Goal: Task Accomplishment & Management: Use online tool/utility

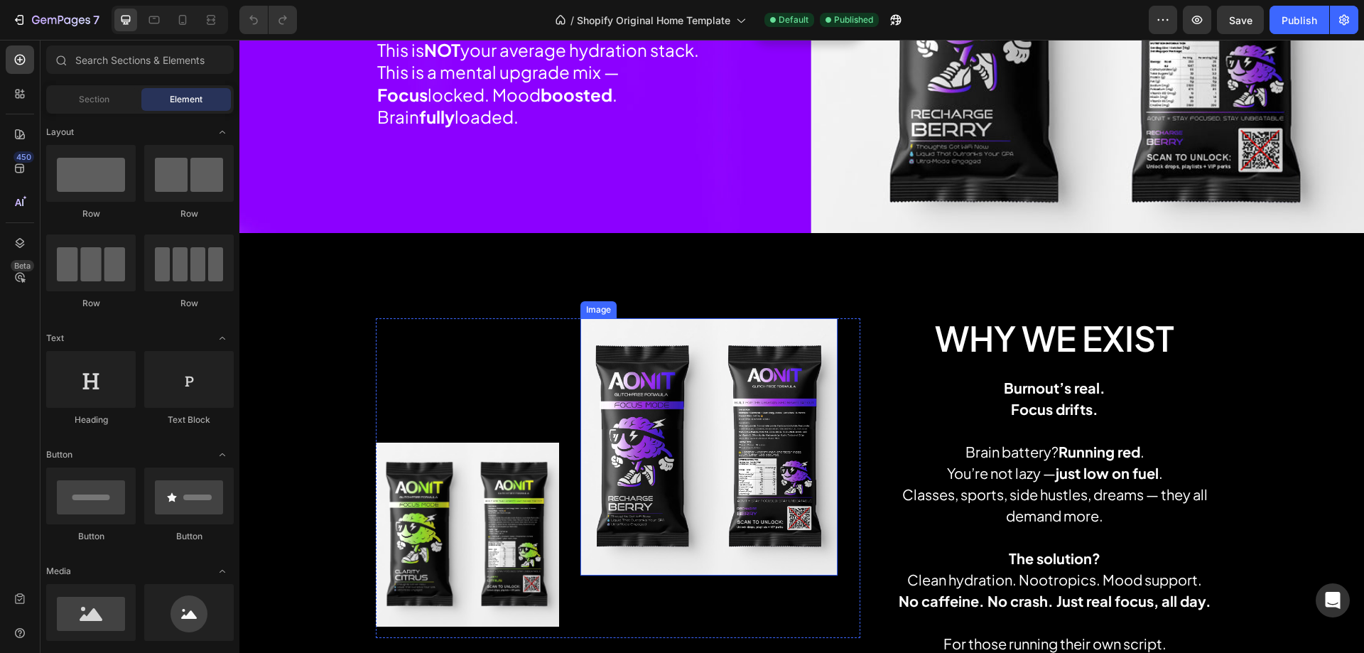
scroll to position [924, 0]
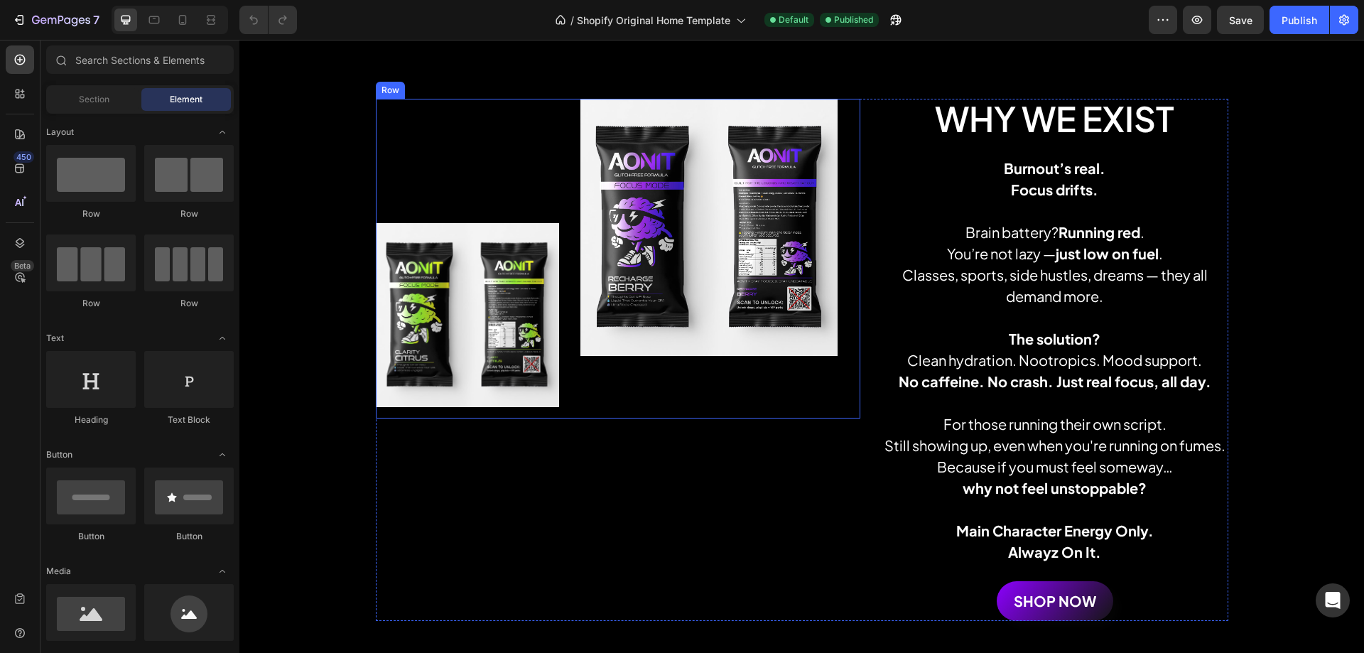
click at [725, 376] on div "Image" at bounding box center [708, 259] width 257 height 320
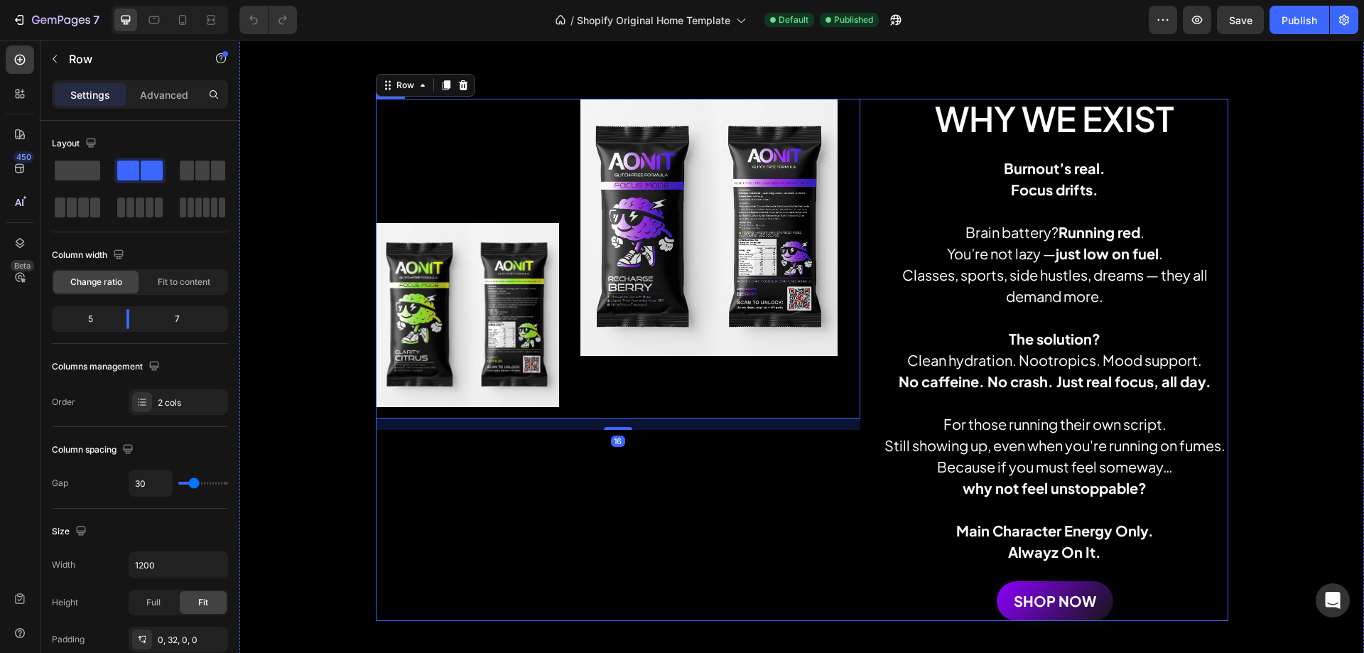
click at [689, 482] on div "Image Image Row 16" at bounding box center [618, 360] width 485 height 522
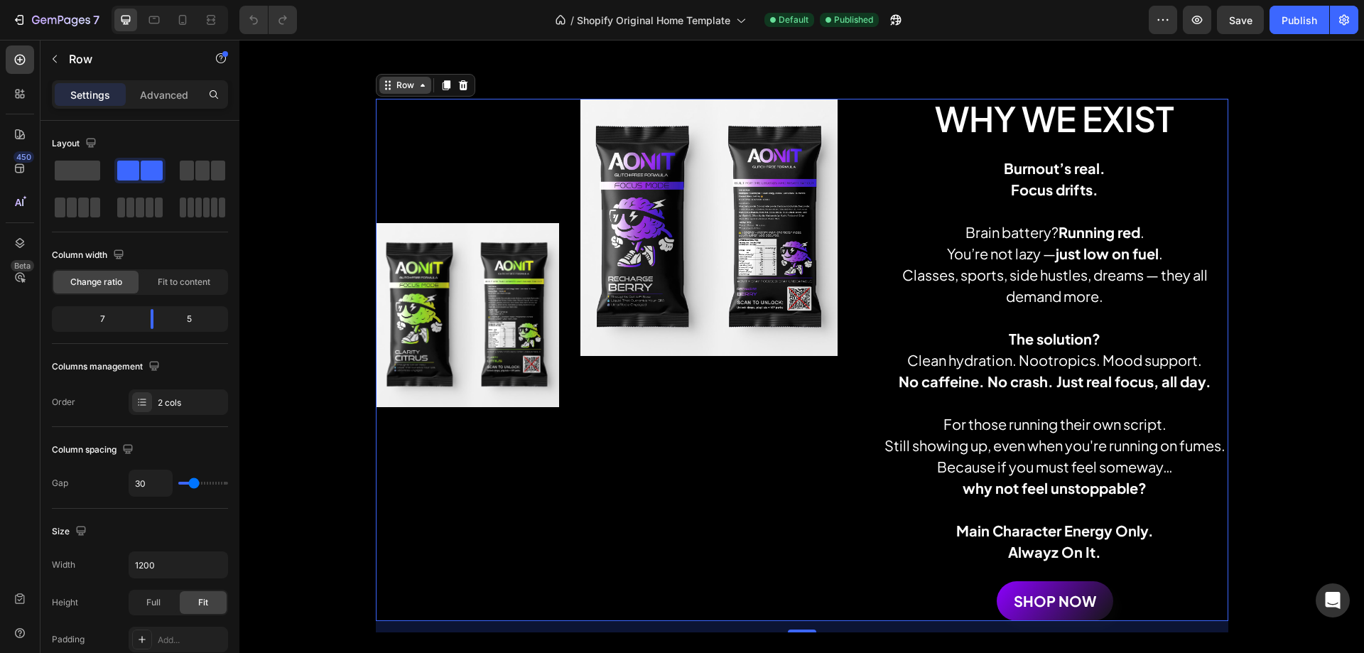
click at [399, 87] on div "Row" at bounding box center [405, 85] width 23 height 13
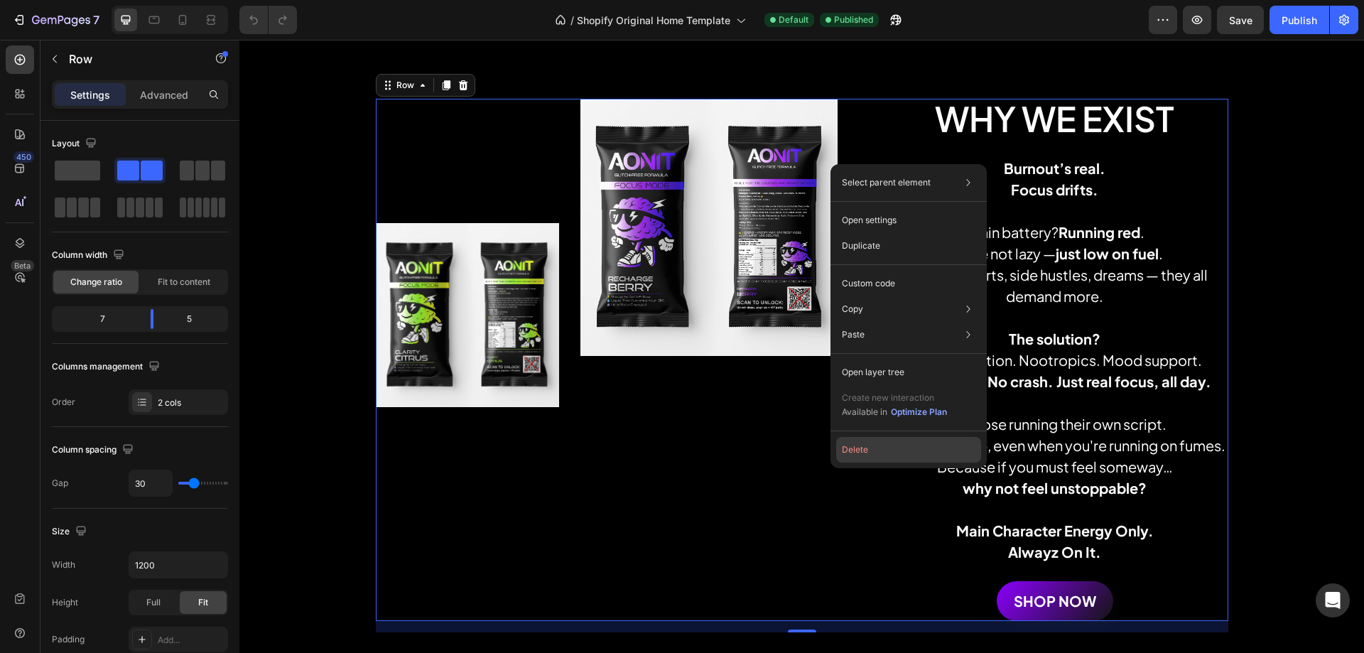
click at [853, 453] on button "Delete" at bounding box center [908, 450] width 145 height 26
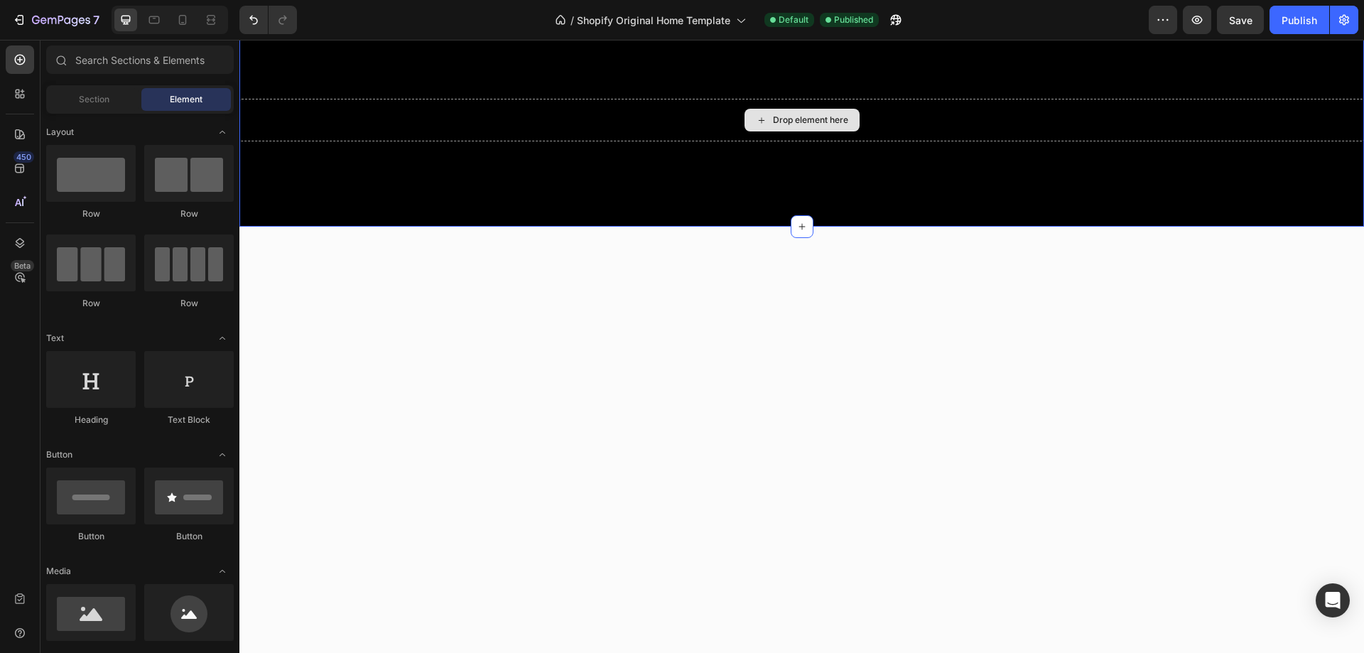
click at [804, 117] on div "Drop element here" at bounding box center [810, 119] width 75 height 11
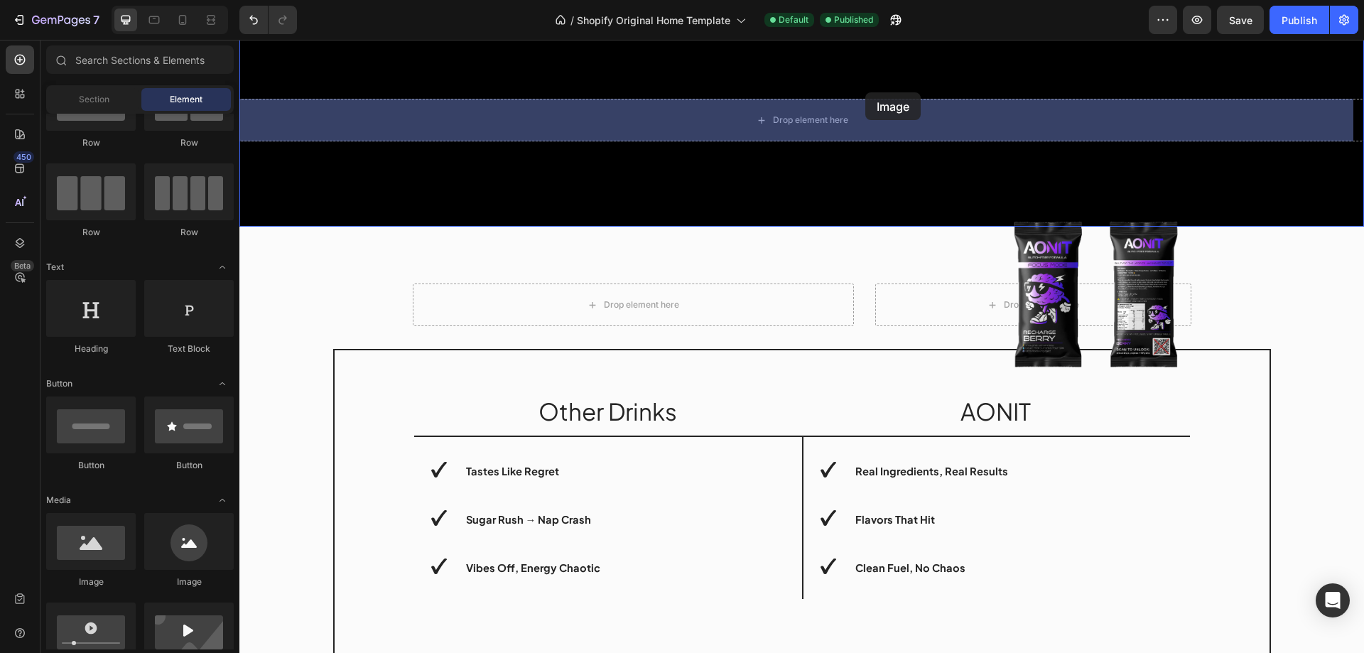
scroll to position [907, 0]
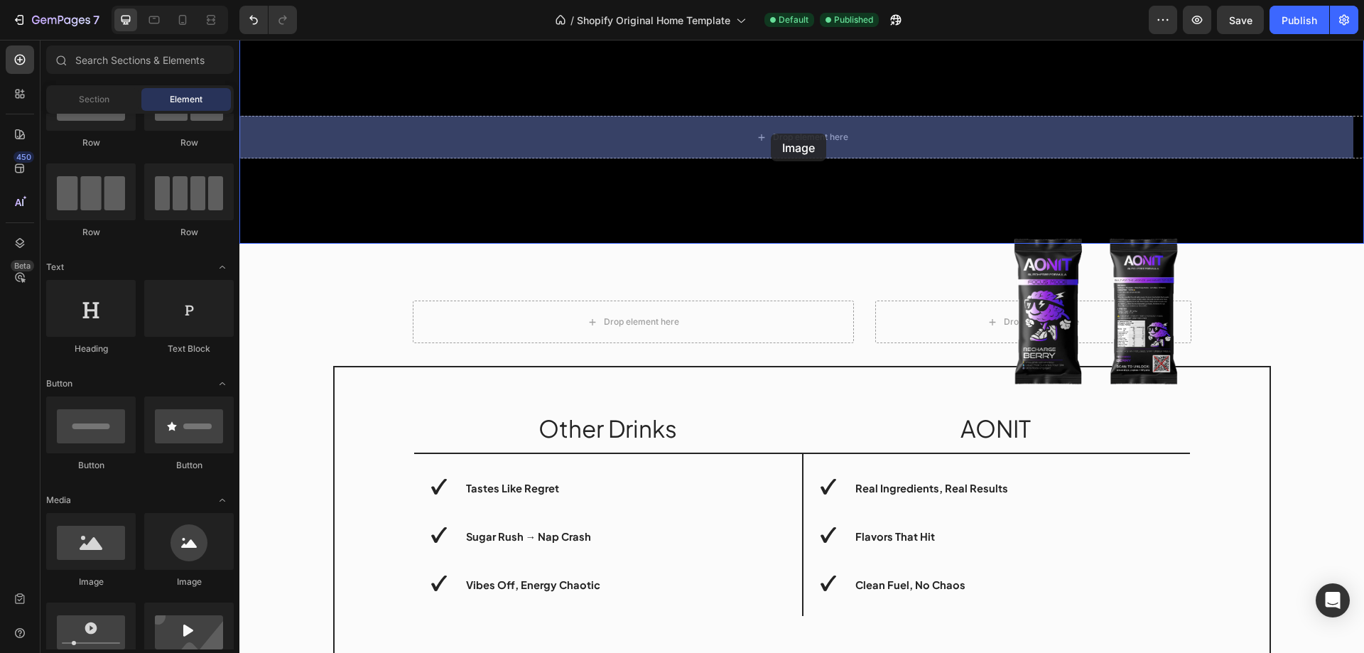
drag, startPoint x: 338, startPoint y: 600, endPoint x: 771, endPoint y: 134, distance: 635.9
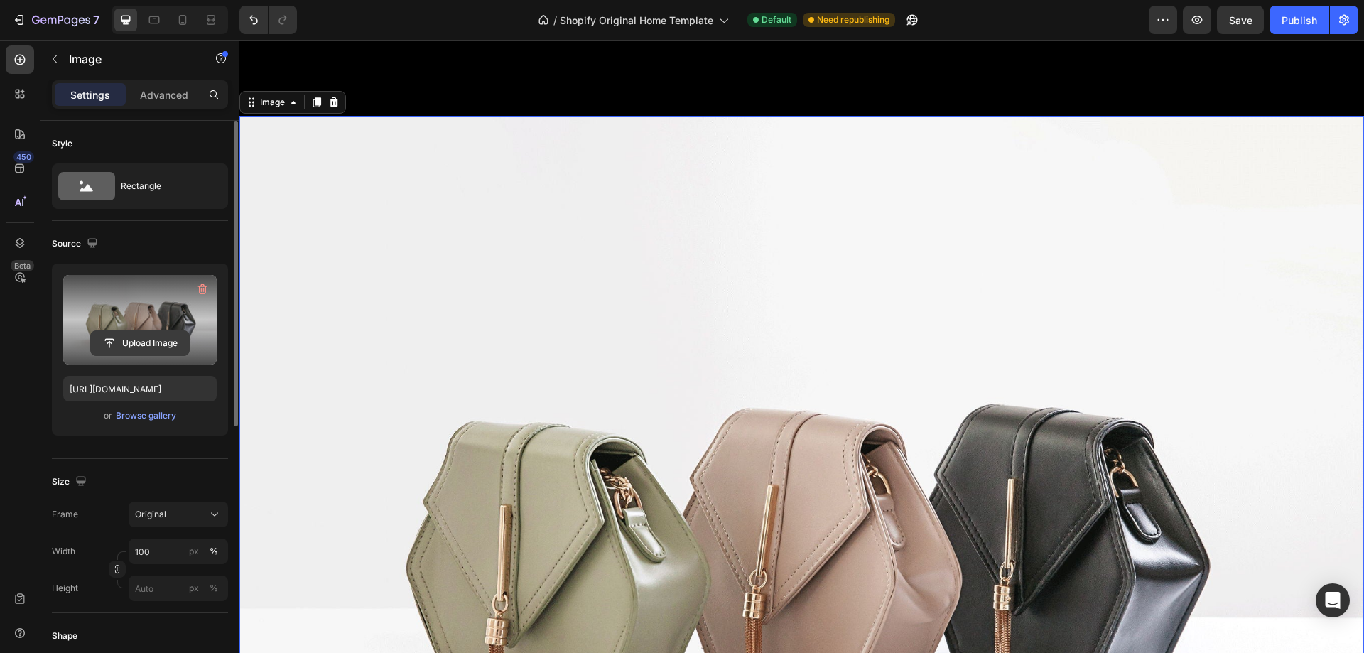
click at [128, 342] on input "file" at bounding box center [140, 343] width 98 height 24
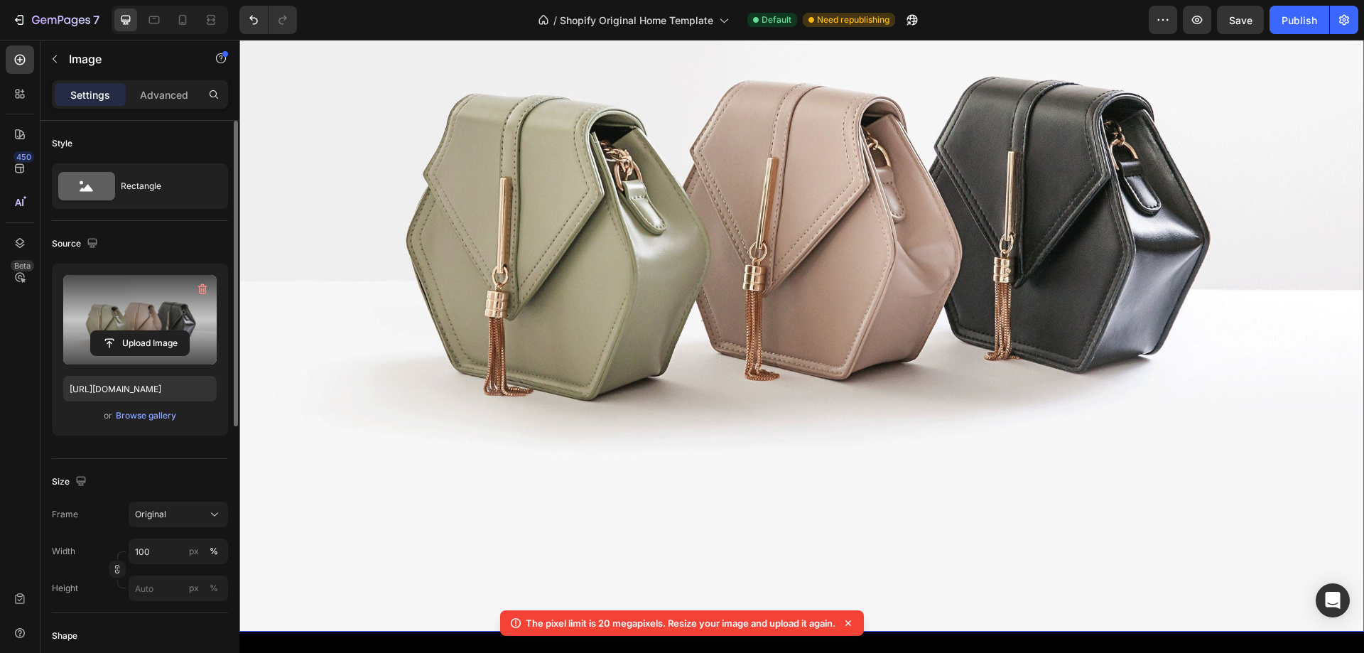
scroll to position [1120, 0]
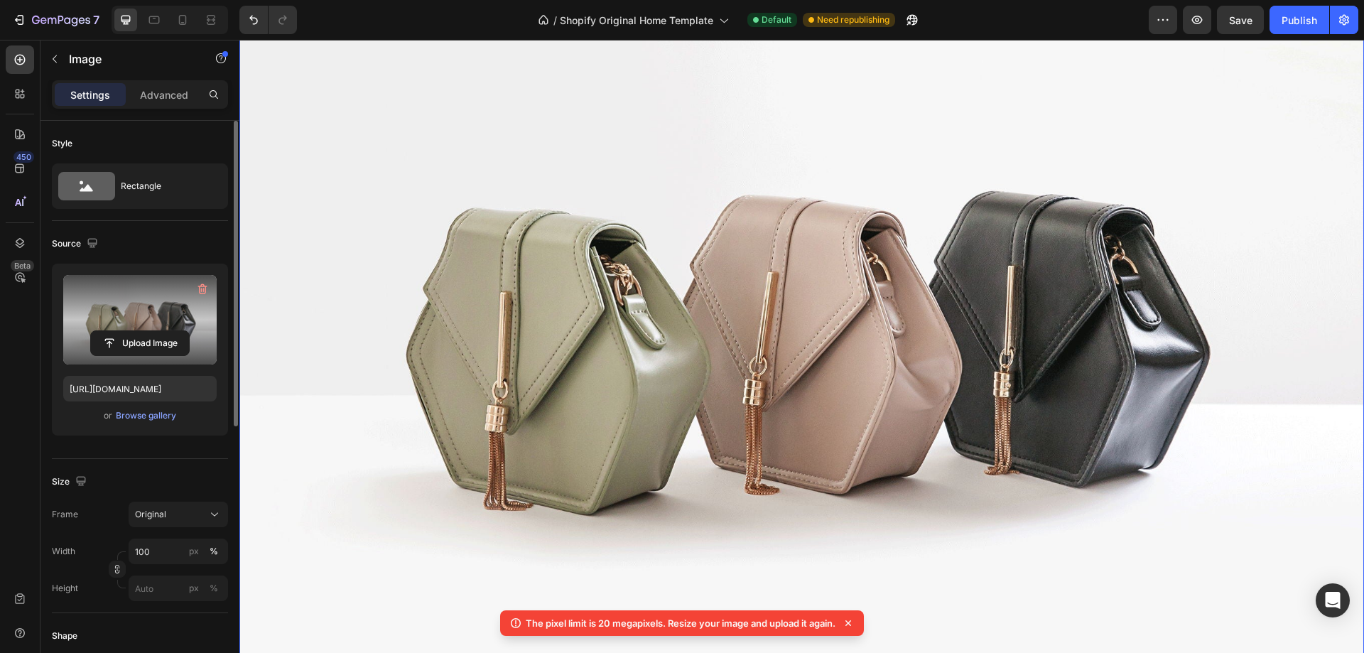
click at [818, 332] on img at bounding box center [801, 324] width 1125 height 843
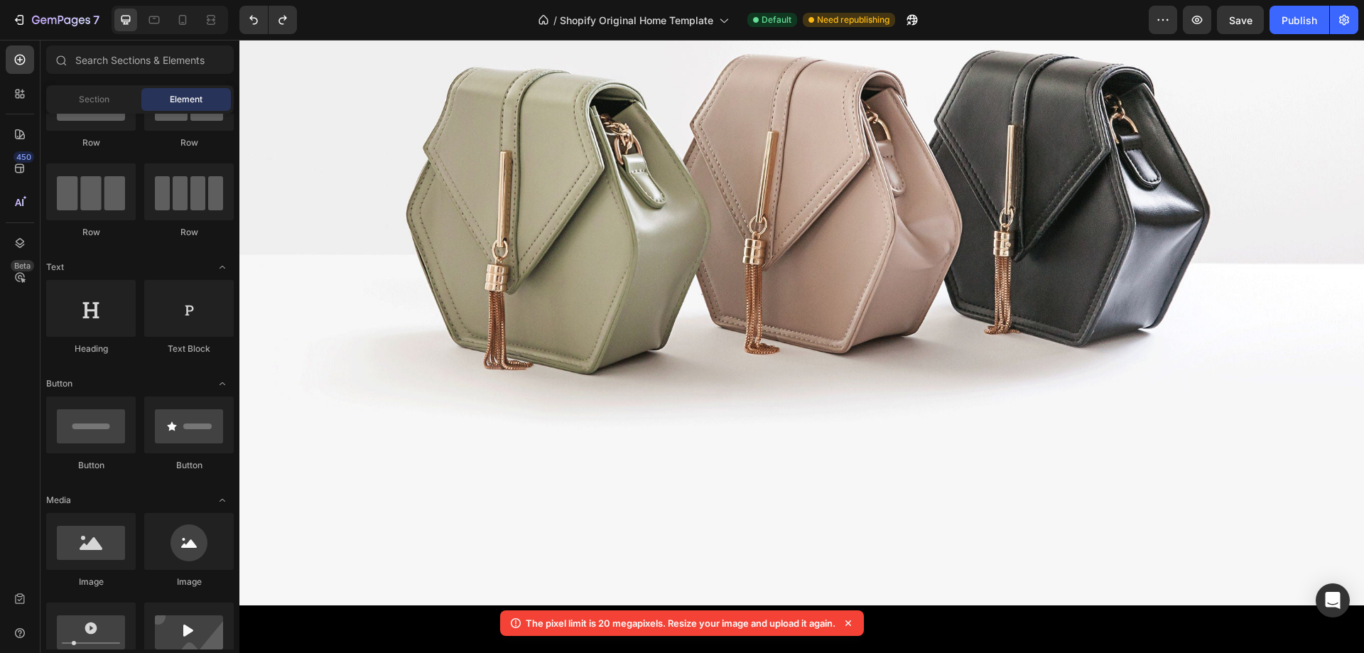
scroll to position [1262, 0]
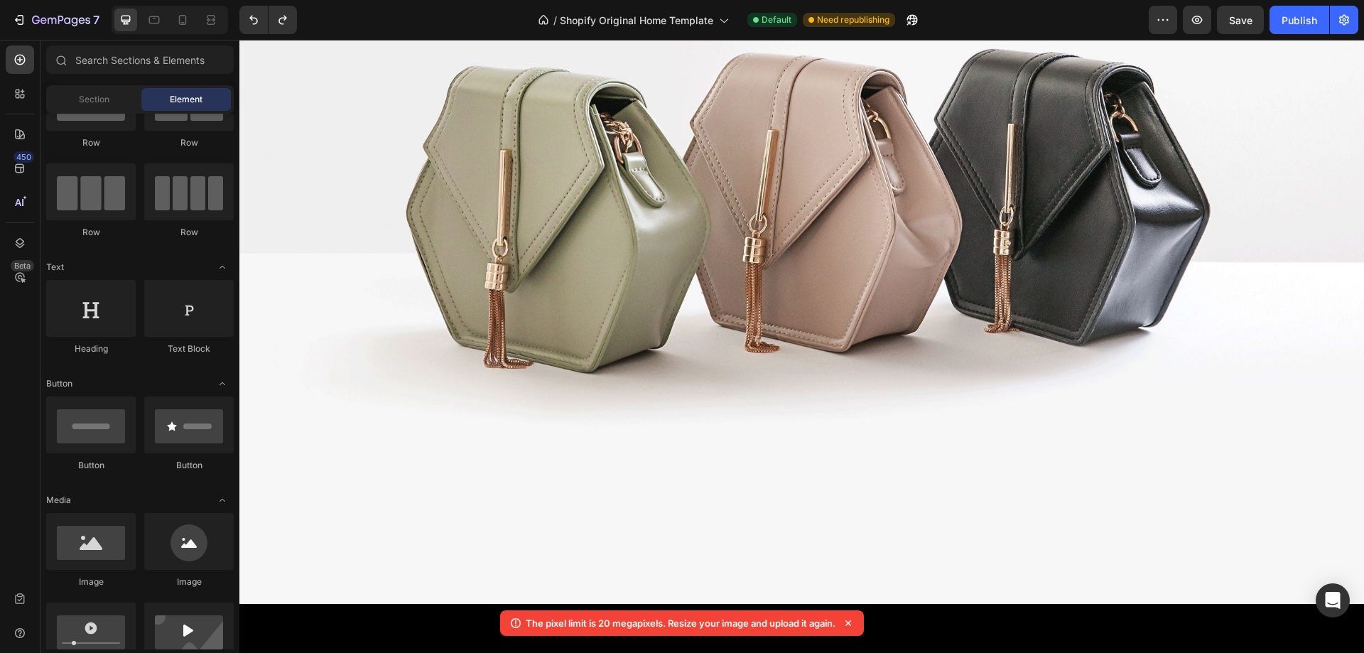
click at [654, 620] on p "The pixel limit is 20 megapixels. Resize your image and upload it again." at bounding box center [681, 623] width 310 height 14
copy body "The pixel limit is 20 megapixels. Resize your image and upload it again."
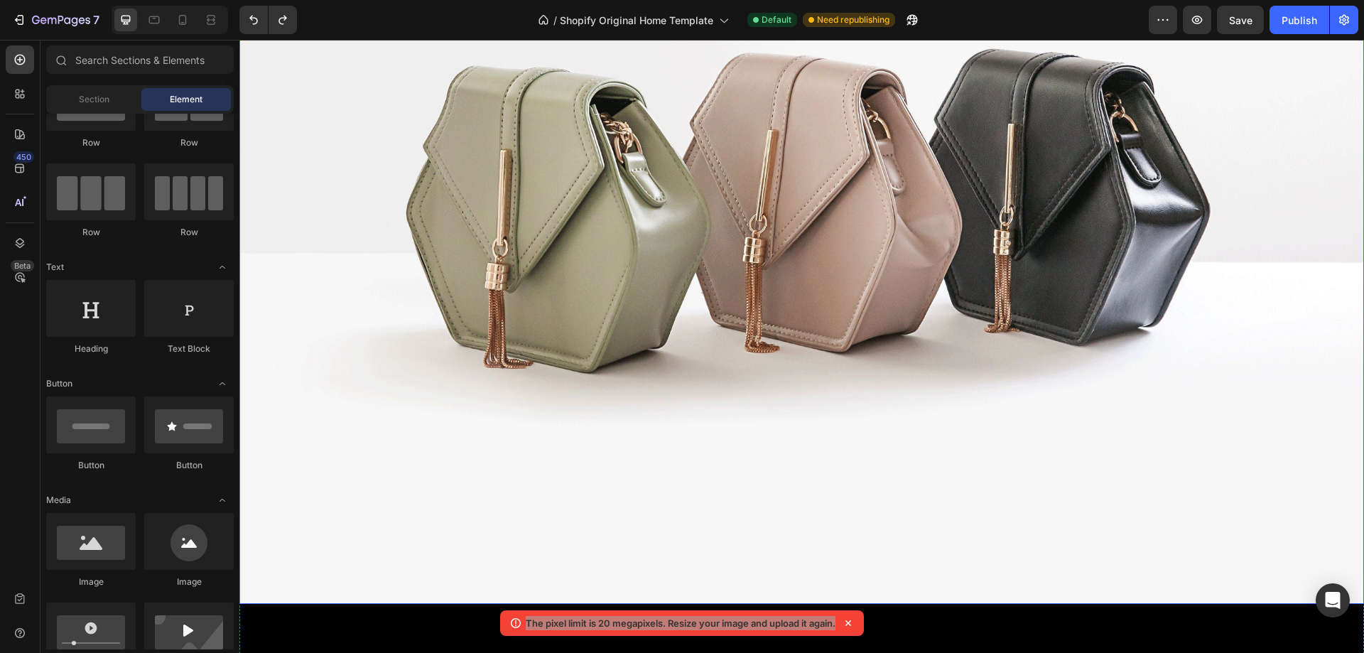
click at [681, 337] on img at bounding box center [801, 182] width 1125 height 843
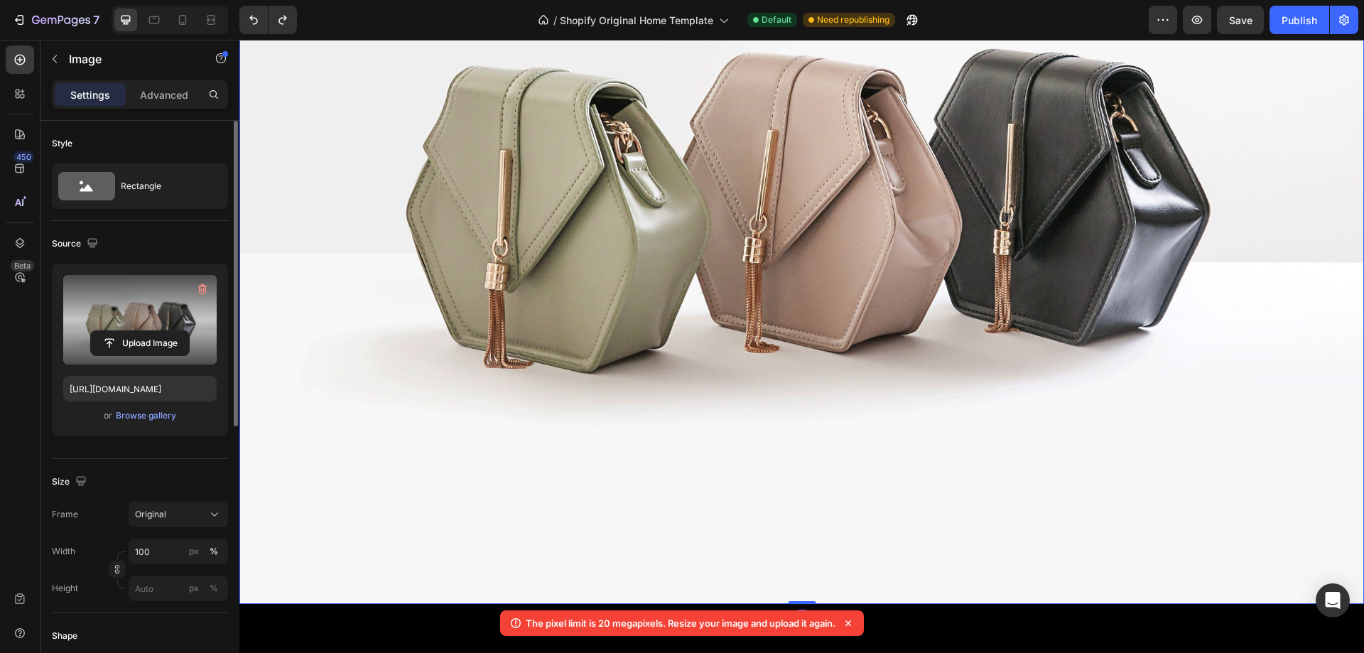
click at [145, 323] on label at bounding box center [139, 320] width 153 height 90
click at [145, 331] on input "file" at bounding box center [140, 343] width 98 height 24
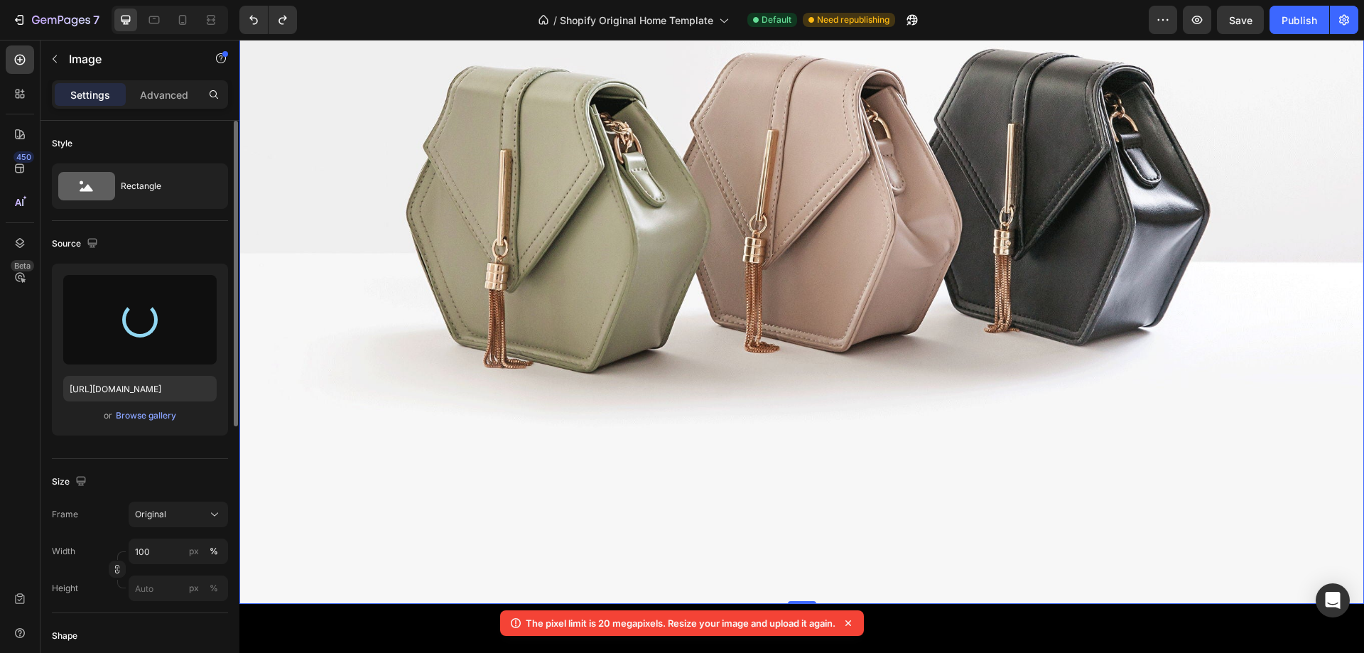
click at [855, 625] on icon at bounding box center [848, 623] width 14 height 14
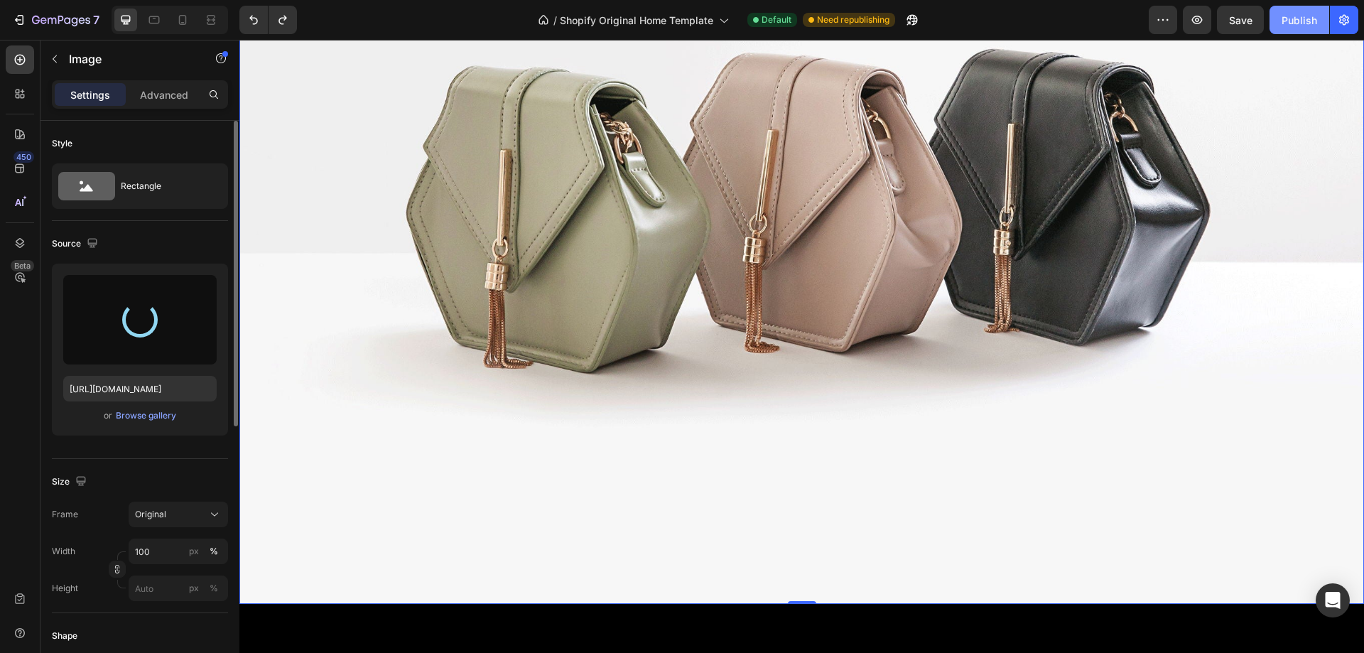
type input "[URL][DOMAIN_NAME]"
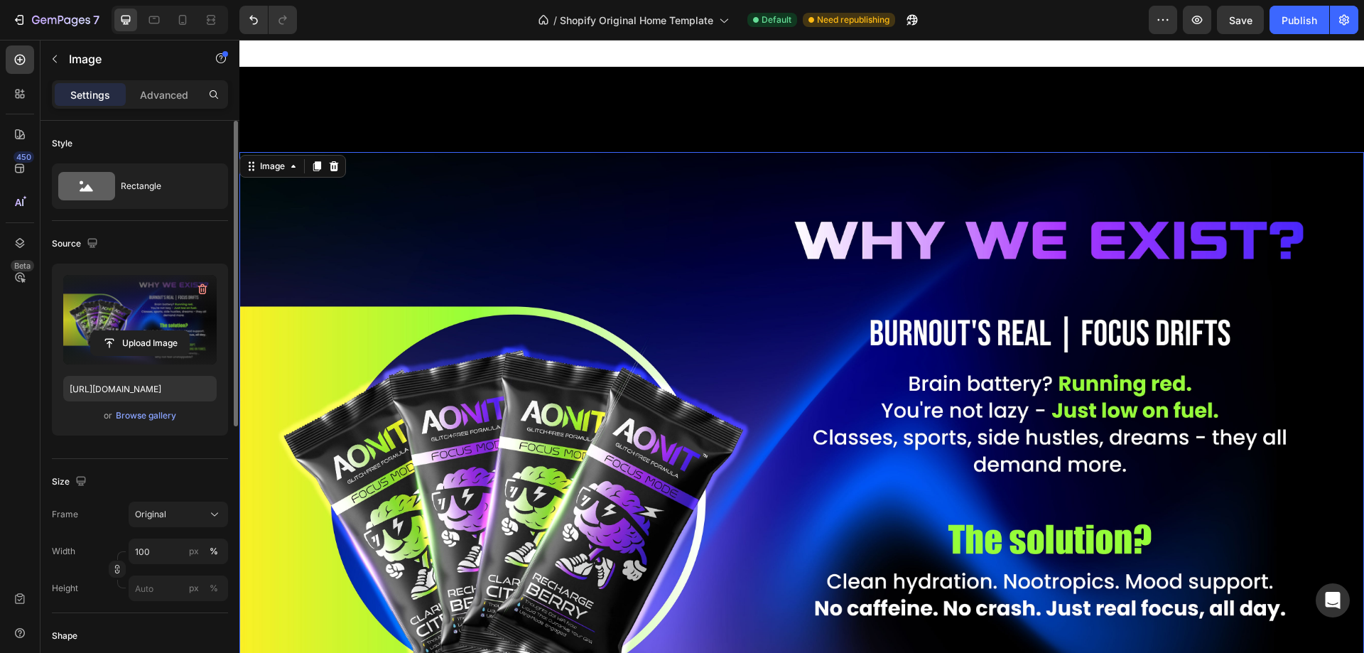
scroll to position [835, 0]
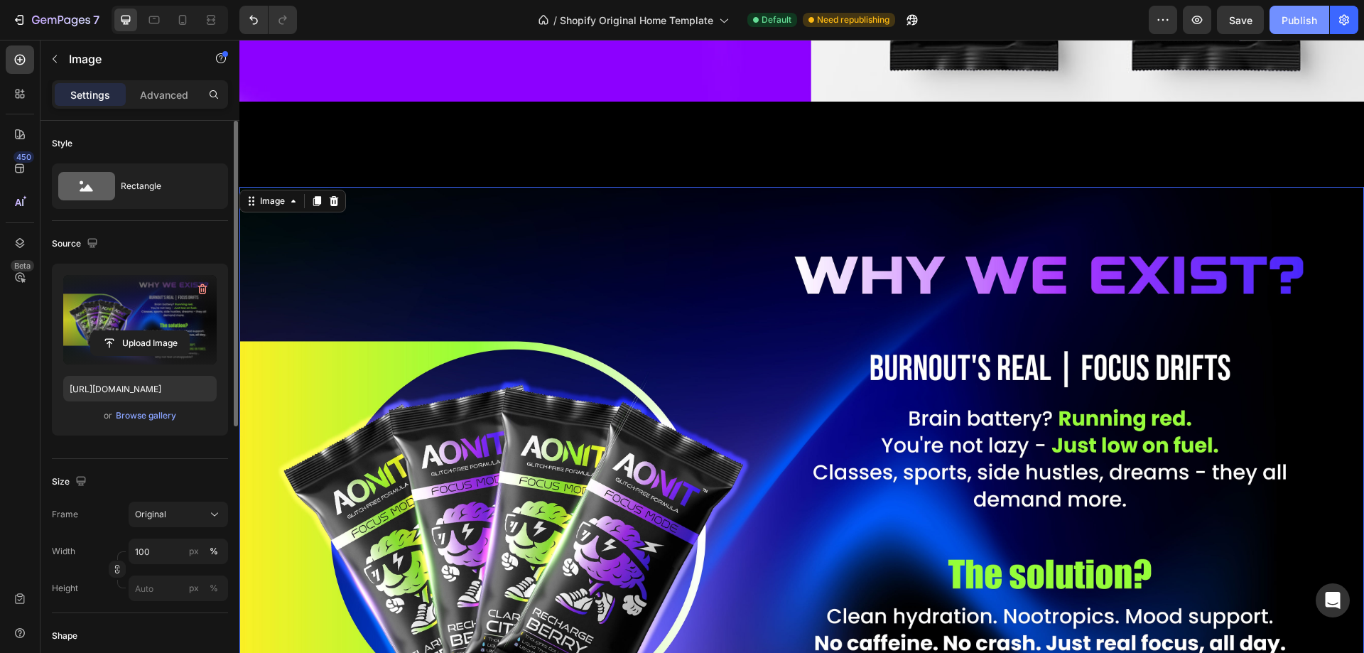
click at [1294, 25] on div "Publish" at bounding box center [1300, 20] width 36 height 15
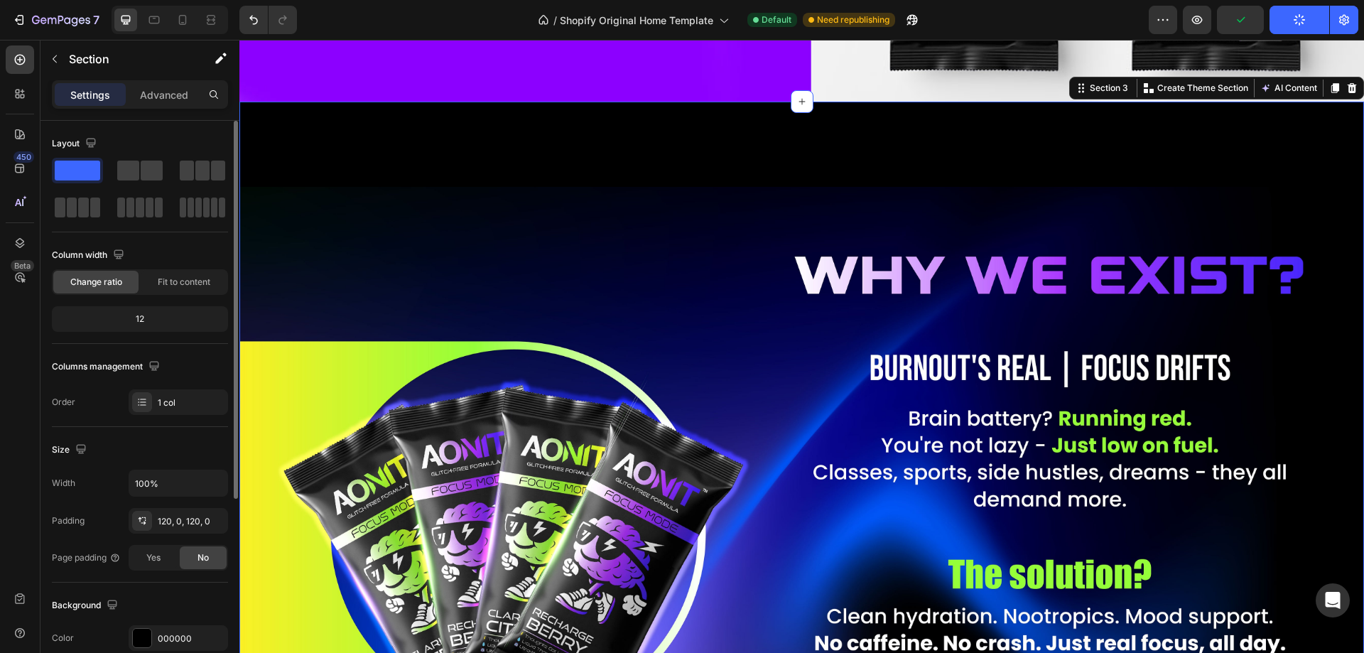
click at [886, 131] on div "Image Section 3 You can create reusable sections Create Theme Section AI Conten…" at bounding box center [801, 533] width 1125 height 862
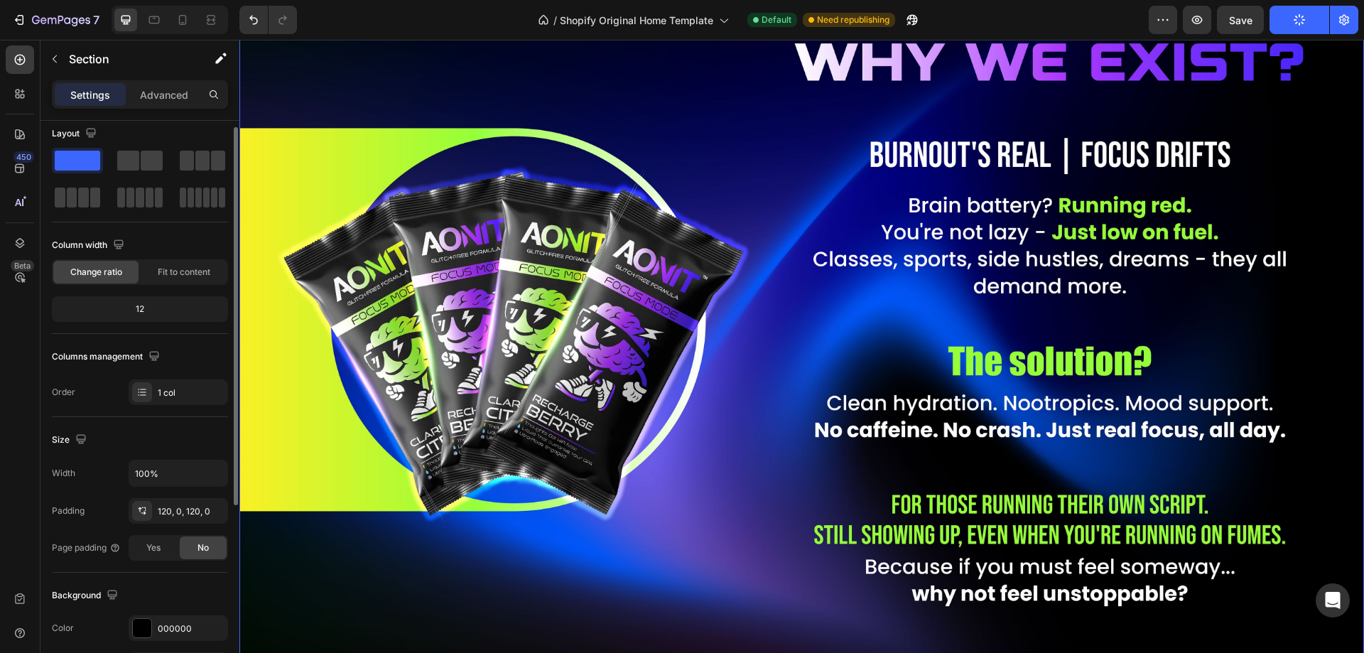
scroll to position [0, 0]
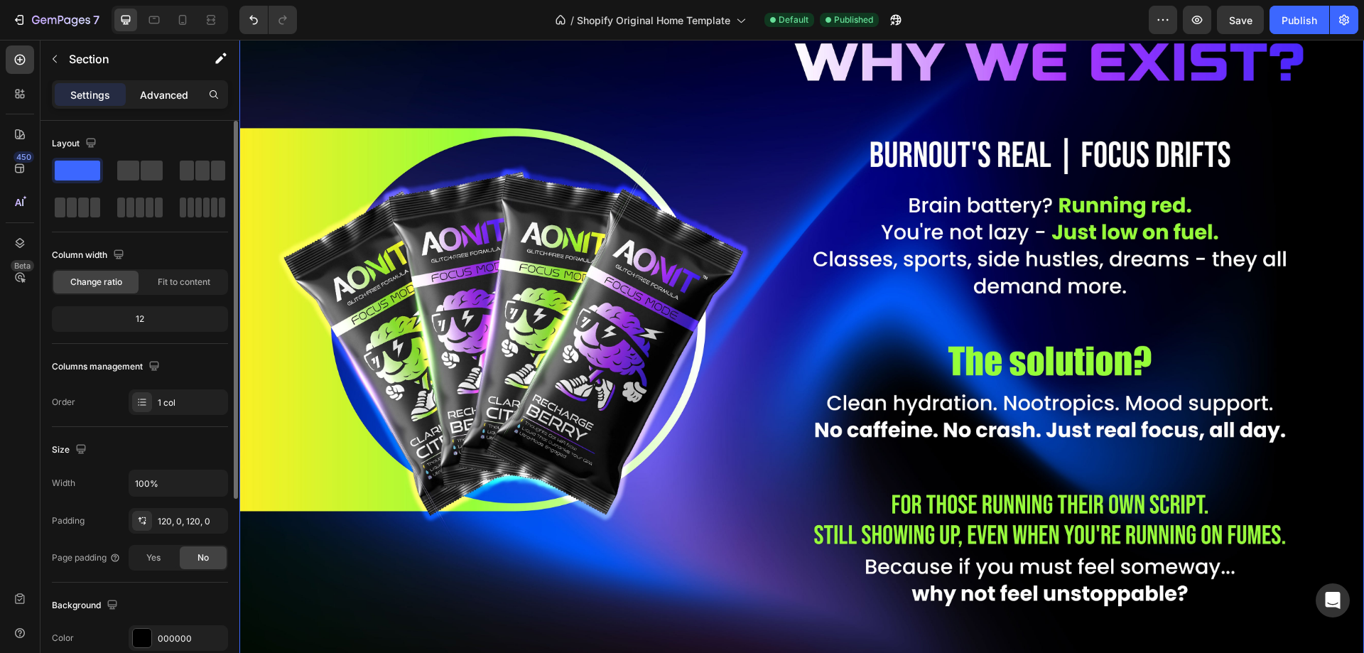
click at [175, 101] on p "Advanced" at bounding box center [164, 94] width 48 height 15
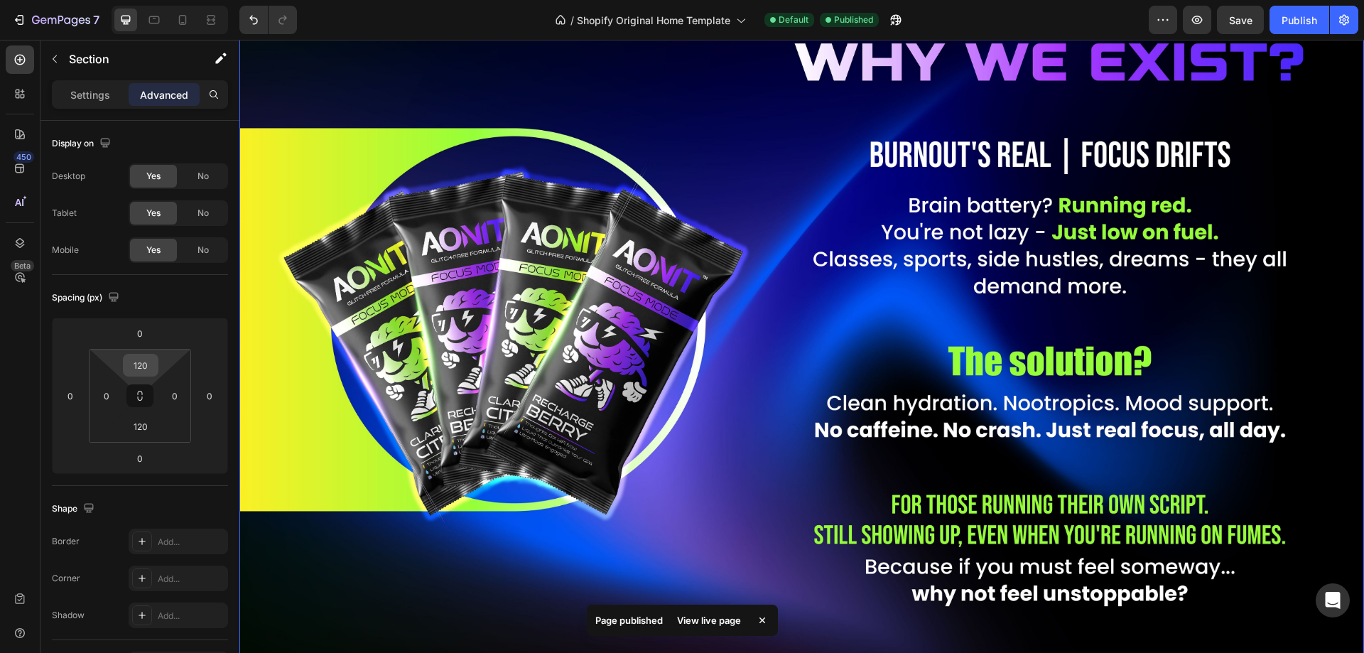
click at [143, 364] on input "120" at bounding box center [140, 365] width 28 height 21
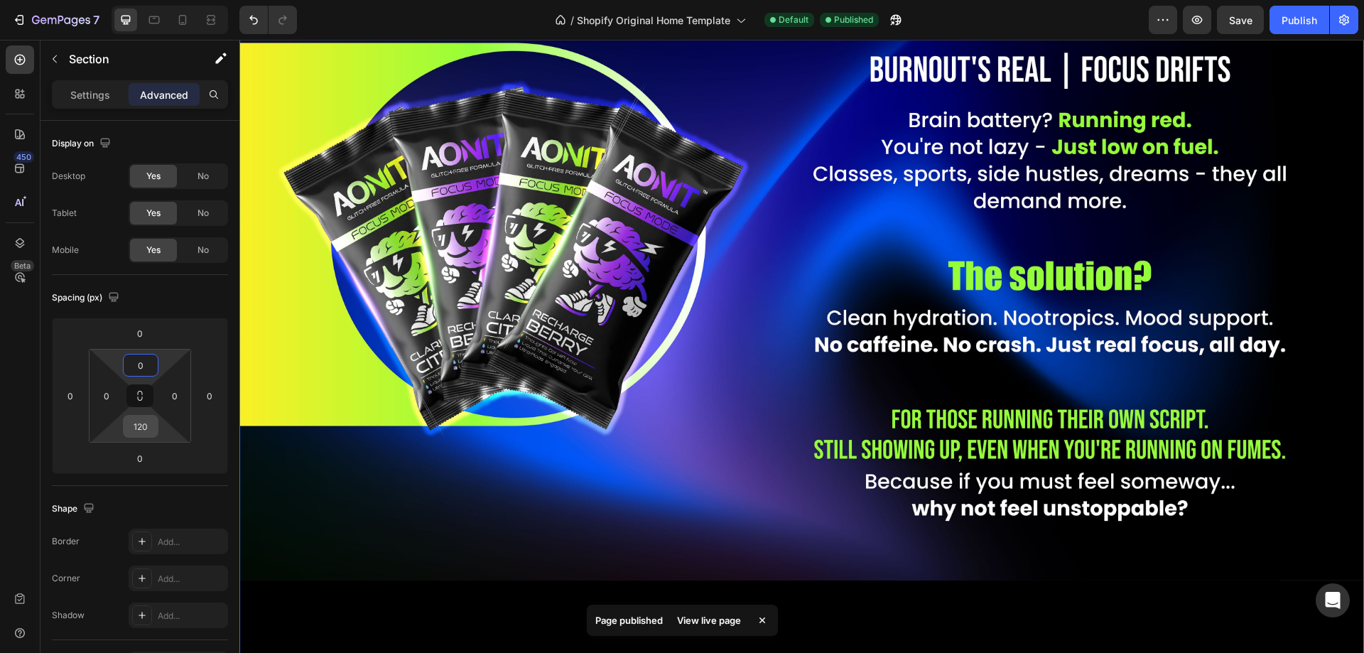
type input "0"
click at [134, 428] on input "120" at bounding box center [140, 426] width 28 height 21
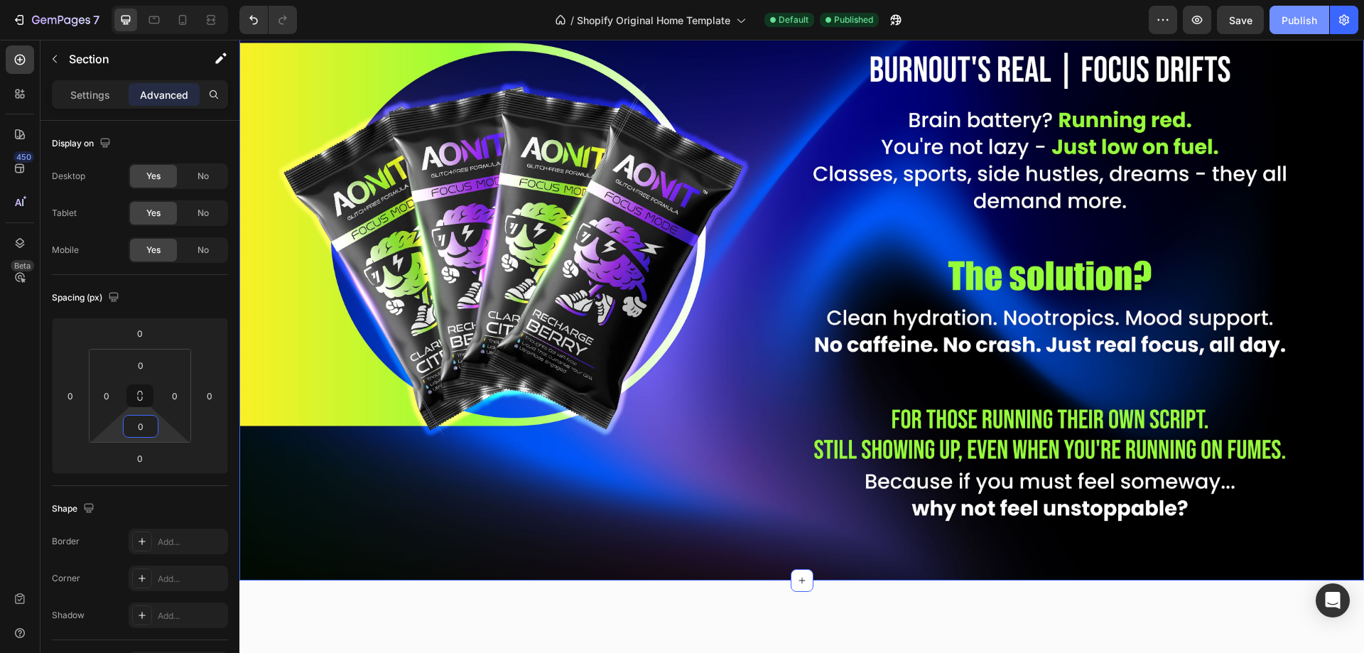
type input "0"
click at [1287, 13] on div "Publish" at bounding box center [1300, 20] width 36 height 15
click at [158, 25] on icon at bounding box center [154, 20] width 14 height 14
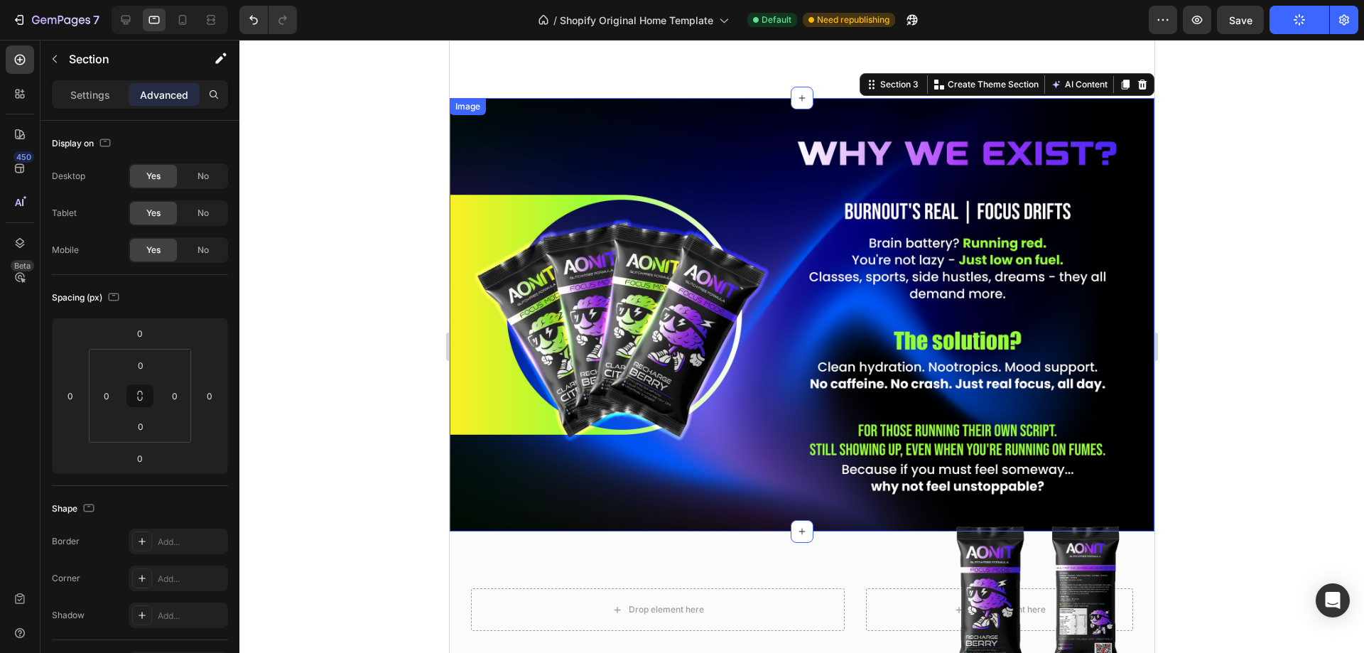
scroll to position [705, 0]
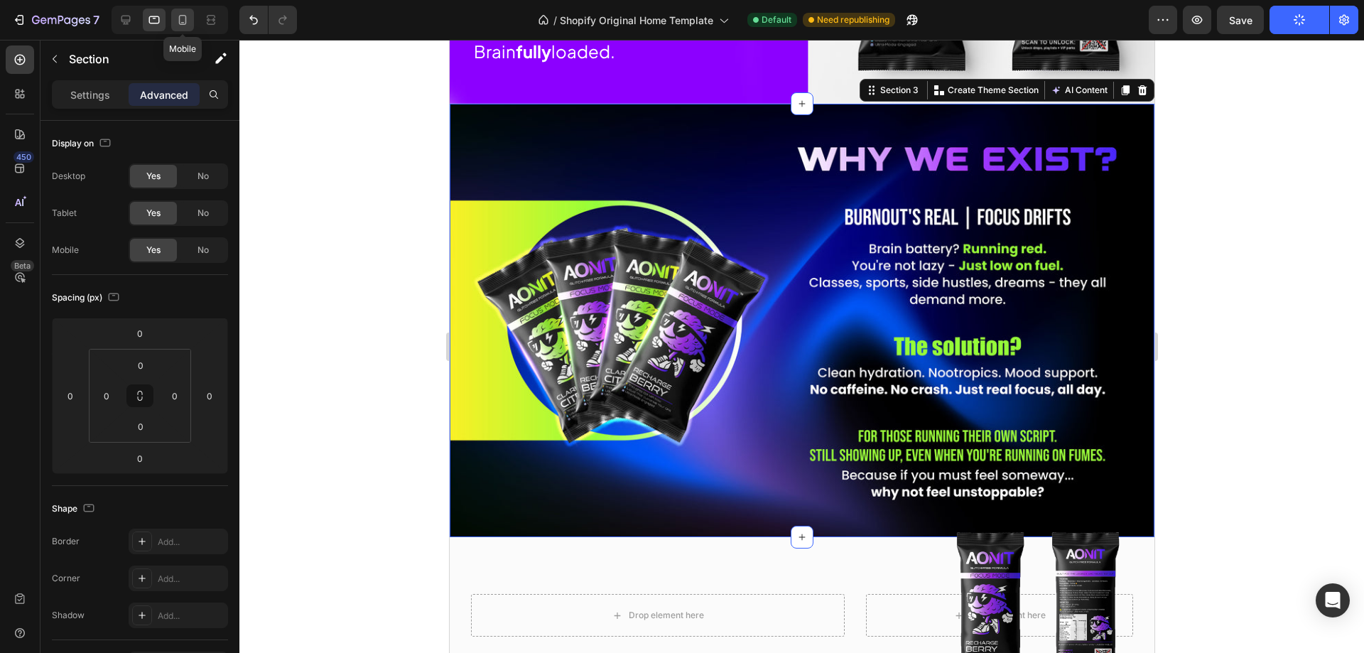
click at [181, 26] on icon at bounding box center [182, 20] width 14 height 14
type input "28"
type input "15"
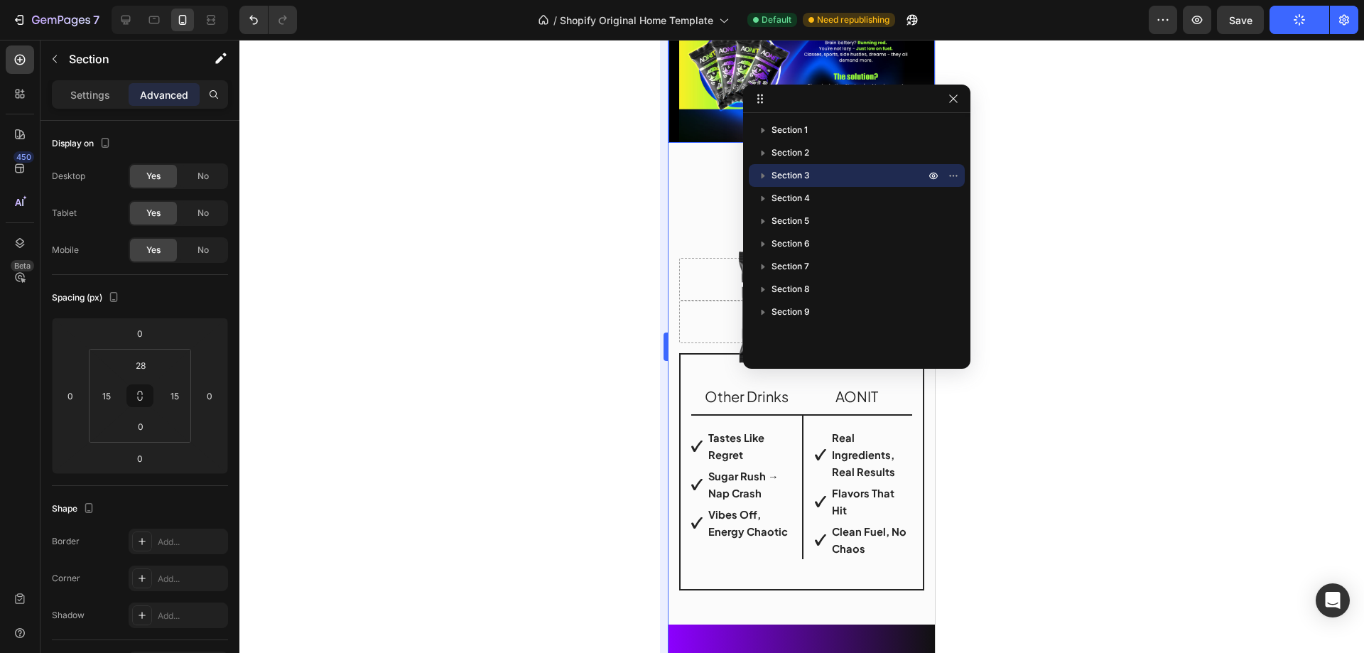
scroll to position [464, 0]
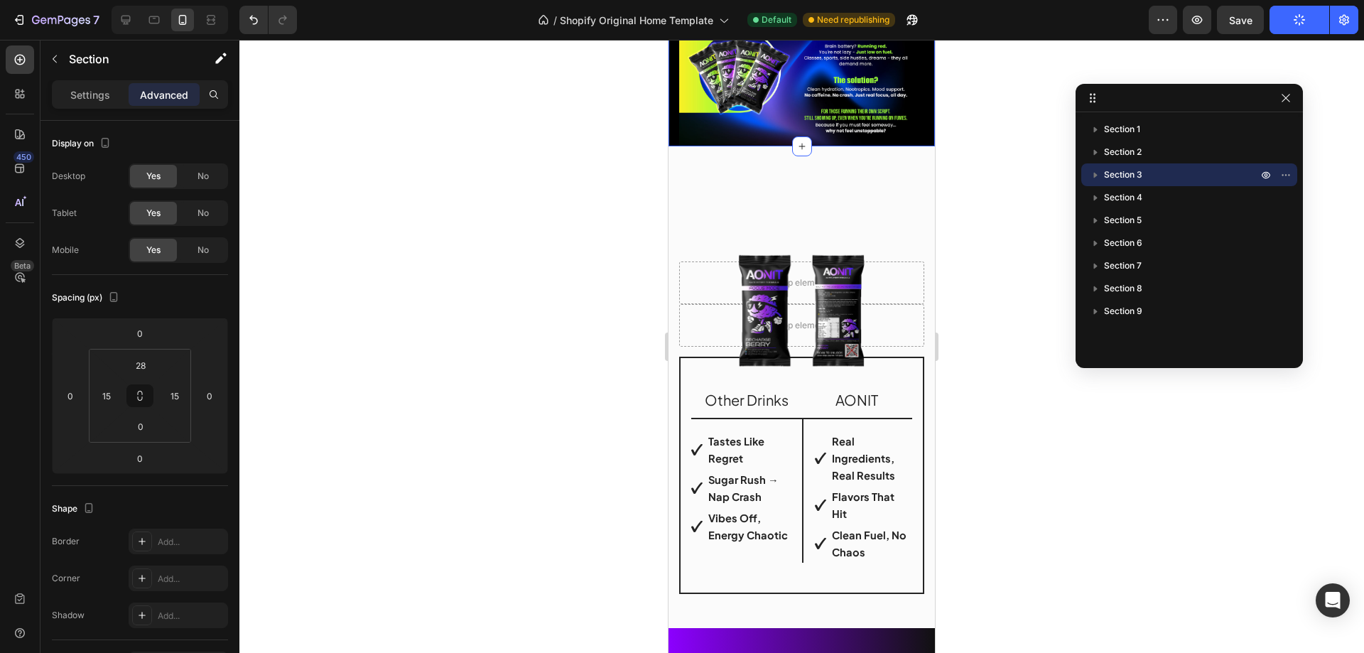
drag, startPoint x: 919, startPoint y: 99, endPoint x: 1251, endPoint y: 98, distance: 332.5
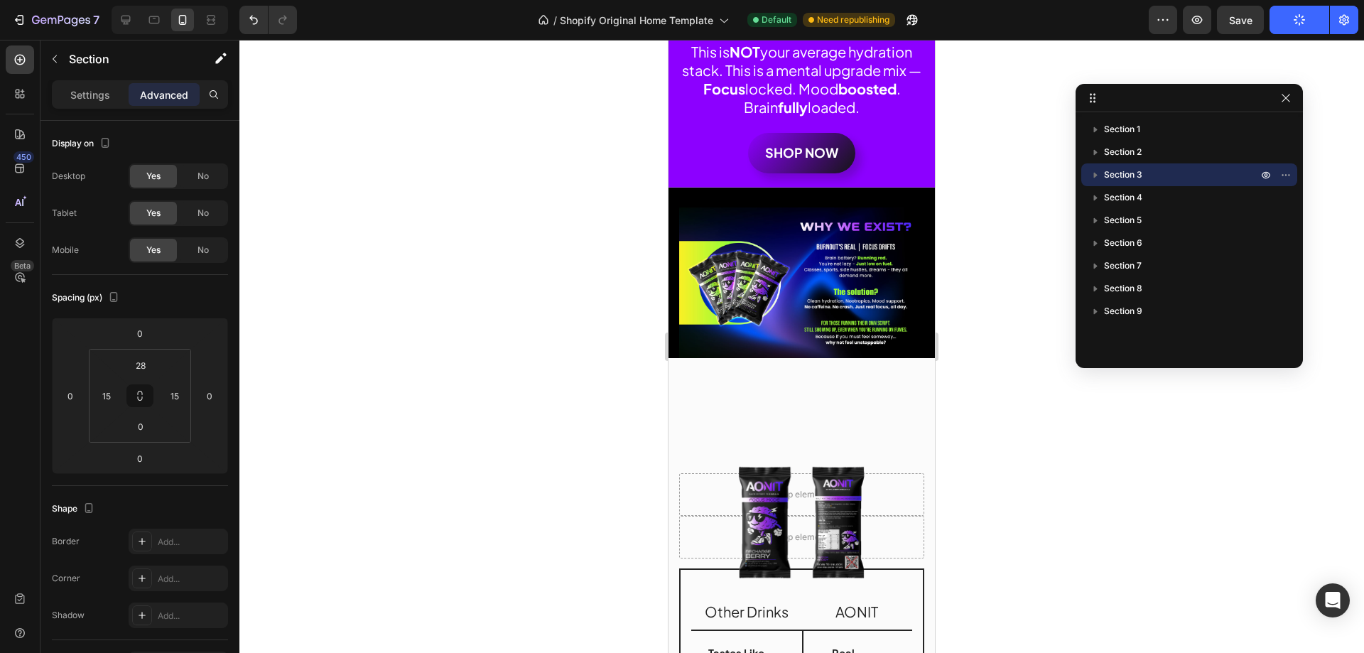
scroll to position [748, 0]
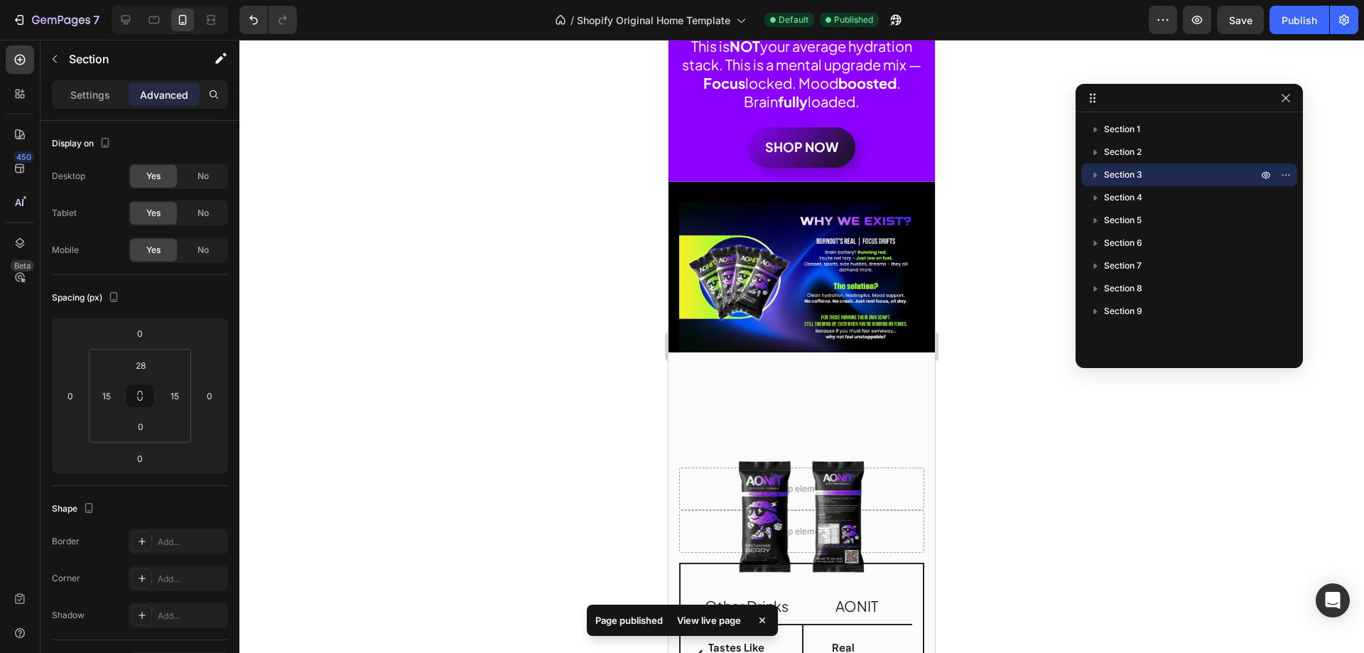
click at [739, 182] on div "Image Section 3" at bounding box center [802, 267] width 266 height 171
click at [146, 369] on input "28" at bounding box center [140, 365] width 28 height 21
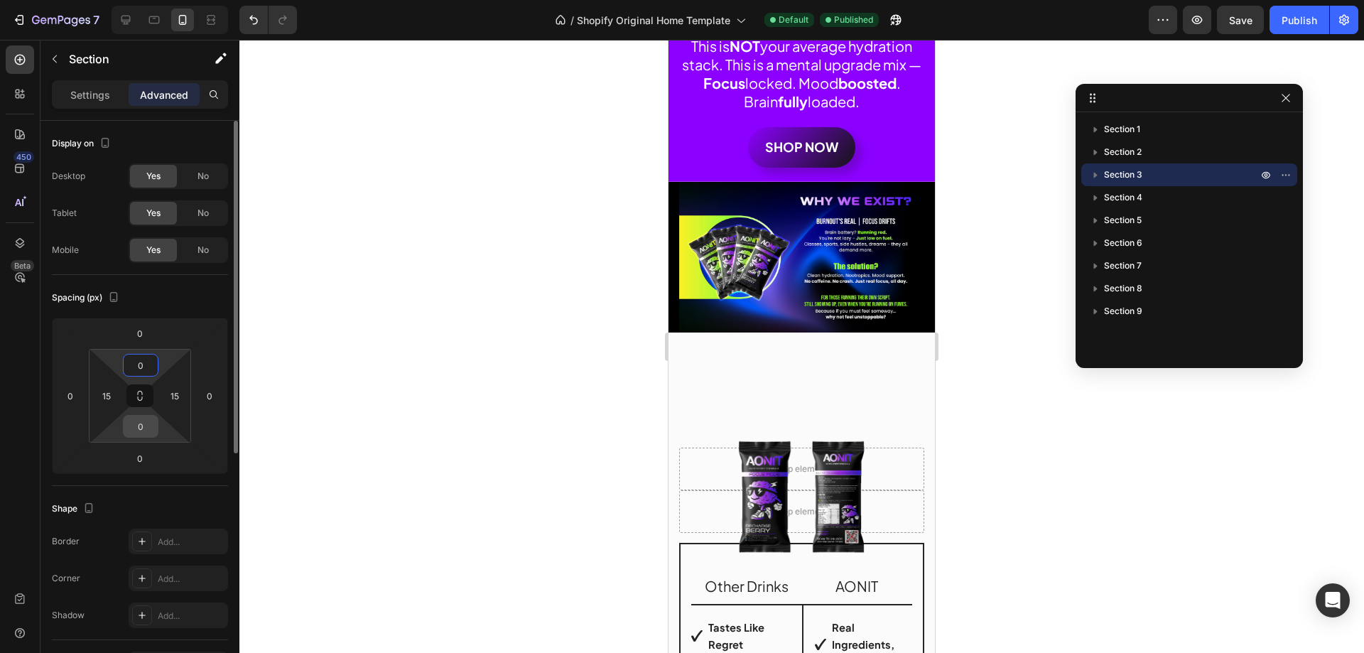
type input "0"
click at [143, 423] on input "0" at bounding box center [140, 426] width 28 height 21
click at [112, 391] on input "15" at bounding box center [106, 395] width 21 height 21
type input "0"
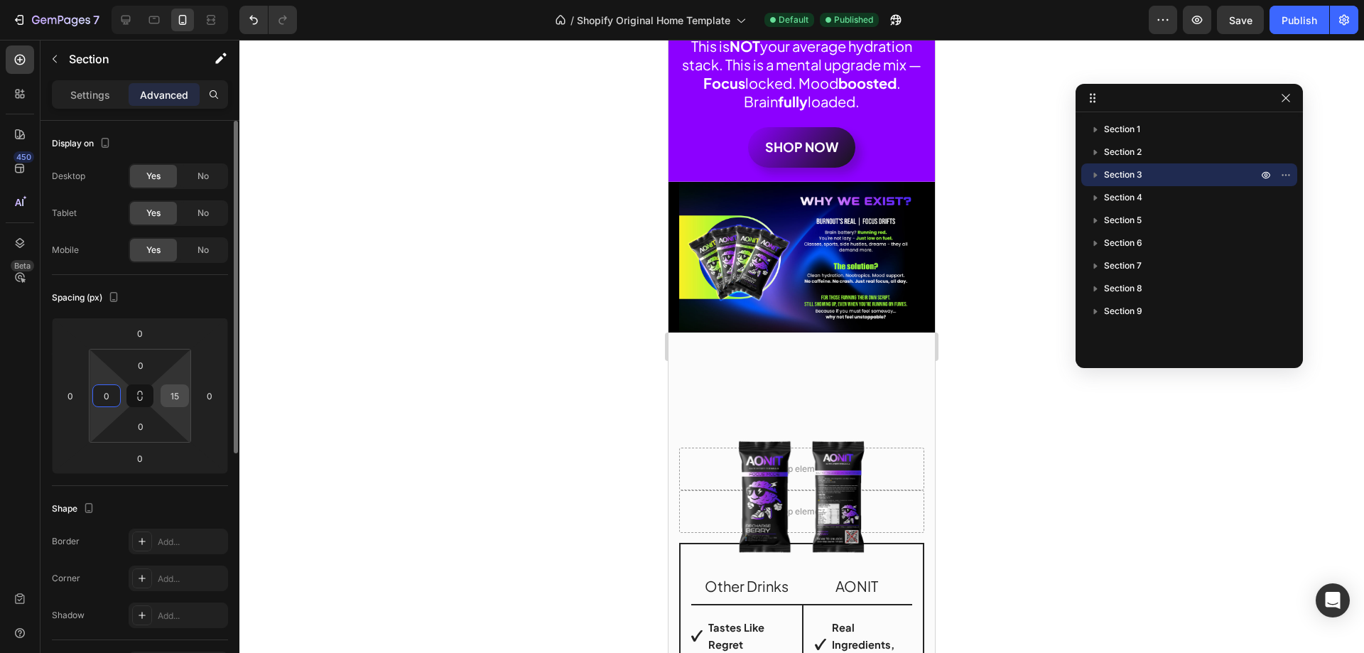
click at [168, 401] on input "15" at bounding box center [174, 395] width 21 height 21
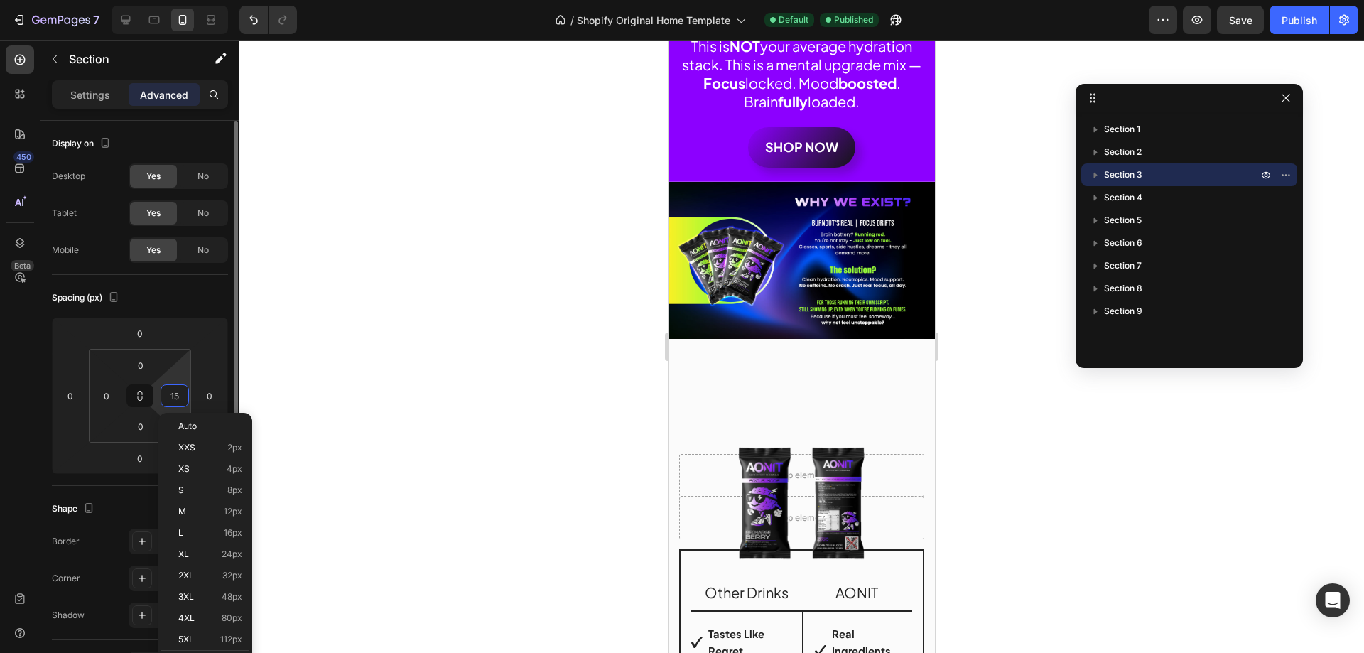
click at [168, 401] on input "15" at bounding box center [174, 395] width 21 height 21
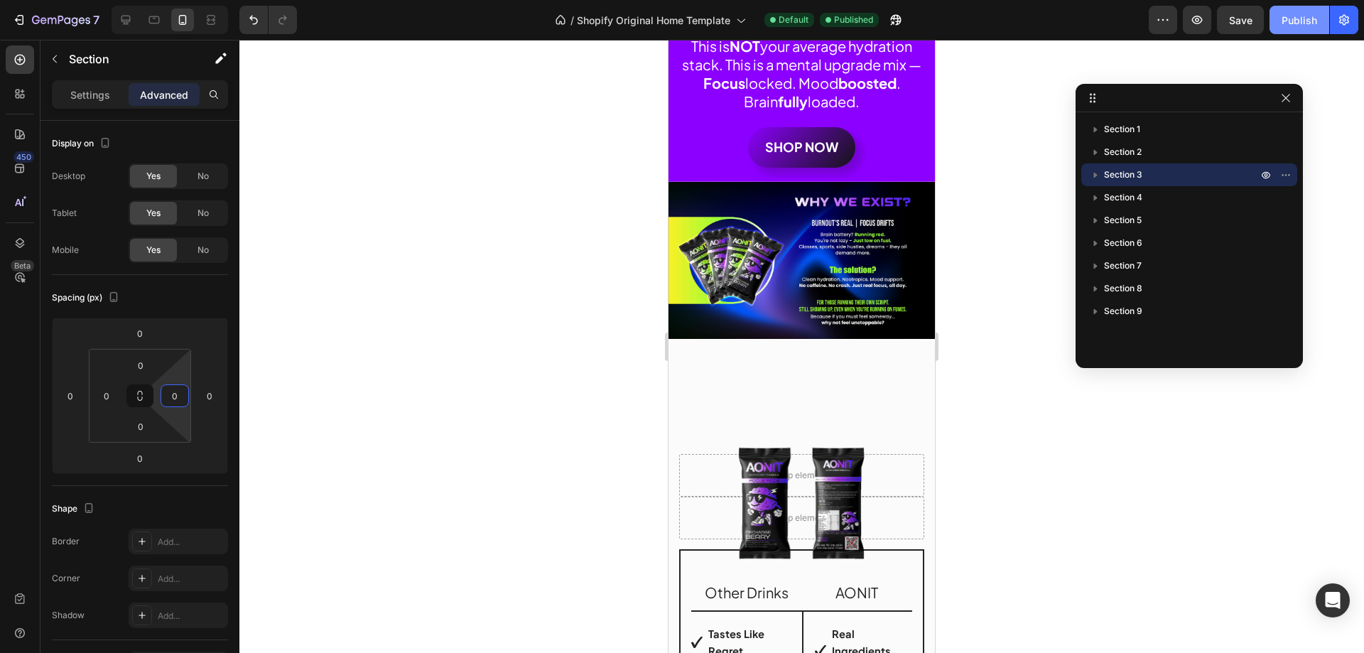
type input "0"
click at [1294, 27] on div "Publish" at bounding box center [1300, 20] width 36 height 15
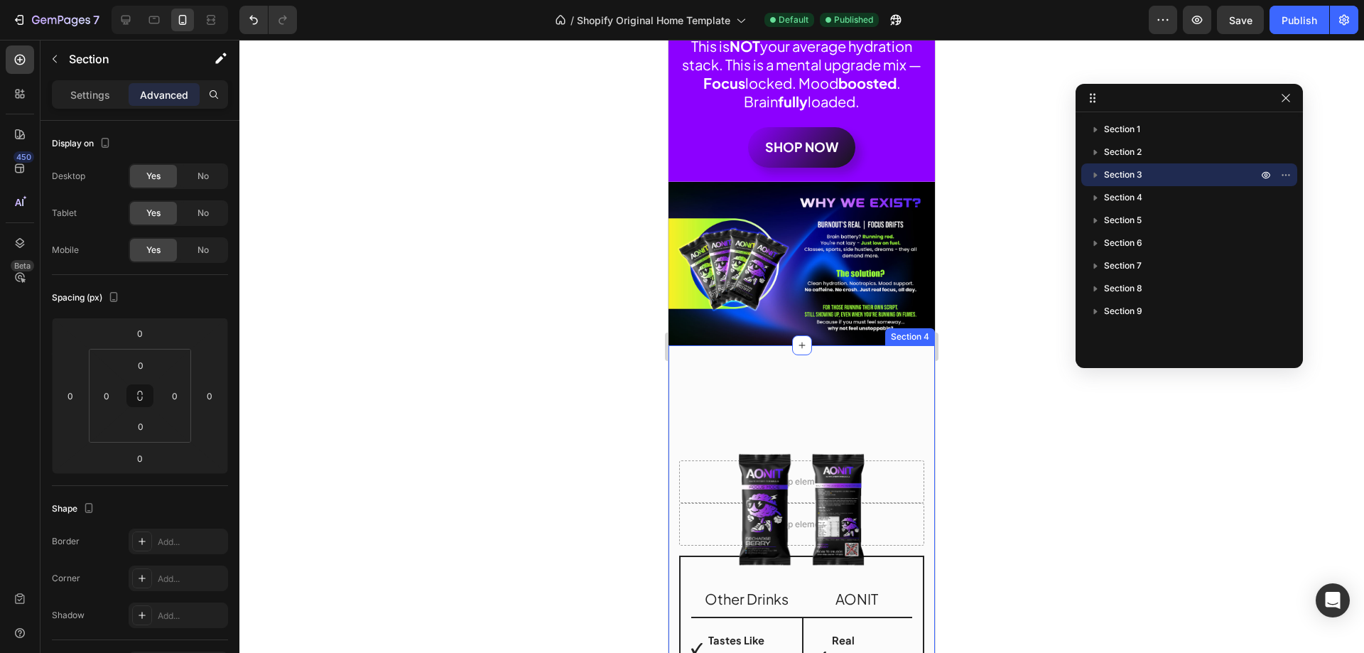
click at [794, 383] on div "Drop element here Drop element here Row Image Row Other Drinks Text Block AONIT…" at bounding box center [801, 589] width 245 height 429
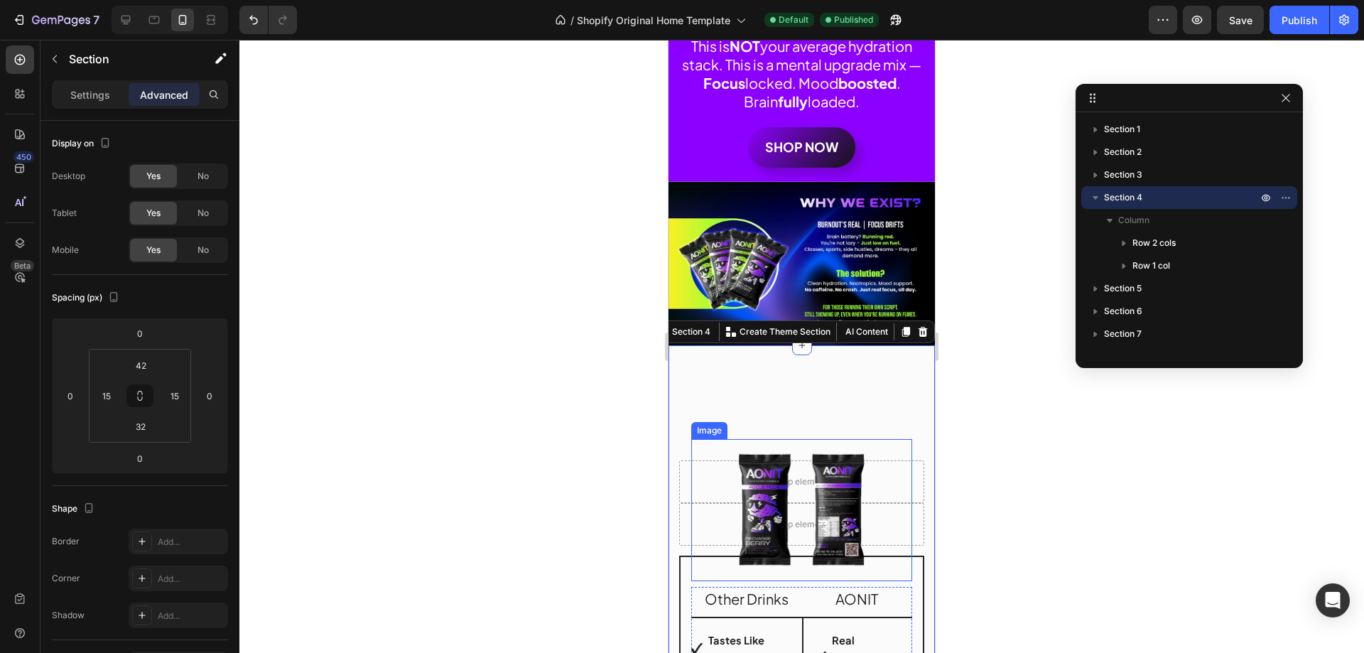
click at [791, 453] on img at bounding box center [802, 510] width 142 height 142
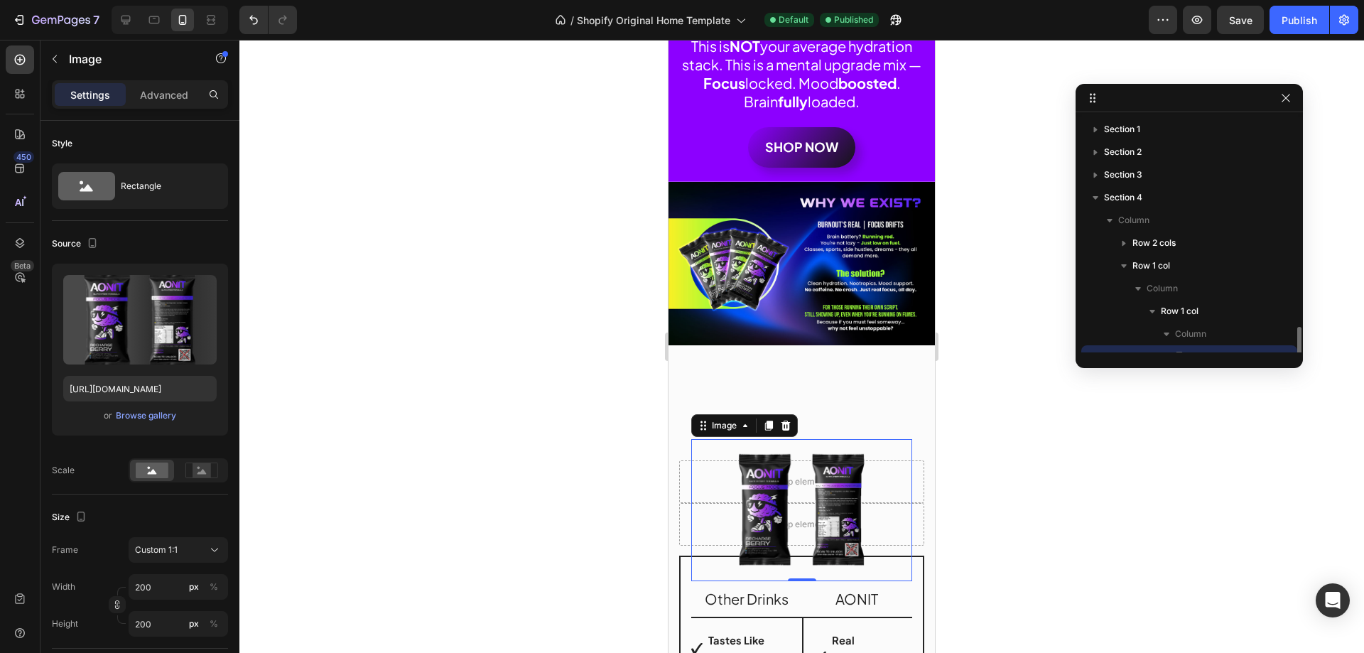
scroll to position [133, 0]
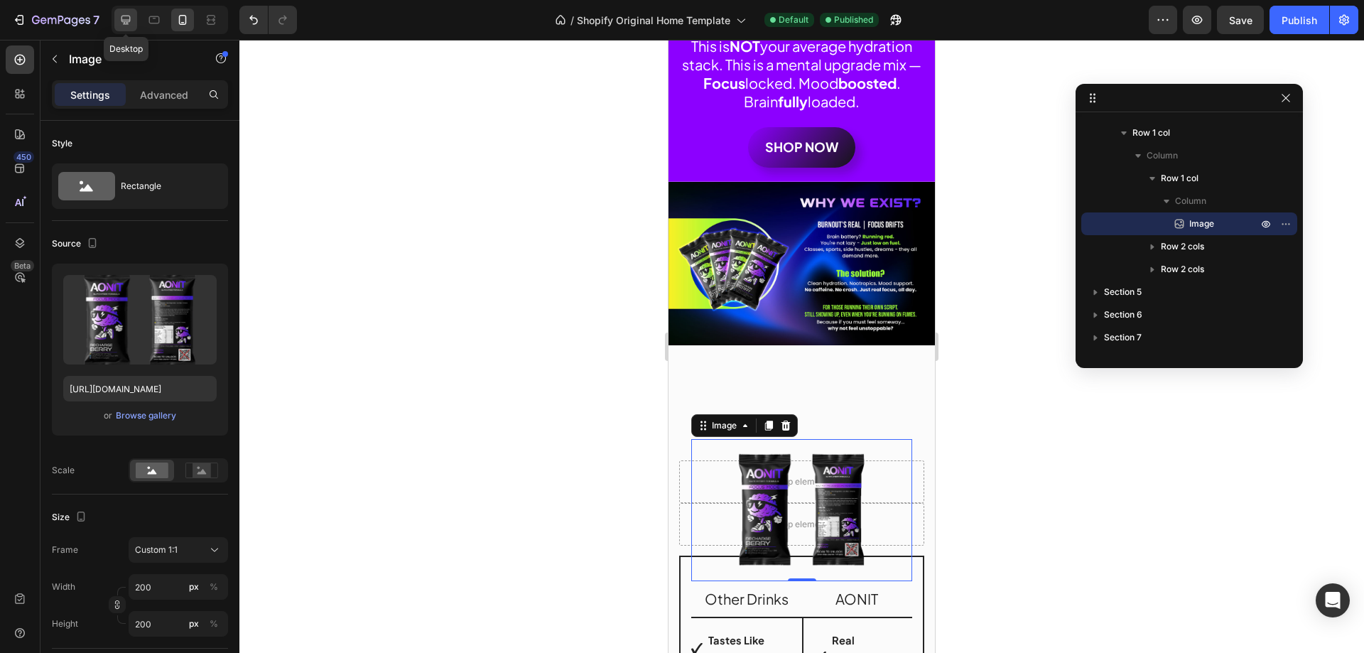
click at [133, 23] on icon at bounding box center [126, 20] width 14 height 14
type input "500"
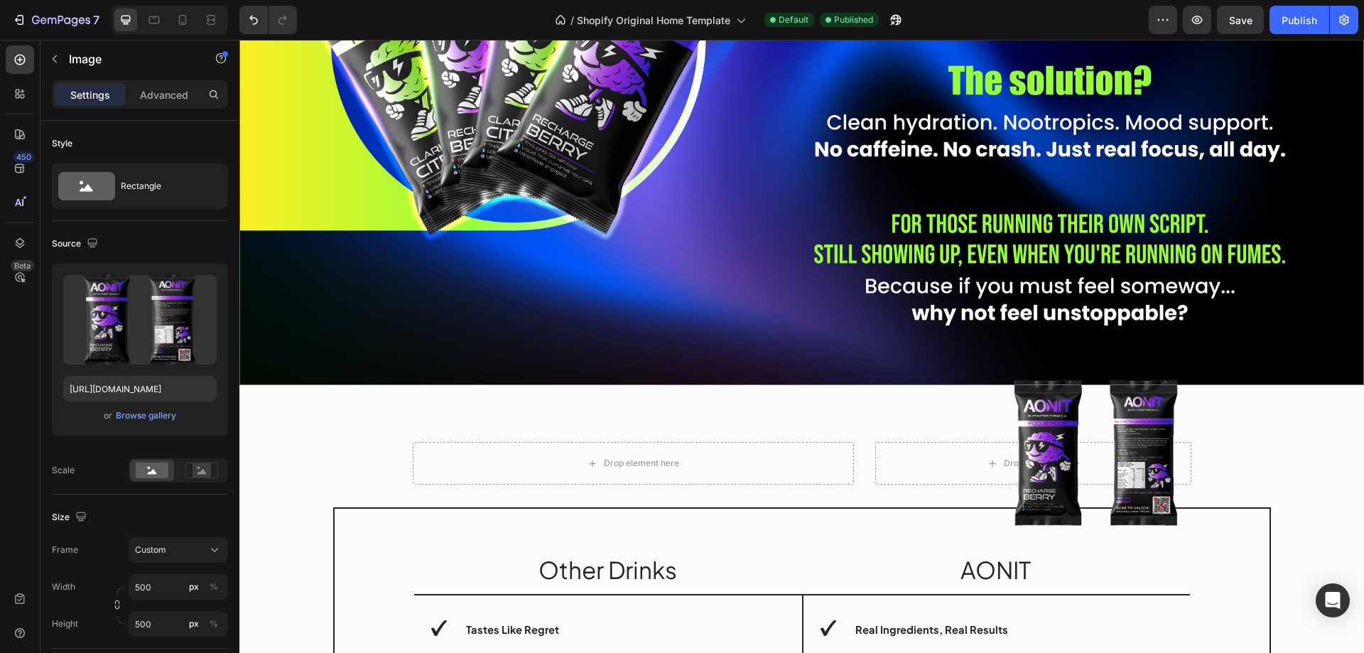
scroll to position [1459, 0]
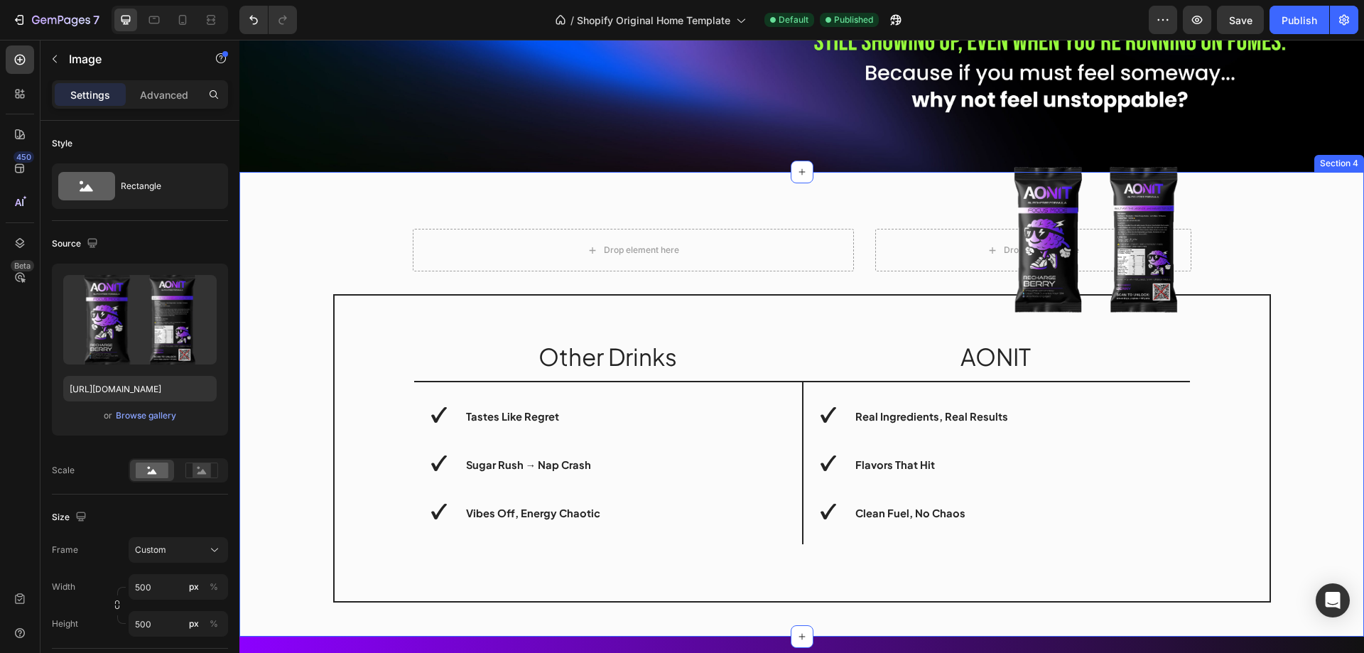
click at [275, 345] on div "Drop element here Drop element here Row Image Row Other Drinks Text Block AONIT…" at bounding box center [801, 421] width 1103 height 385
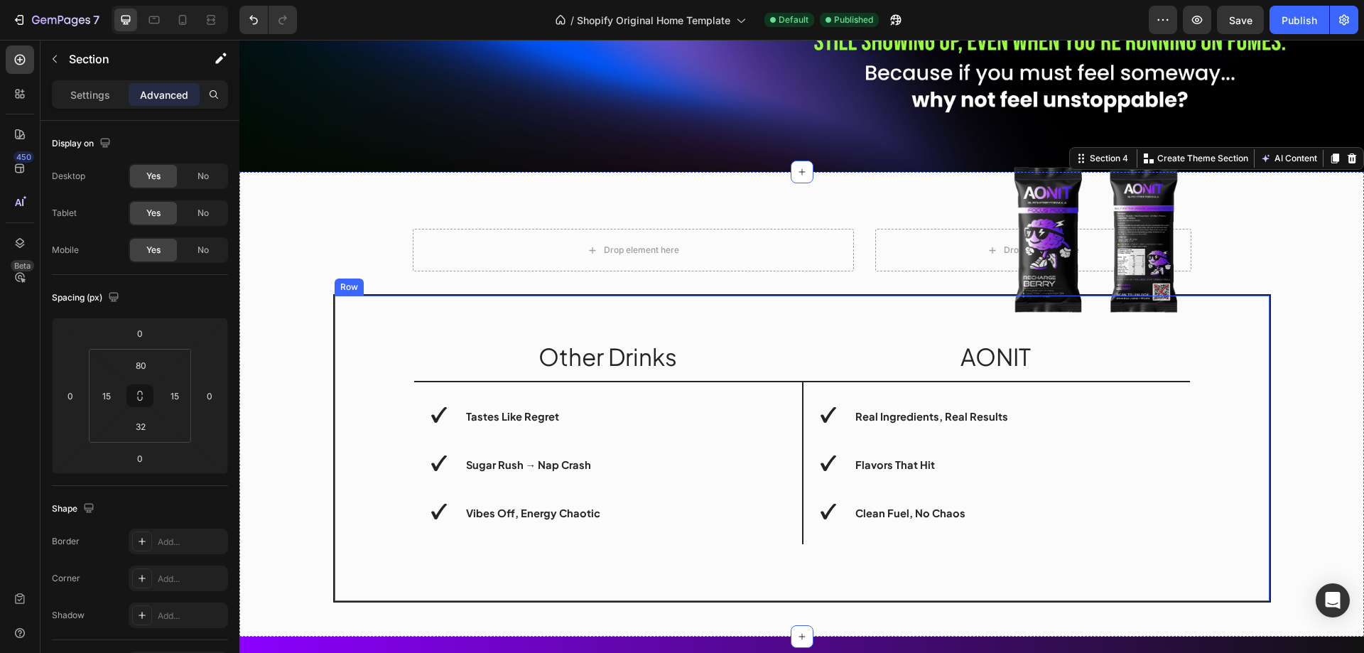
click at [363, 350] on div "Image Row Other Drinks Text Block AONIT Text Block Row tastes like regret sugar…" at bounding box center [802, 448] width 938 height 308
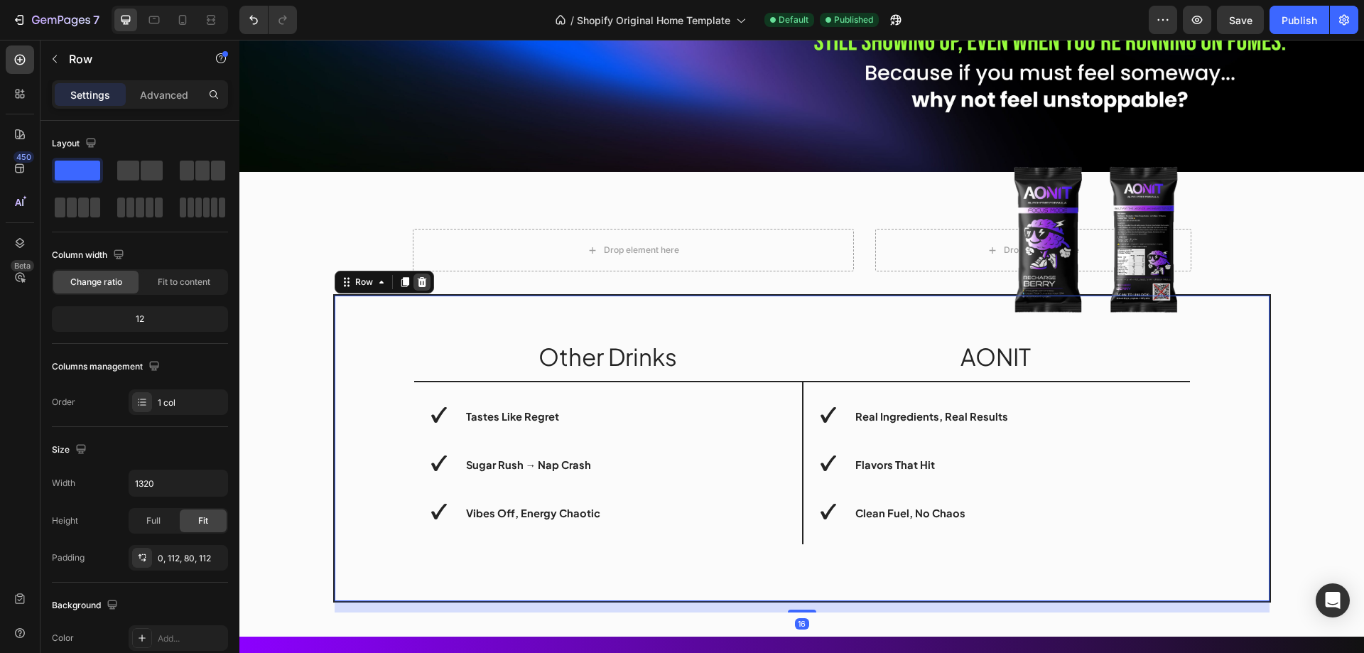
click at [419, 277] on icon at bounding box center [421, 282] width 9 height 10
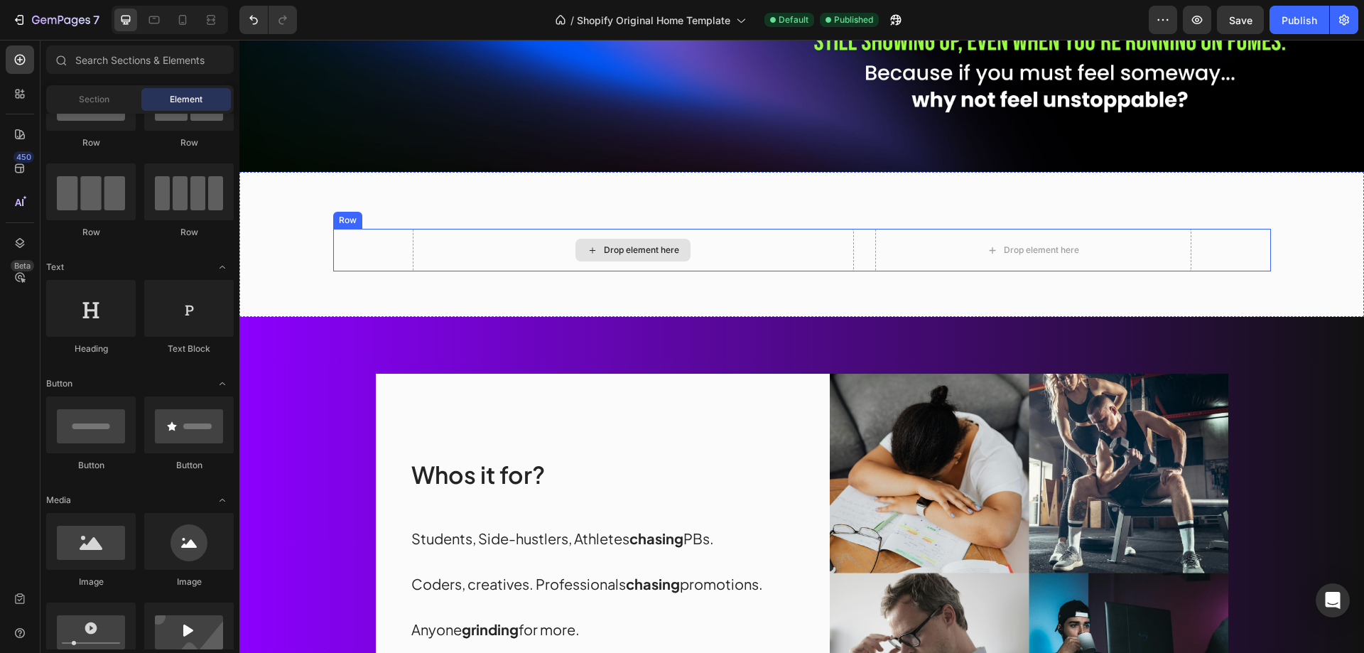
click at [432, 247] on div "Drop element here" at bounding box center [634, 250] width 442 height 43
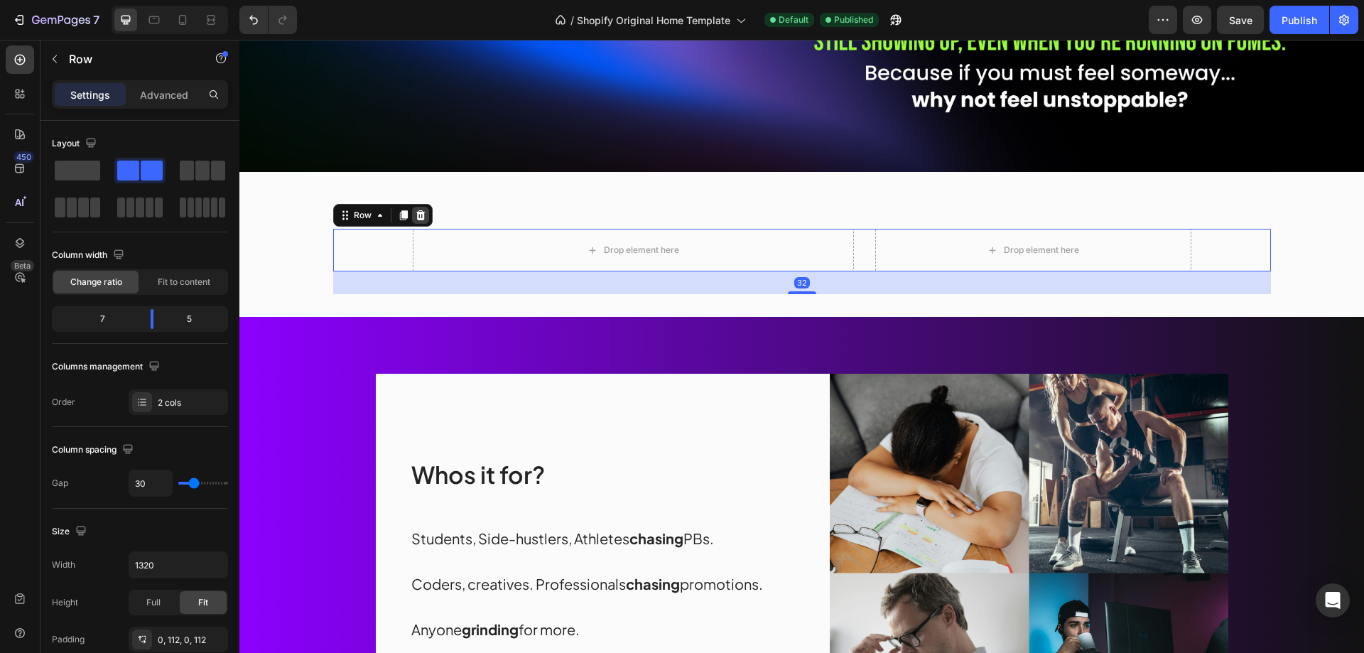
click at [419, 210] on icon at bounding box center [420, 215] width 11 height 11
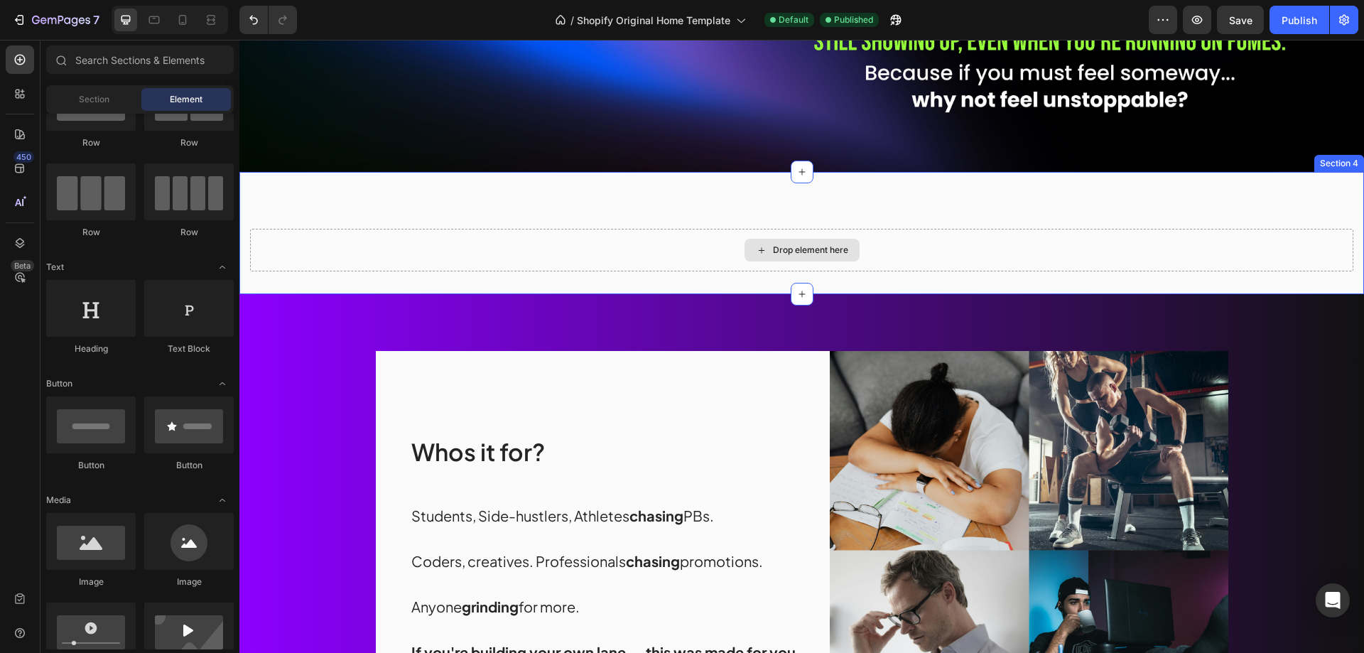
click at [433, 237] on div "Drop element here" at bounding box center [801, 250] width 1103 height 43
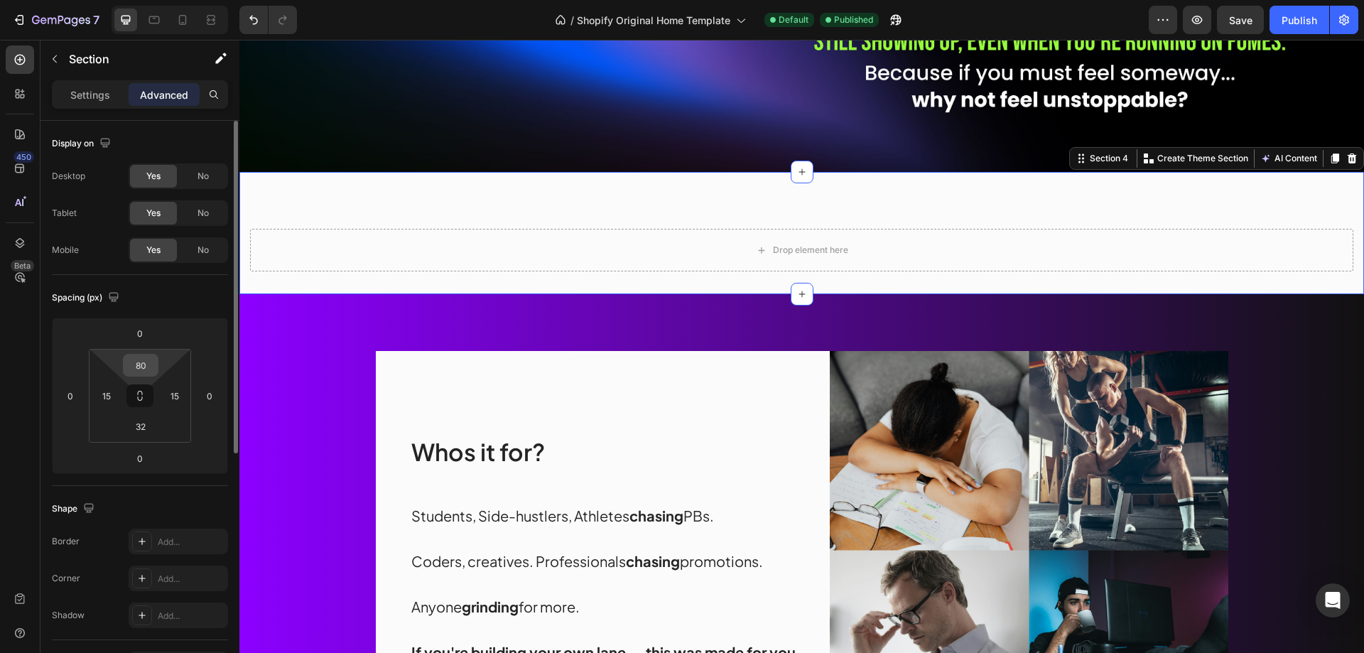
click at [144, 361] on input "80" at bounding box center [140, 365] width 28 height 21
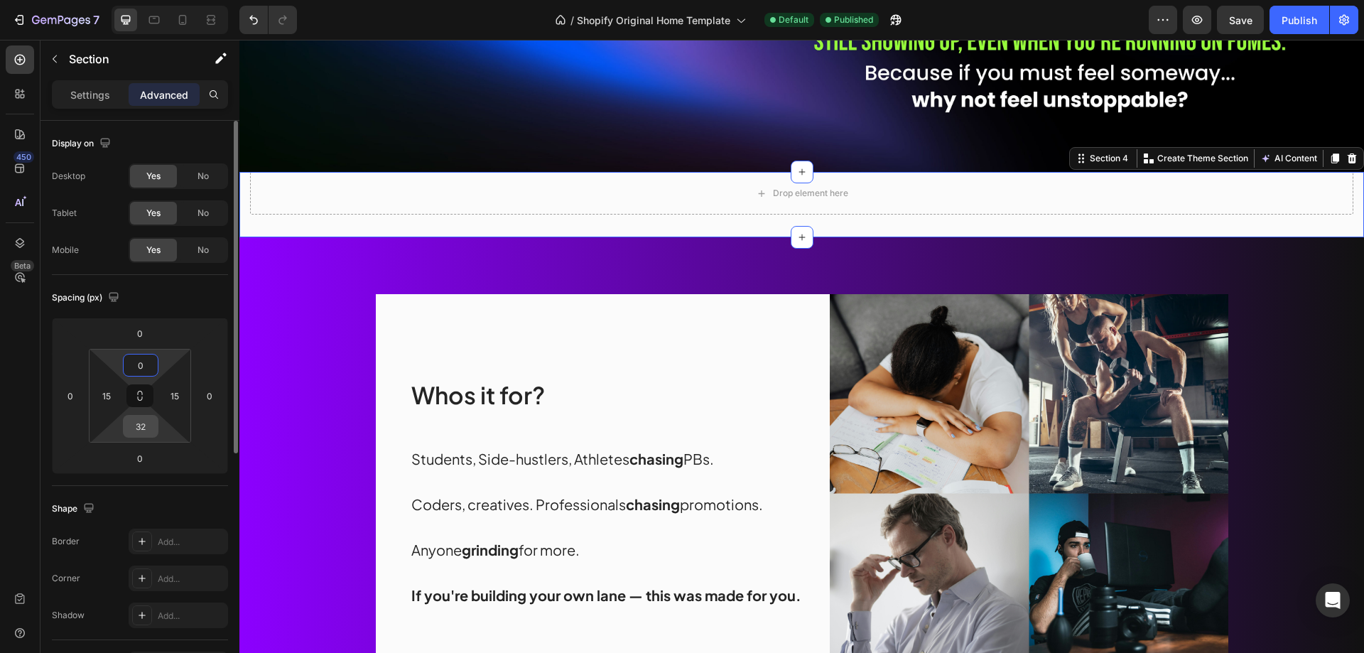
type input "0"
click at [141, 434] on input "32" at bounding box center [140, 426] width 28 height 21
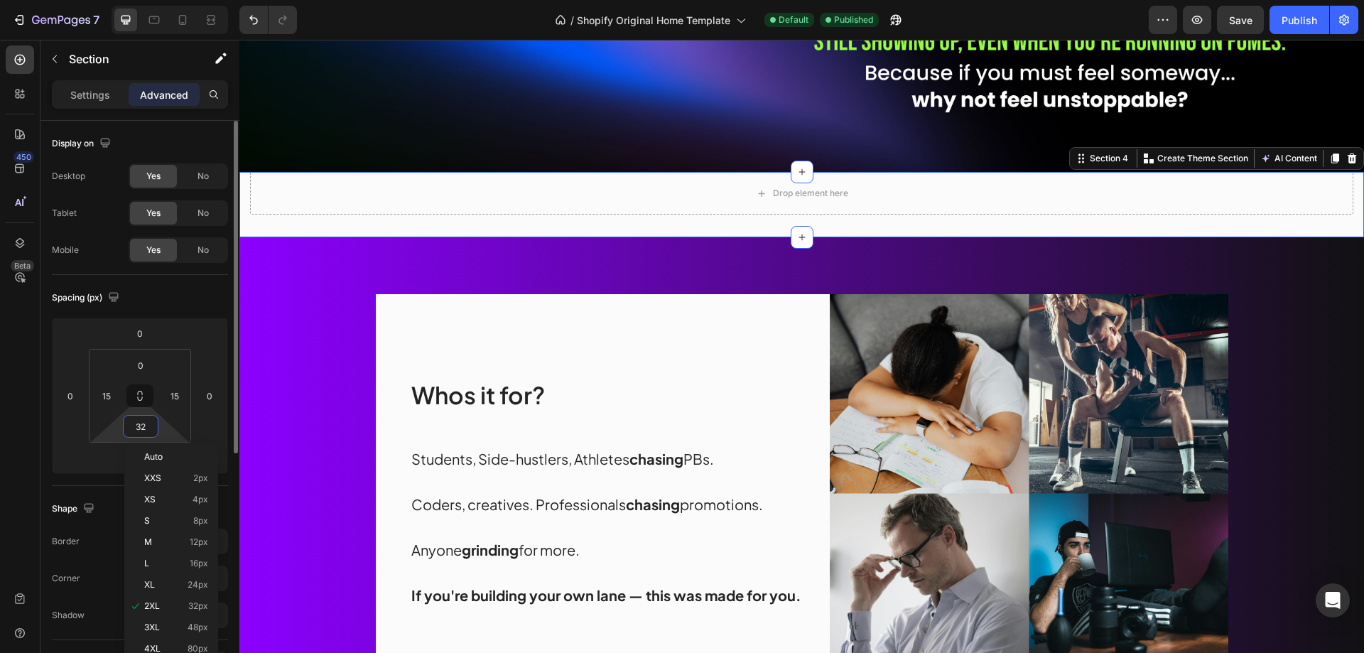
click at [141, 434] on input "32" at bounding box center [140, 426] width 28 height 21
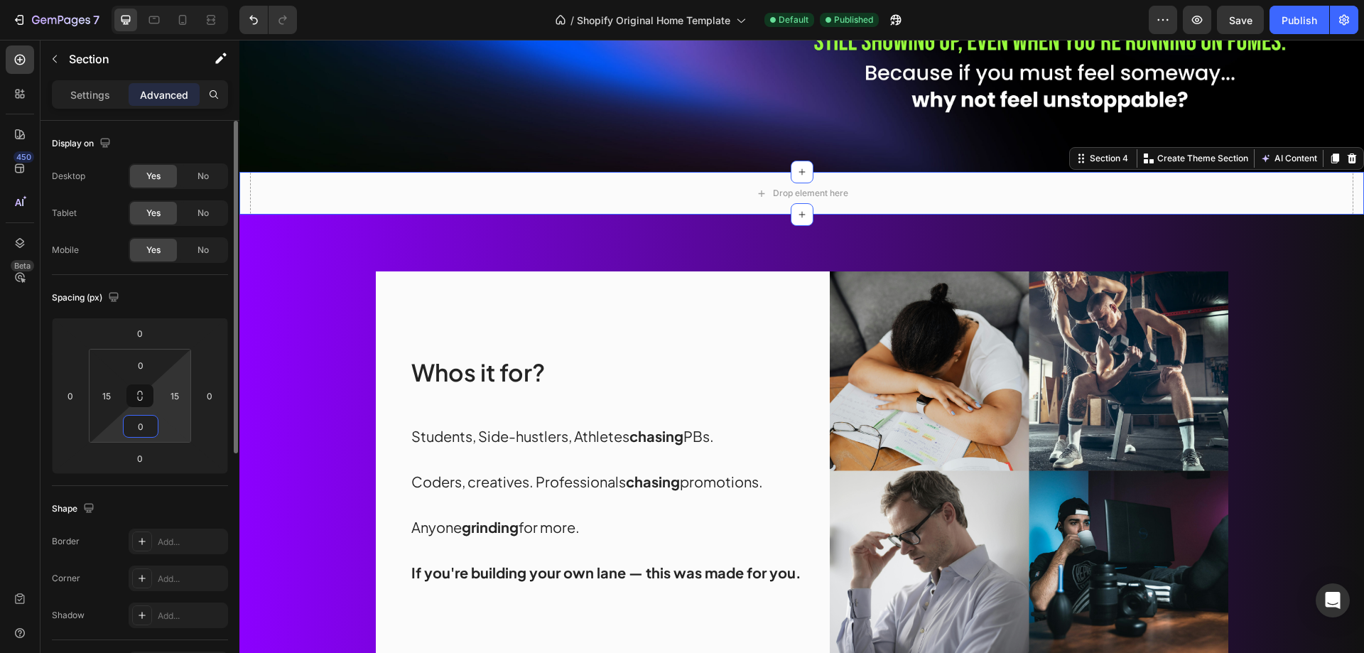
type input "0"
click at [173, 0] on html "7 / Shopify Original Home Template Default Published Preview Save Publish 450 B…" at bounding box center [682, 0] width 1364 height 0
click at [173, 399] on input "15" at bounding box center [174, 395] width 21 height 21
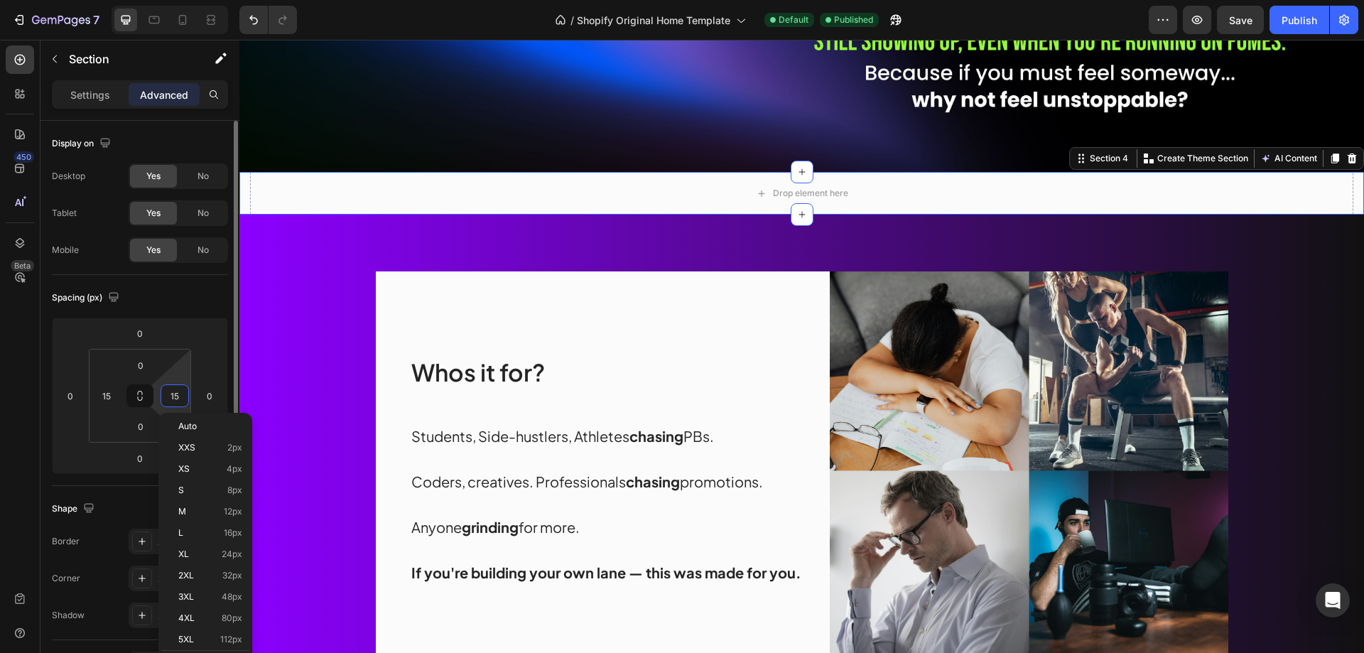
click at [173, 399] on input "15" at bounding box center [174, 395] width 21 height 21
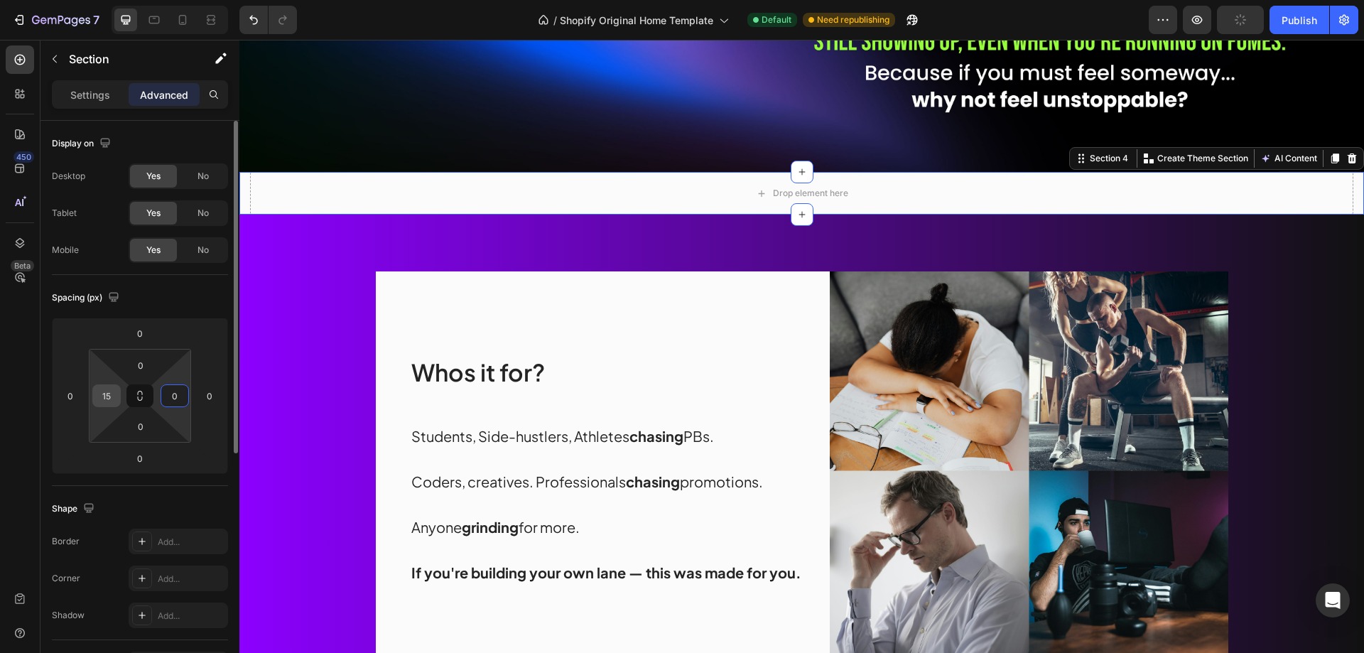
type input "0"
click at [102, 399] on input "15" at bounding box center [106, 395] width 21 height 21
type input "0"
click at [839, 188] on div "Drop element here" at bounding box center [810, 193] width 75 height 11
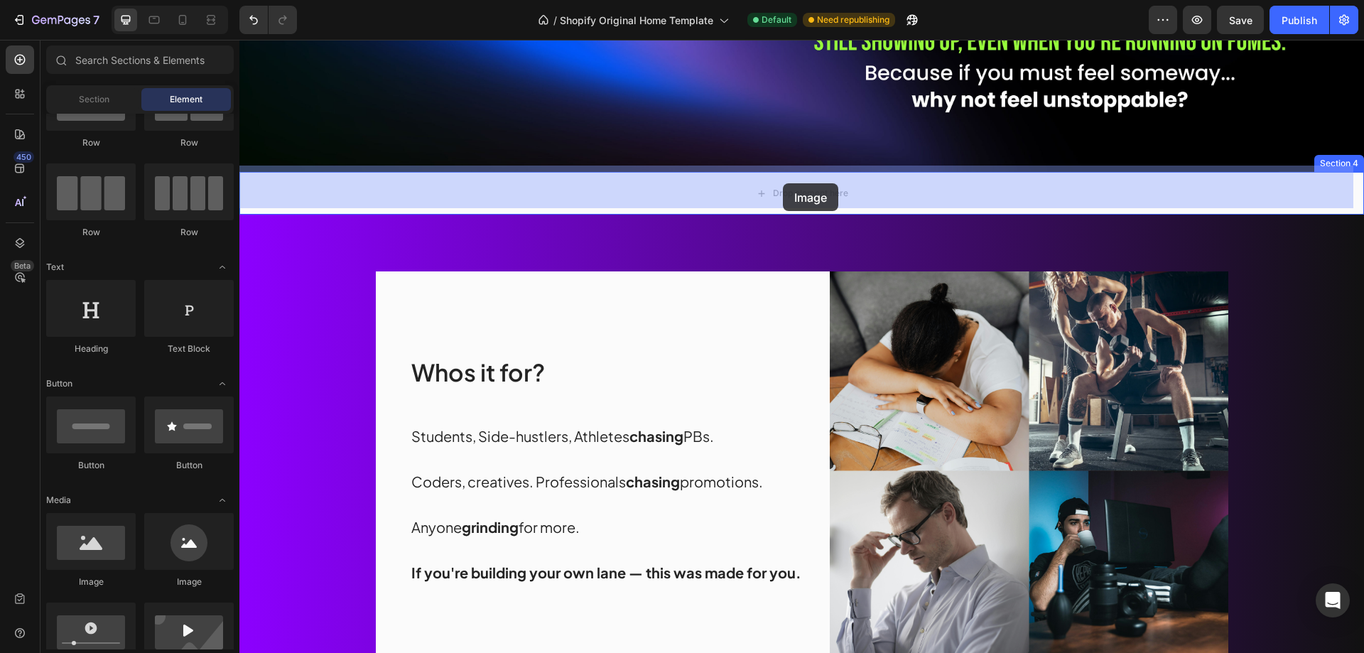
drag, startPoint x: 346, startPoint y: 579, endPoint x: 783, endPoint y: 183, distance: 589.5
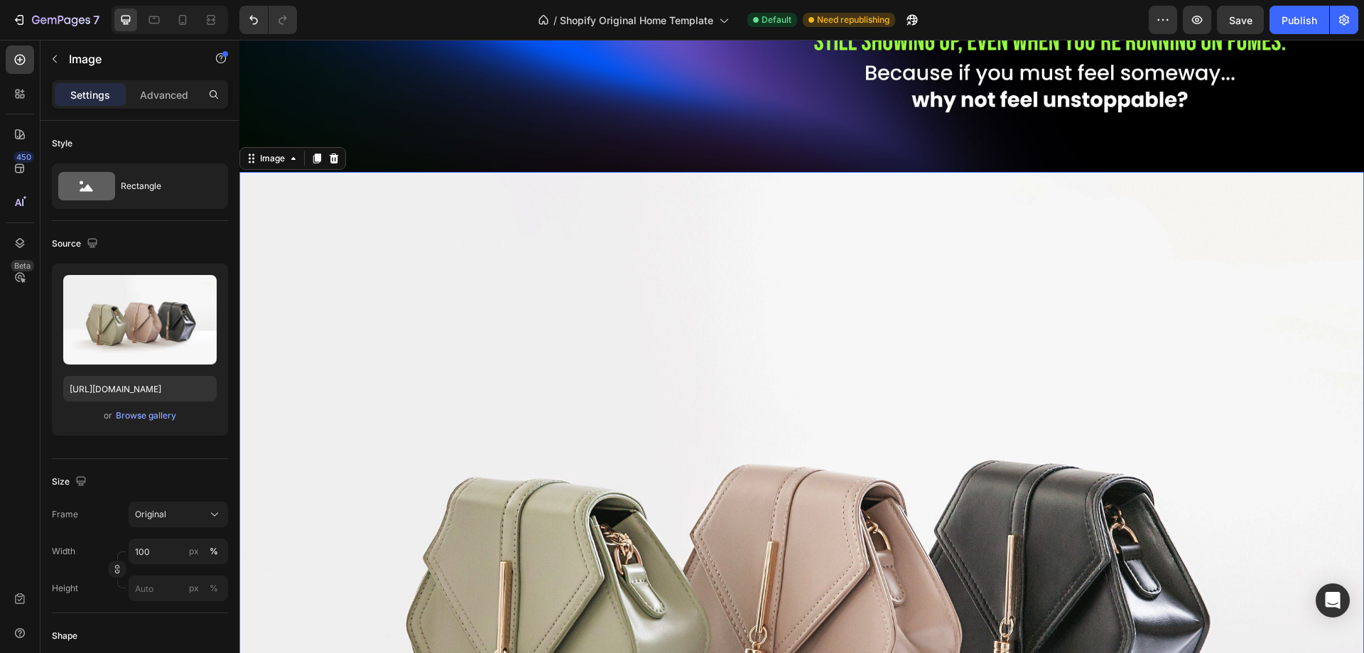
click at [769, 295] on img at bounding box center [801, 593] width 1125 height 843
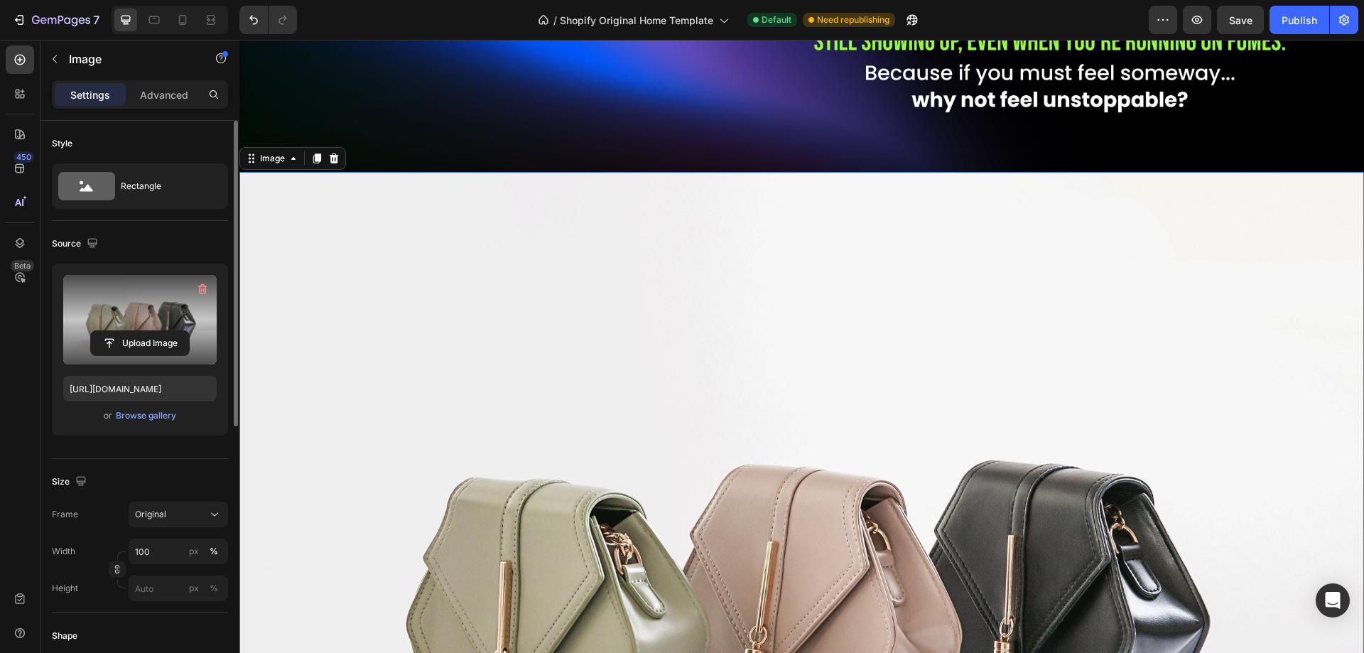
click at [117, 305] on label at bounding box center [139, 320] width 153 height 90
click at [117, 331] on input "file" at bounding box center [140, 343] width 98 height 24
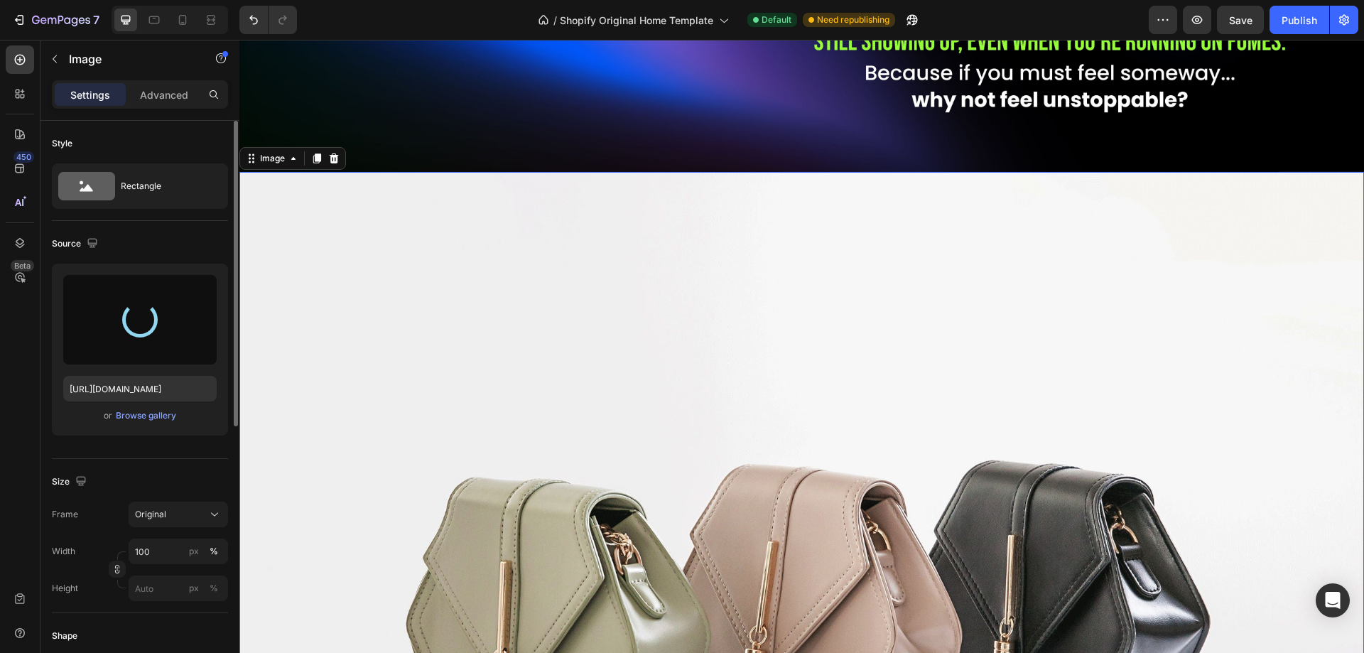
type input "[URL][DOMAIN_NAME]"
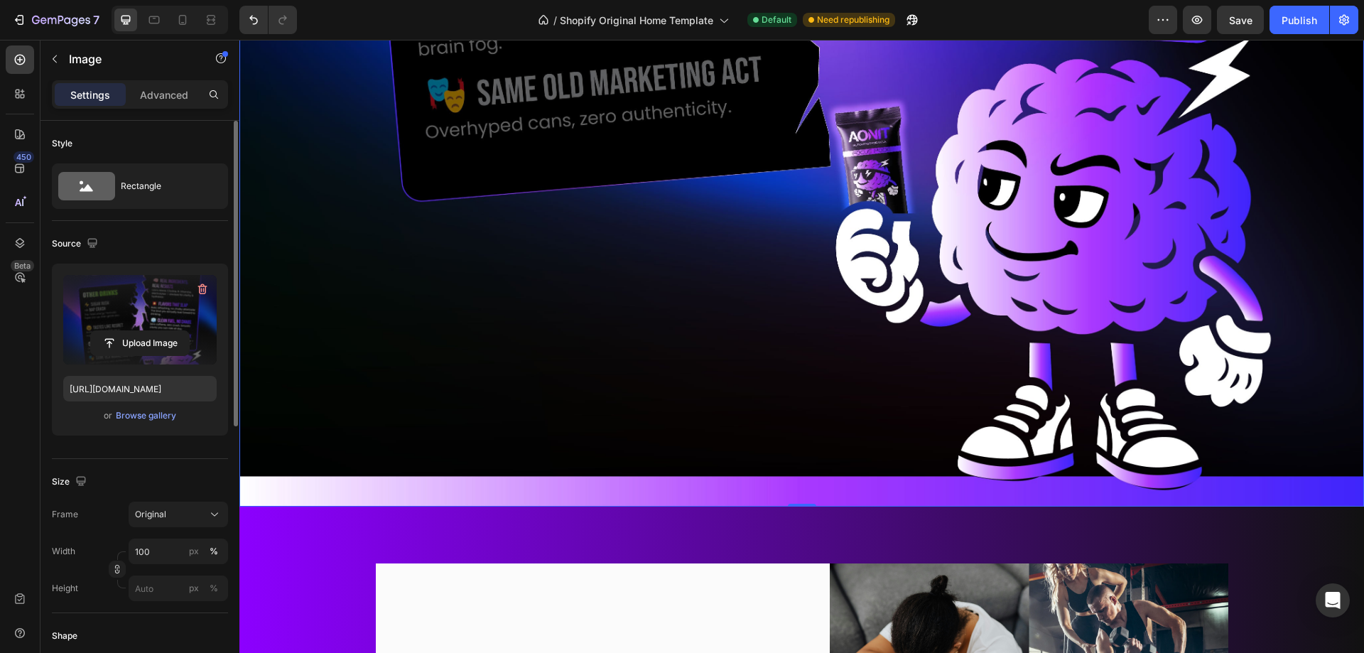
scroll to position [2524, 0]
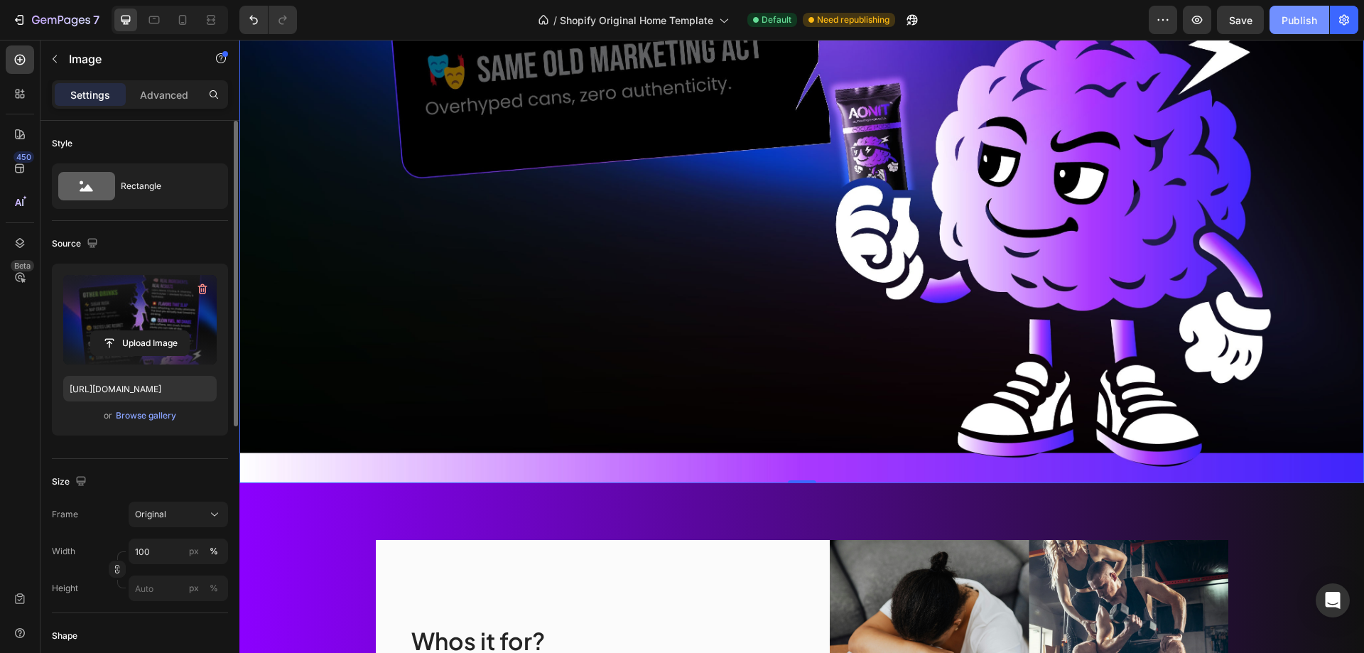
click at [1303, 21] on div "Publish" at bounding box center [1300, 20] width 36 height 15
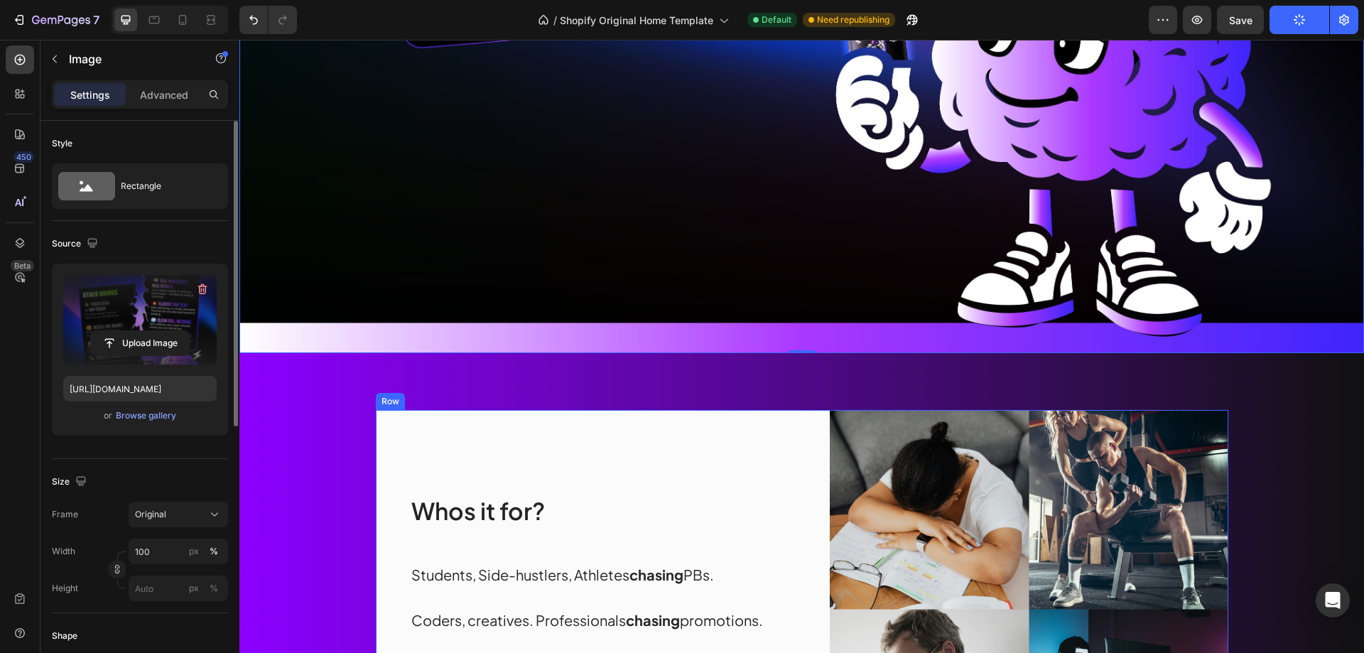
scroll to position [2595, 0]
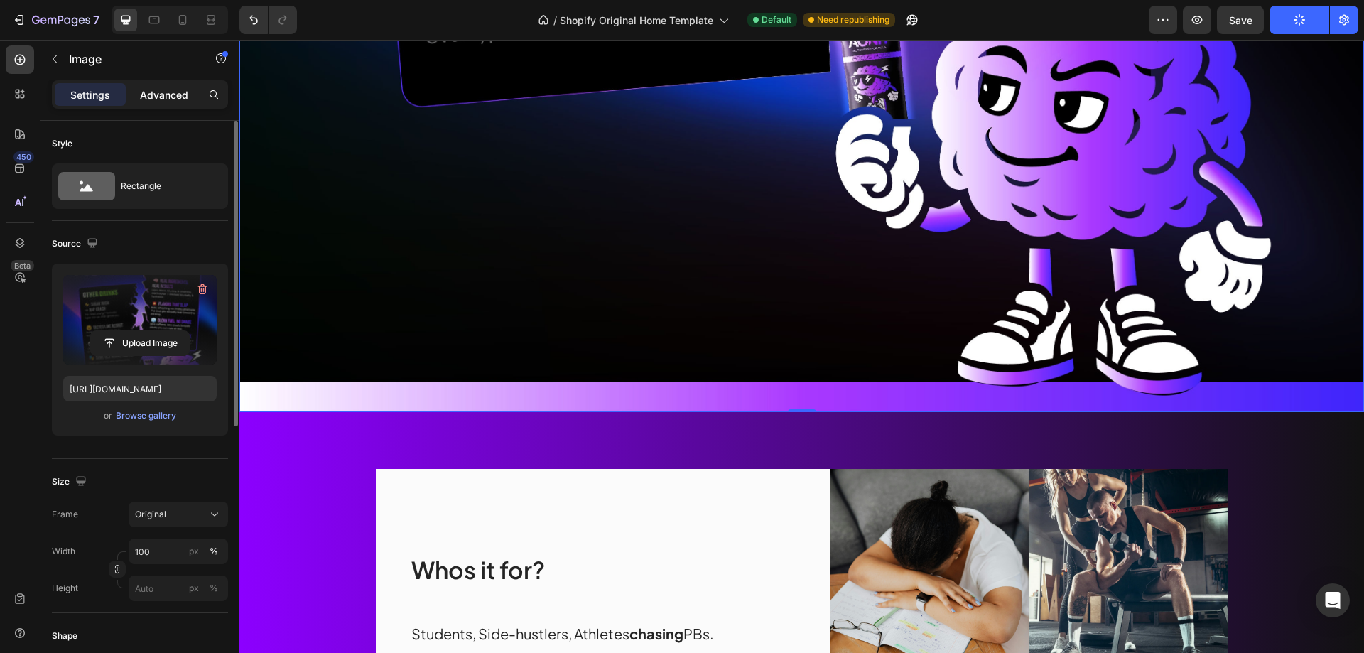
click at [153, 96] on p "Advanced" at bounding box center [164, 94] width 48 height 15
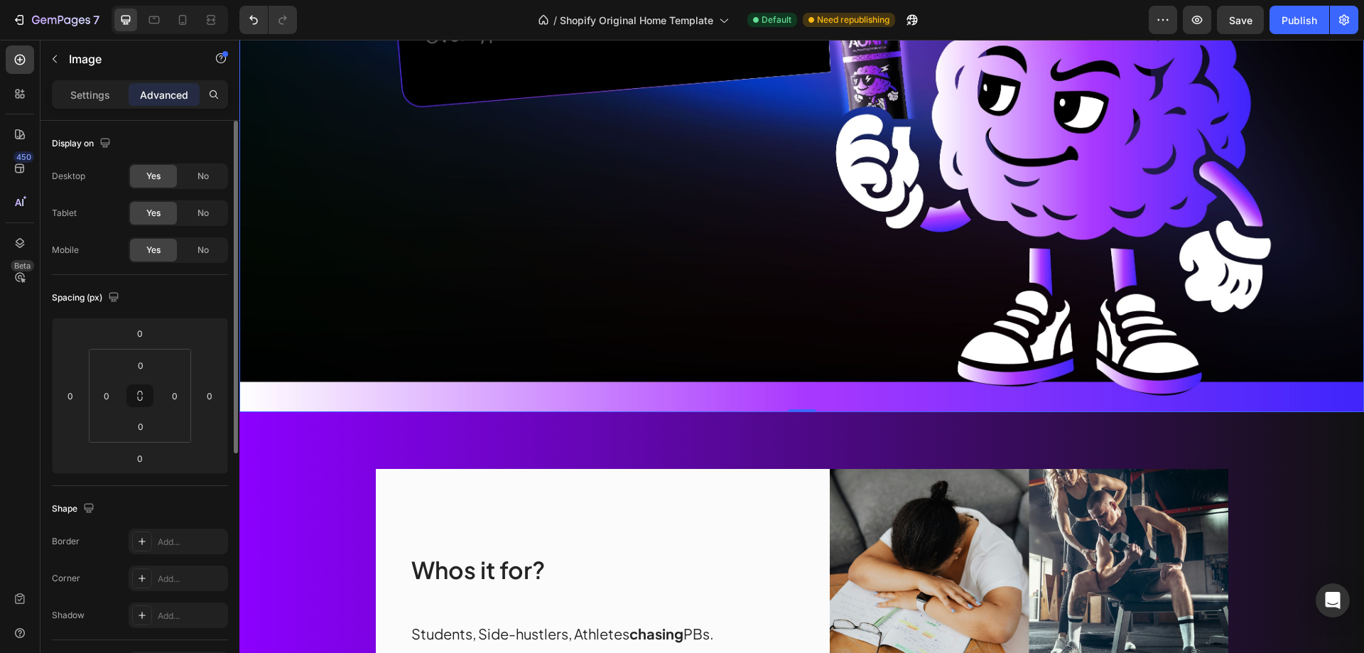
click at [78, 92] on p "Settings" at bounding box center [90, 94] width 40 height 15
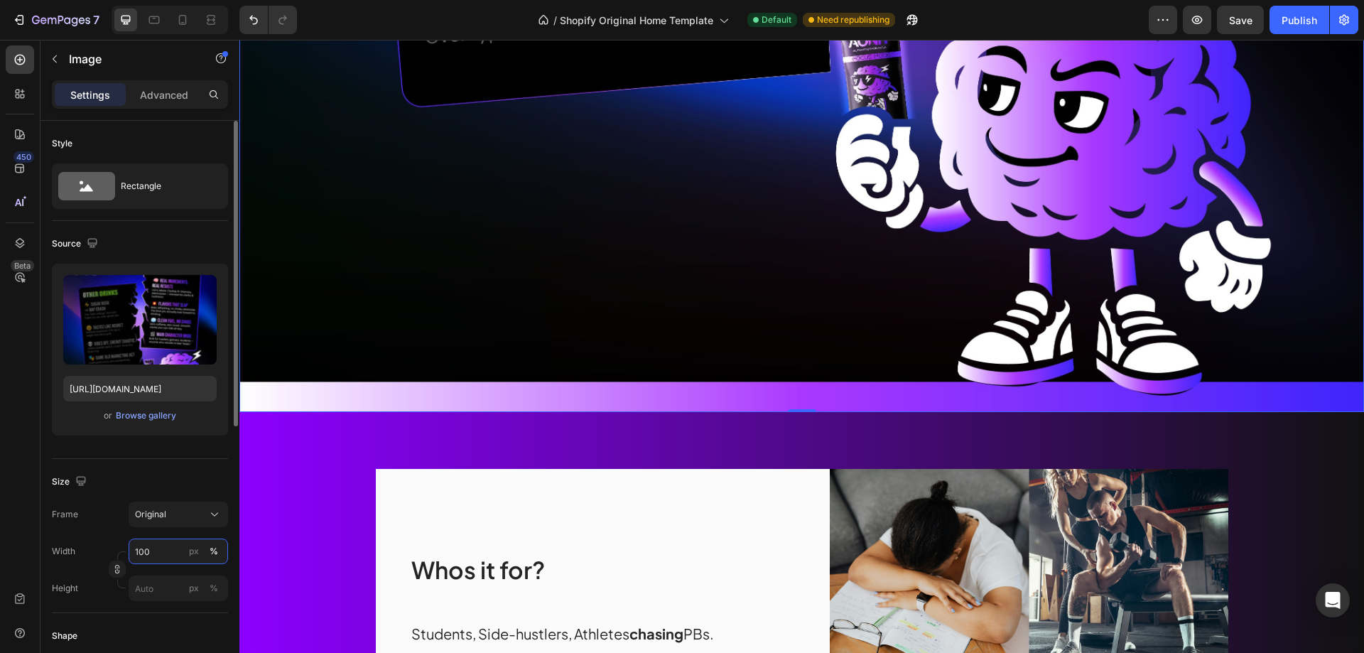
click at [145, 551] on input "100" at bounding box center [178, 552] width 99 height 26
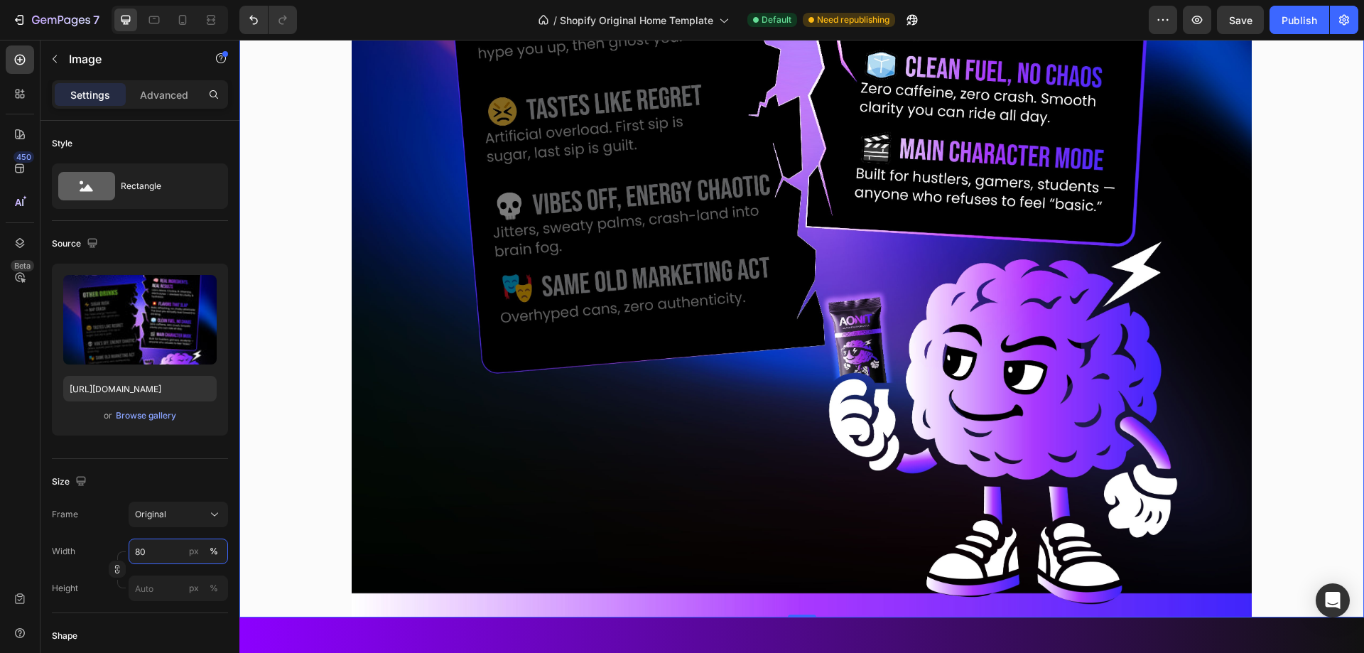
scroll to position [2098, 0]
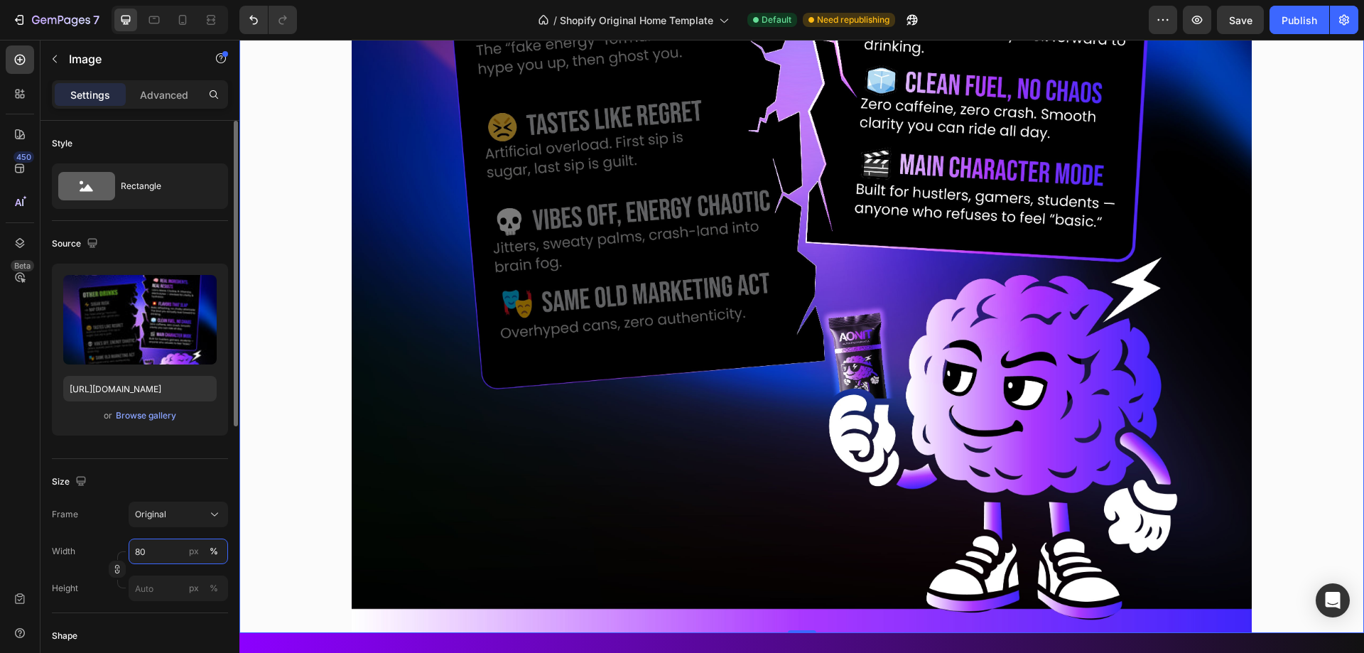
click at [144, 548] on input "80" at bounding box center [178, 552] width 99 height 26
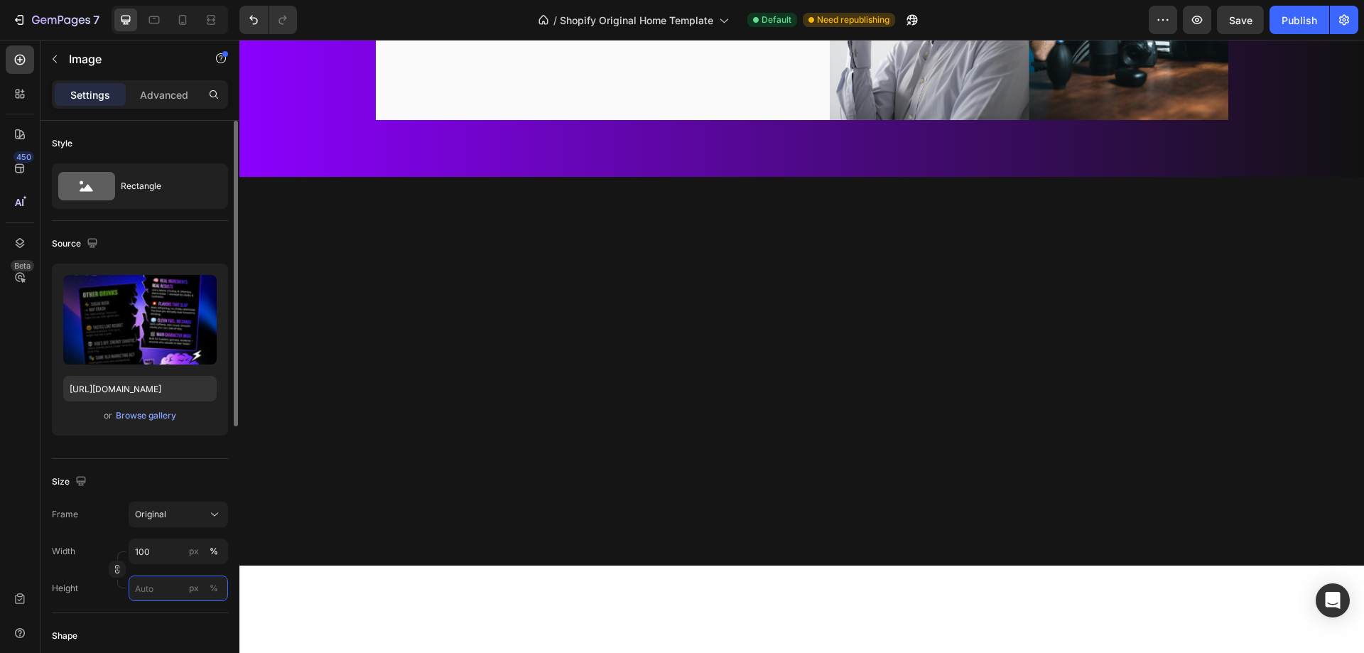
click at [158, 592] on input "px %" at bounding box center [178, 588] width 99 height 26
type input "10"
click at [219, 592] on button "%" at bounding box center [213, 588] width 17 height 17
click at [163, 593] on input "px %" at bounding box center [178, 588] width 99 height 26
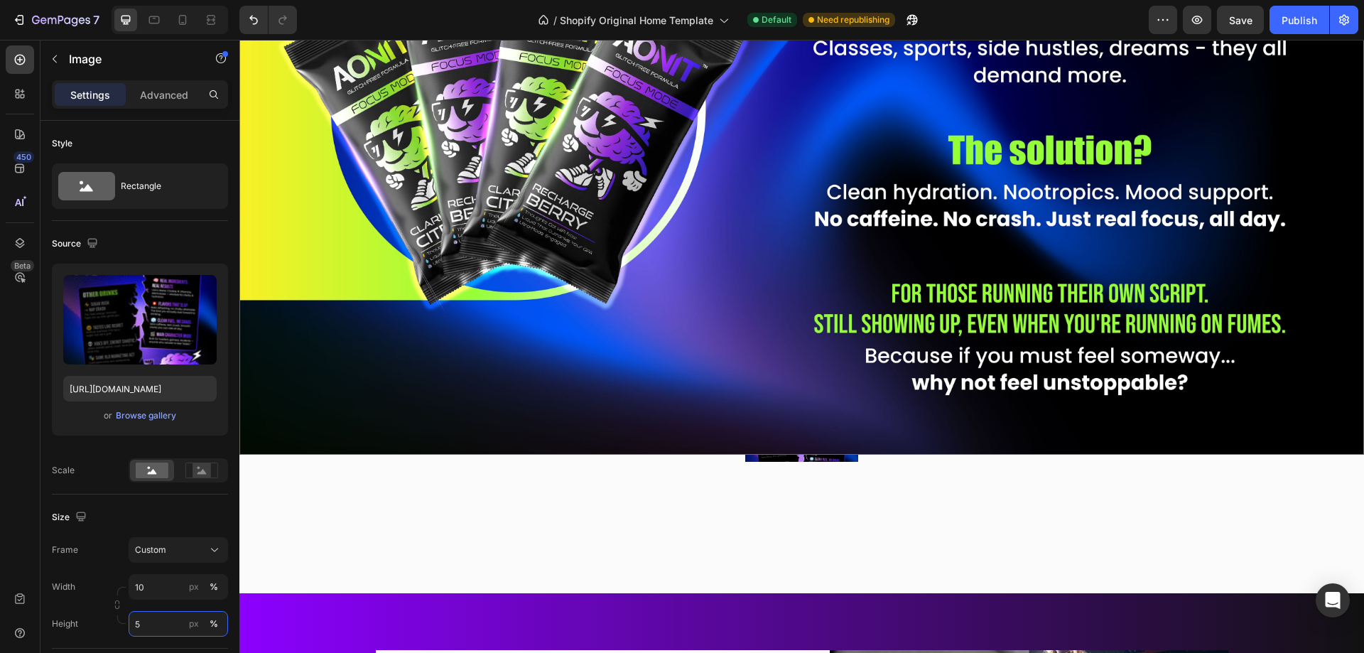
scroll to position [1459, 0]
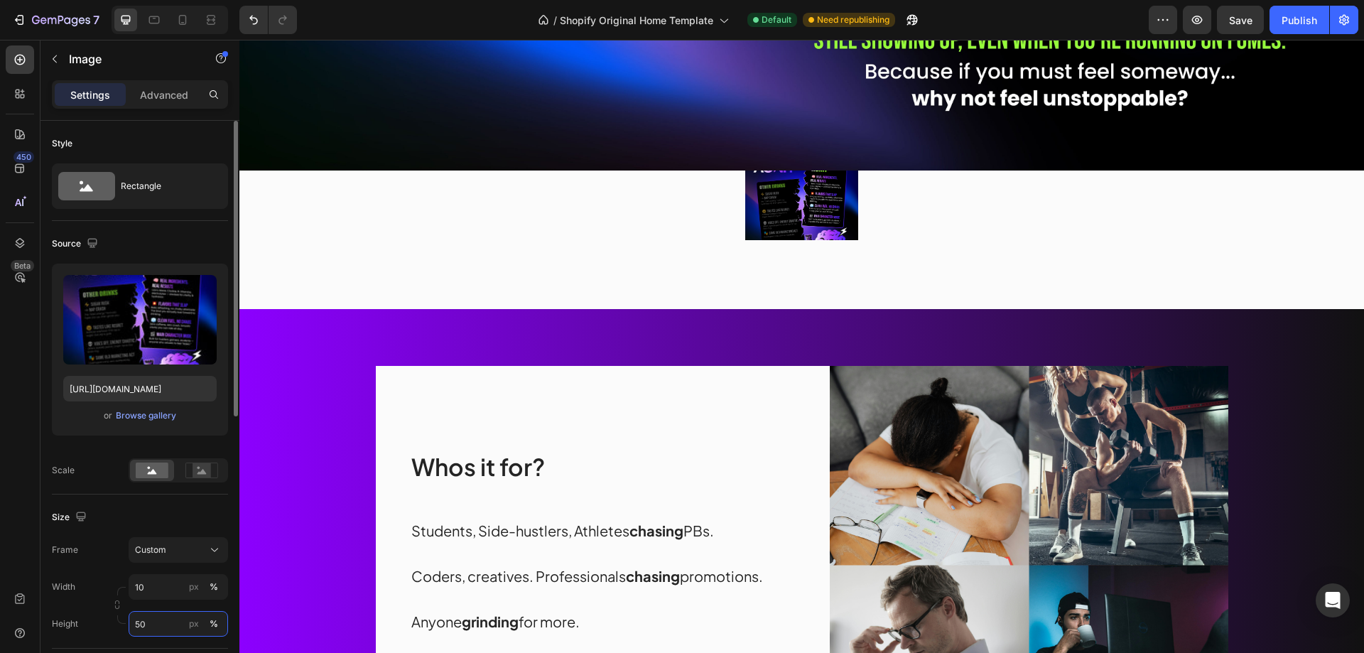
click at [142, 624] on input "50" at bounding box center [178, 624] width 99 height 26
type input "50"
click at [91, 617] on div "Height 50 px %" at bounding box center [140, 624] width 176 height 26
click at [157, 594] on input "10" at bounding box center [178, 587] width 99 height 26
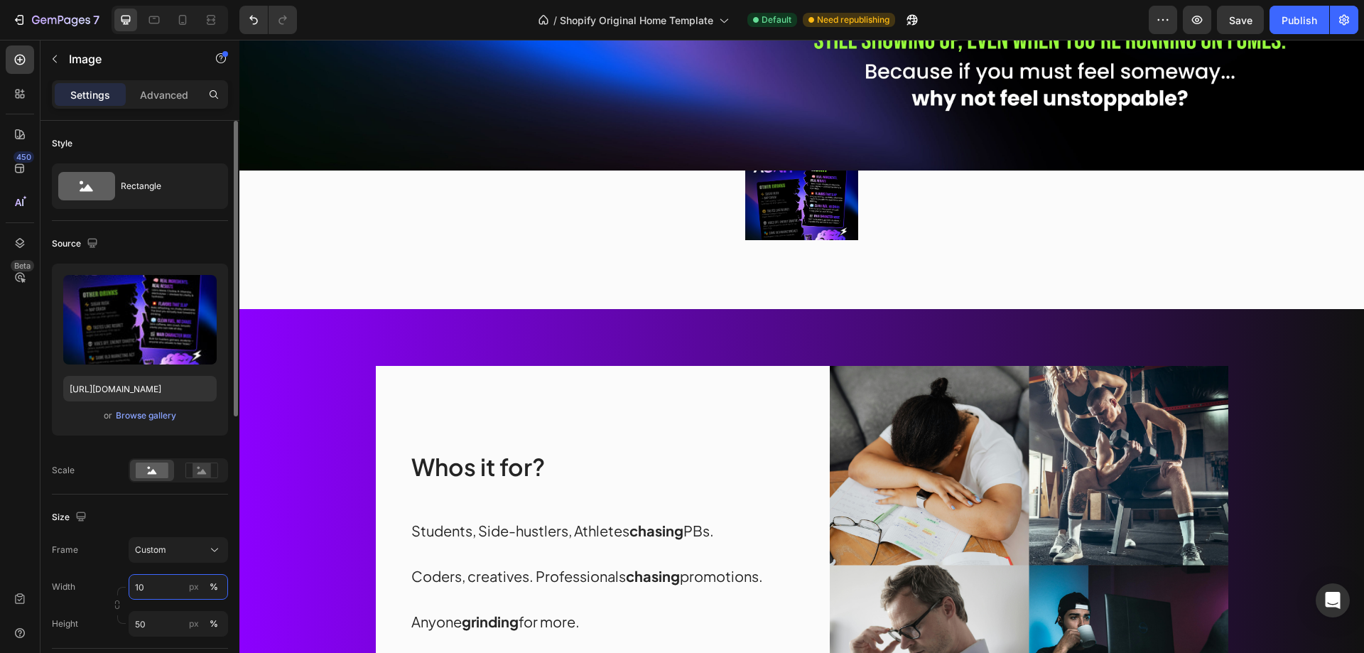
type input "0"
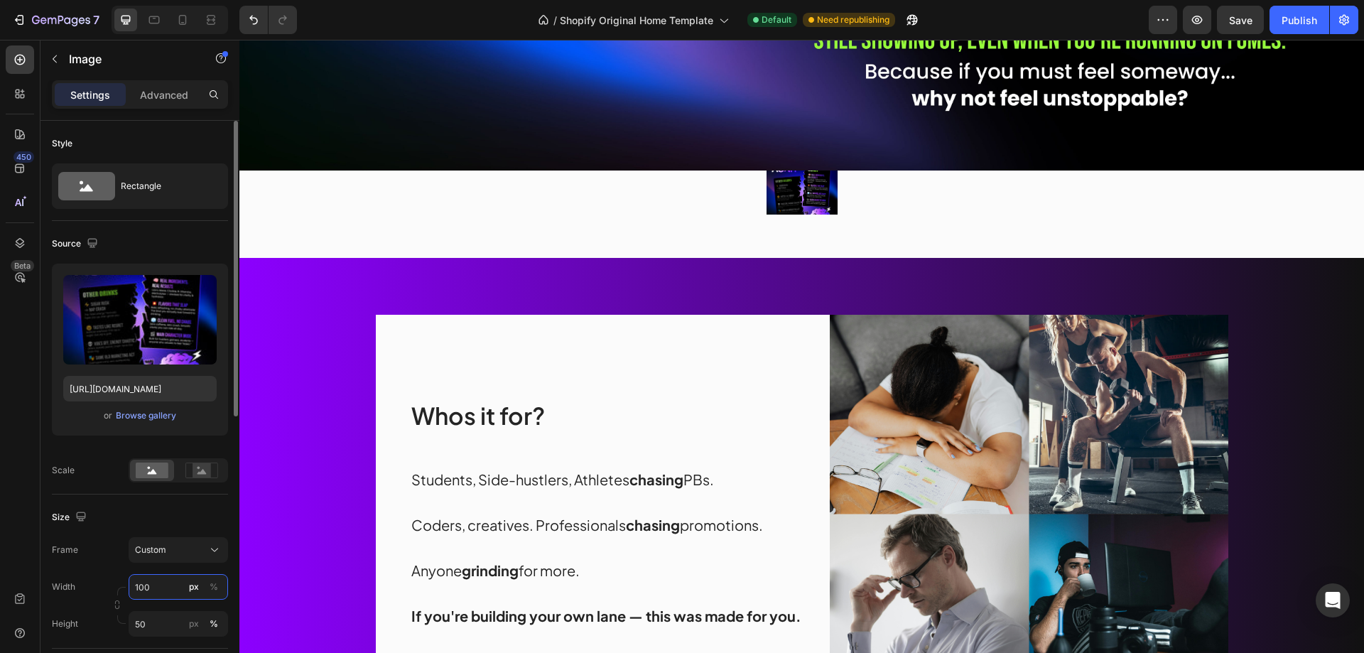
type input "100"
click at [117, 532] on div "Size Frame Custom Width 100 px % Height 50 px %" at bounding box center [140, 571] width 176 height 154
click at [216, 587] on div "%" at bounding box center [214, 586] width 9 height 13
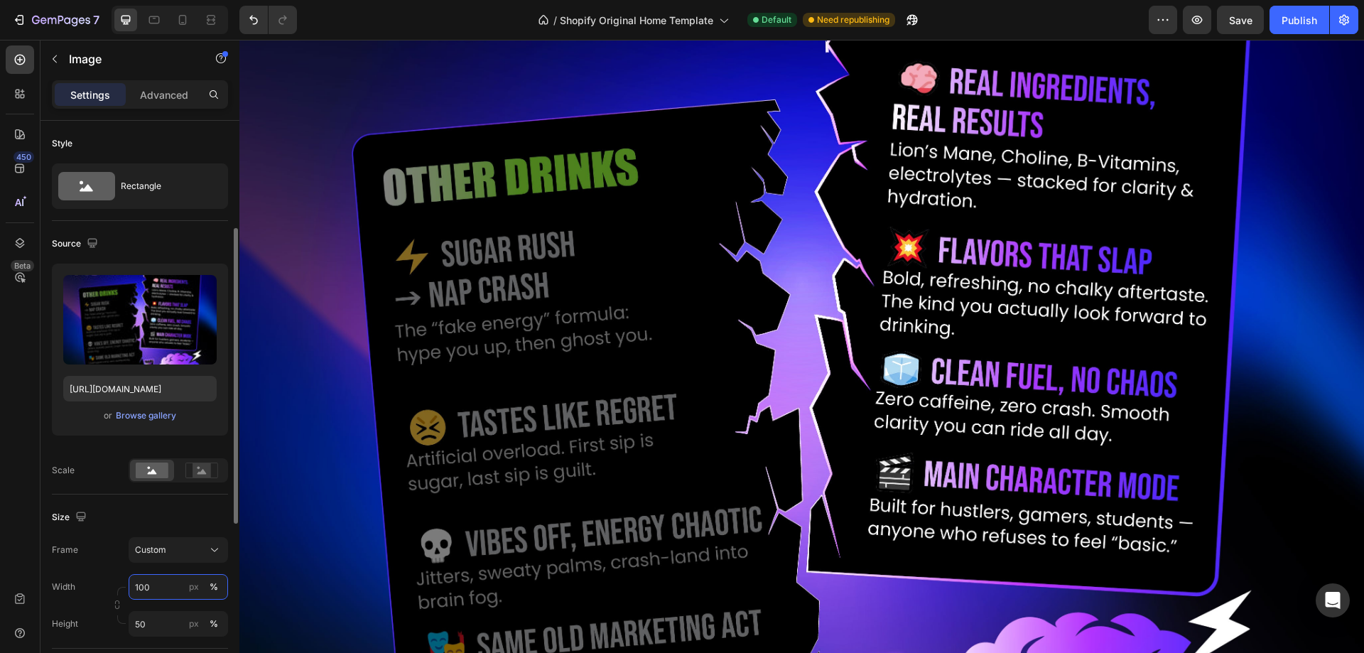
scroll to position [142, 0]
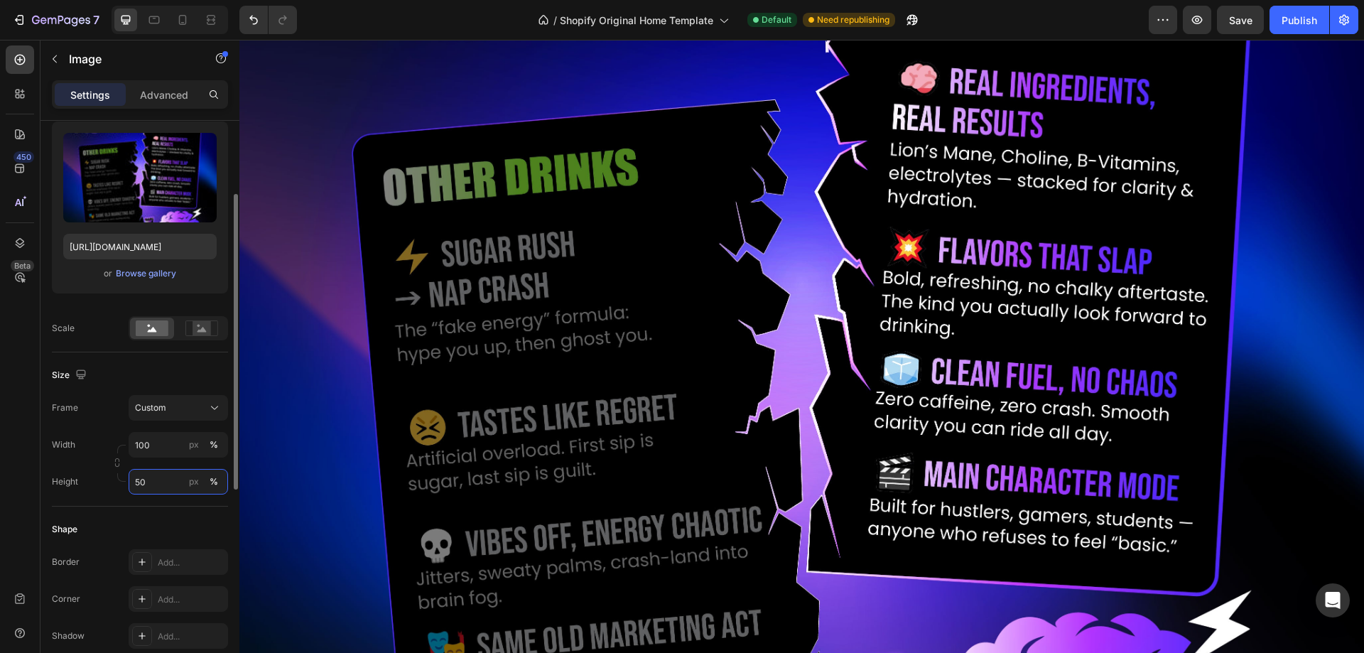
click at [144, 482] on input "50" at bounding box center [178, 482] width 99 height 26
click at [152, 508] on div "Full 100%" at bounding box center [164, 516] width 117 height 26
type input "100"
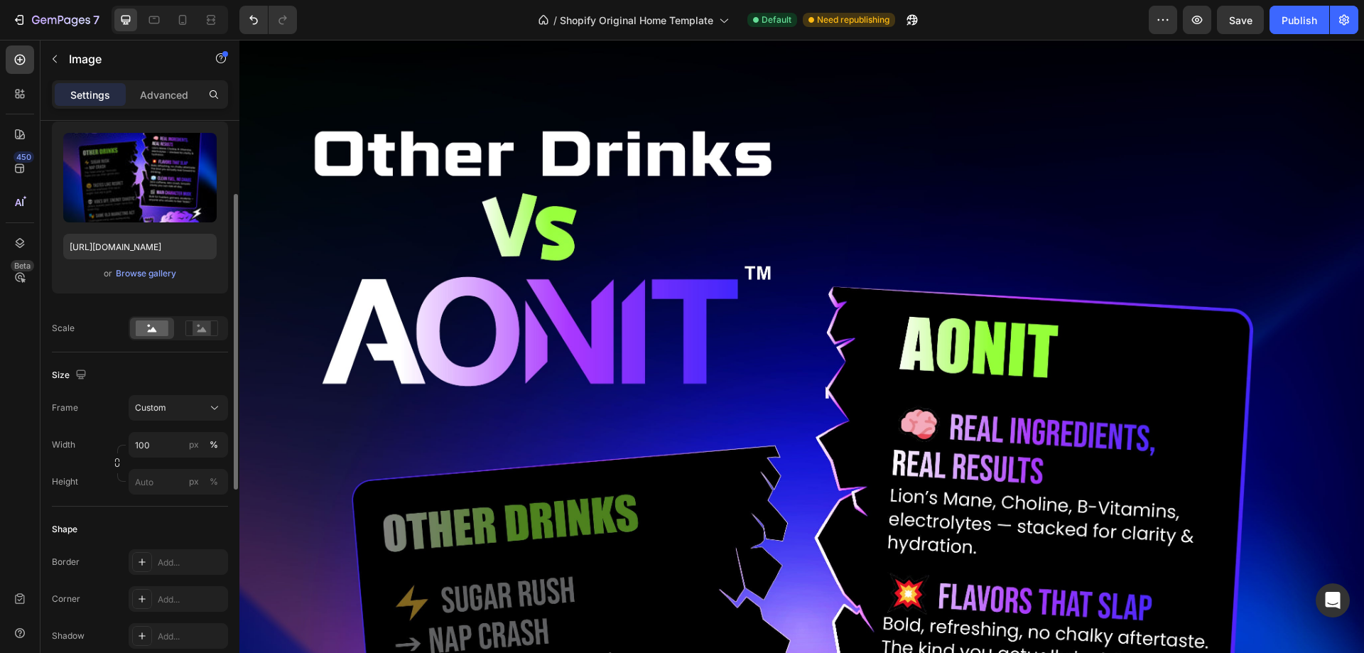
click at [114, 495] on div "Style Rectangle Source Upload Image [URL][DOMAIN_NAME] or Browse gallery Scale …" at bounding box center [140, 484] width 176 height 1011
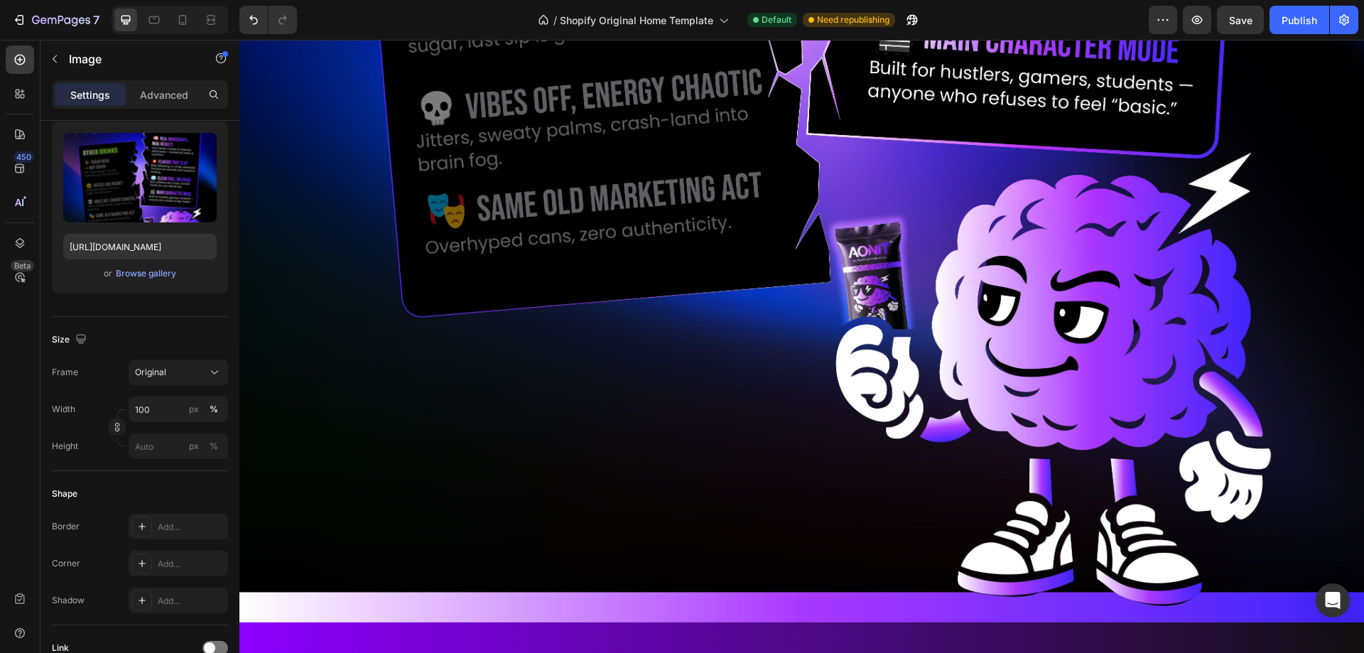
scroll to position [2524, 0]
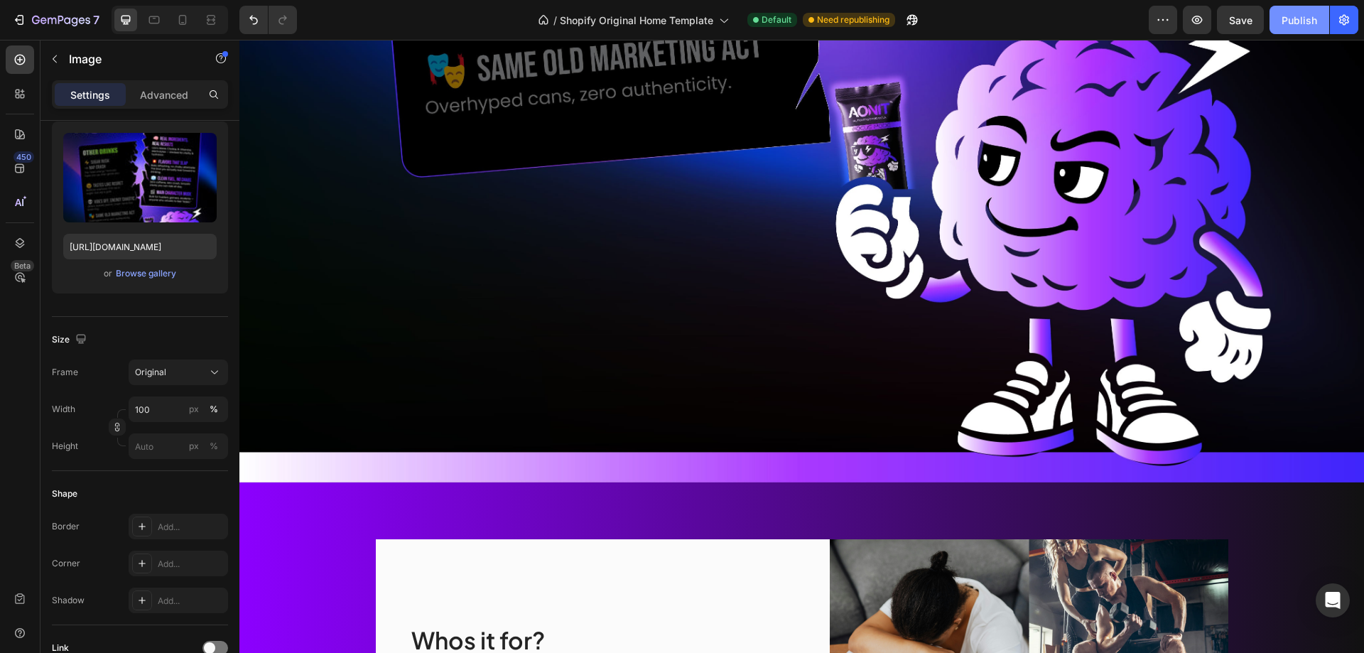
click at [1302, 24] on div "Publish" at bounding box center [1300, 20] width 36 height 15
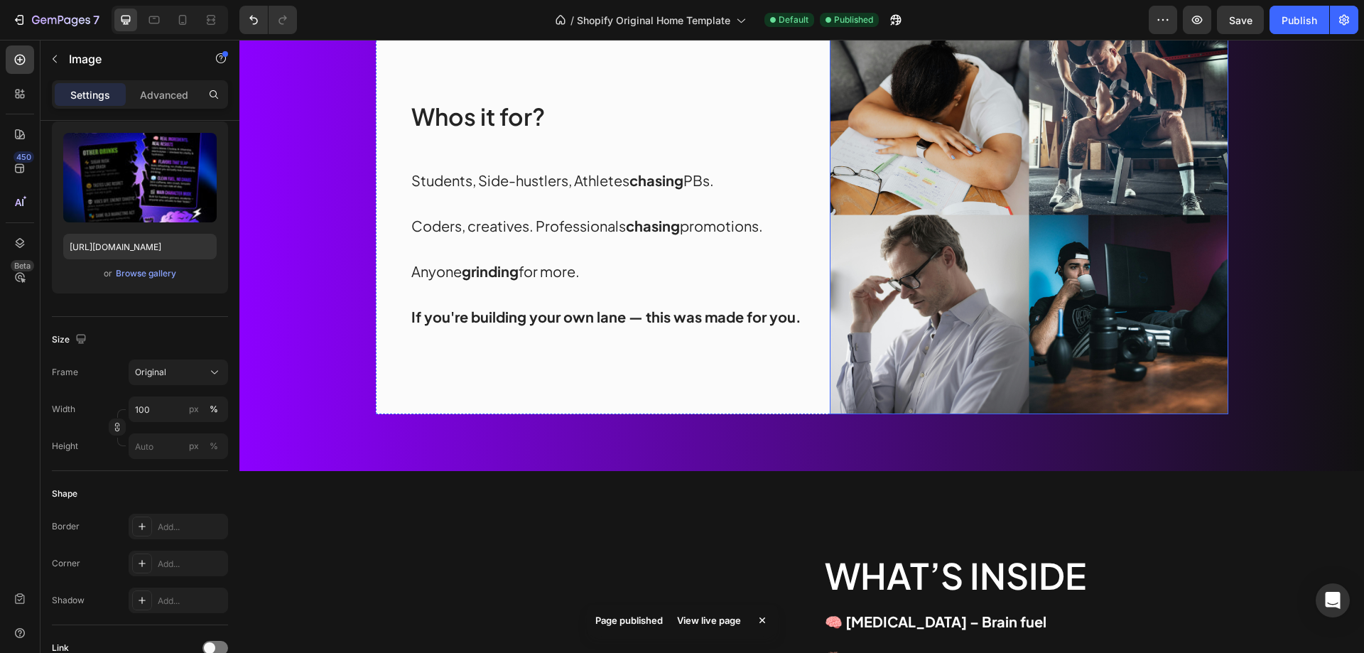
scroll to position [2951, 0]
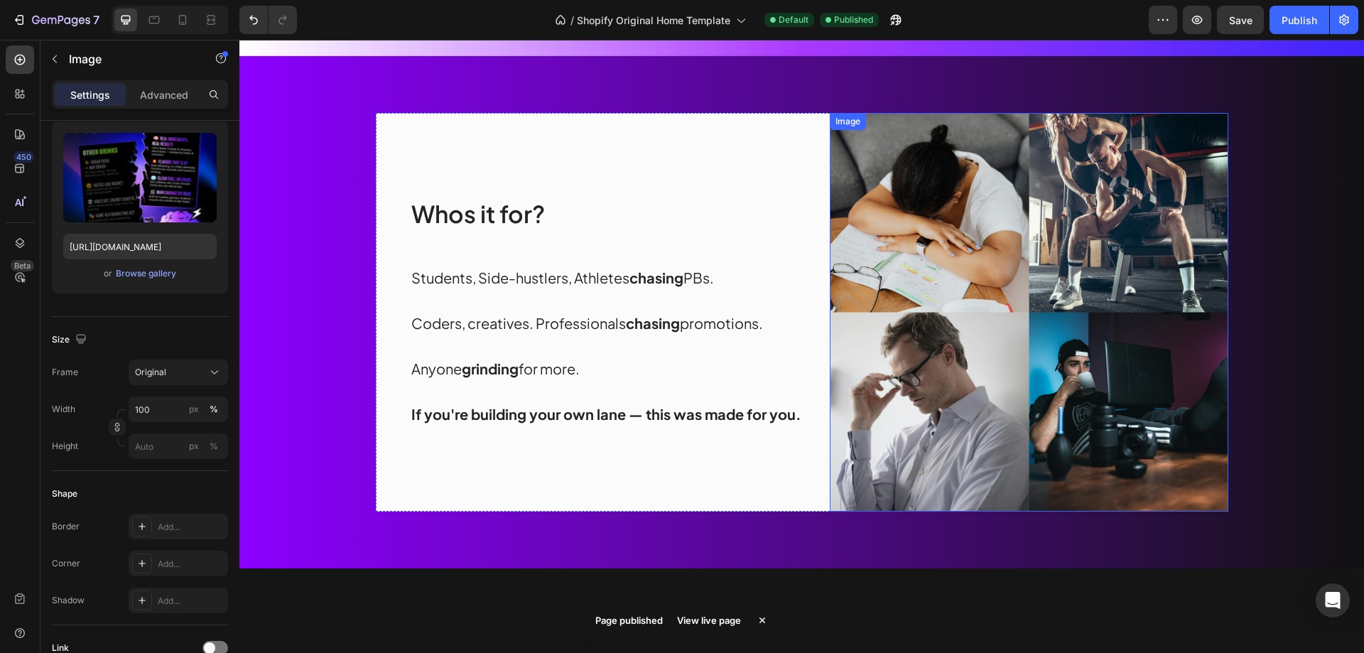
click at [876, 347] on img at bounding box center [1029, 312] width 399 height 399
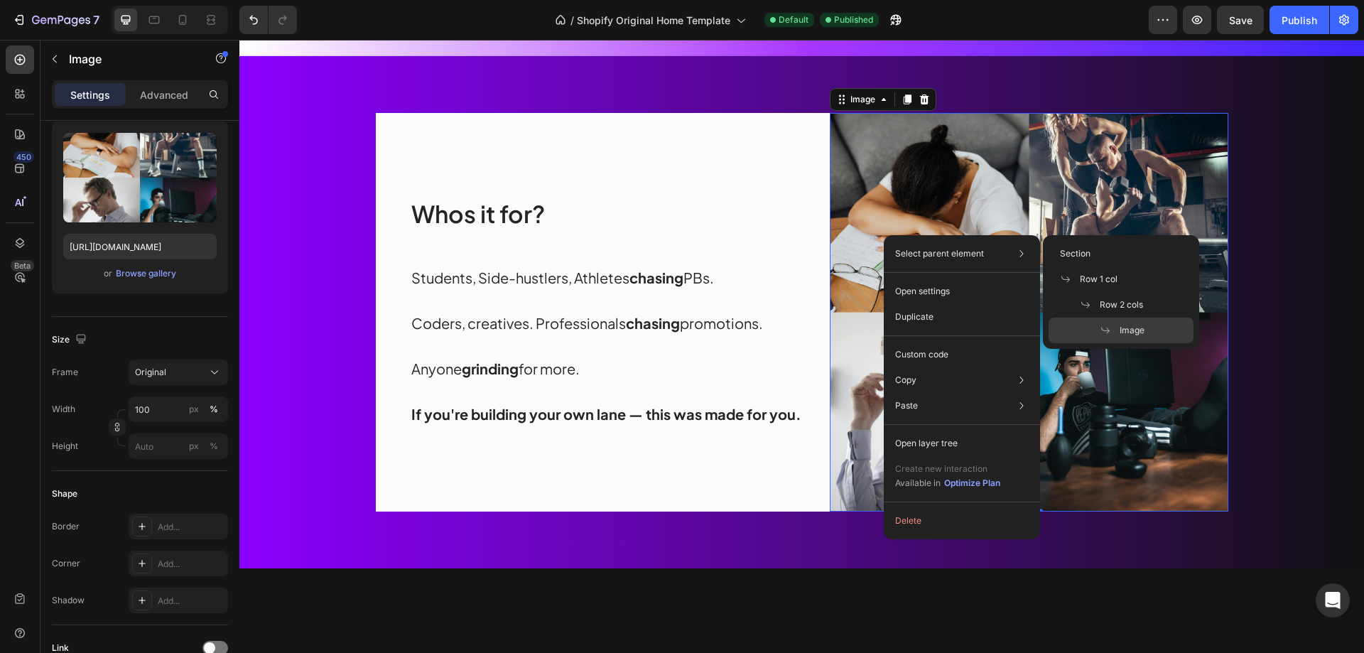
click at [1066, 143] on img at bounding box center [1029, 312] width 399 height 399
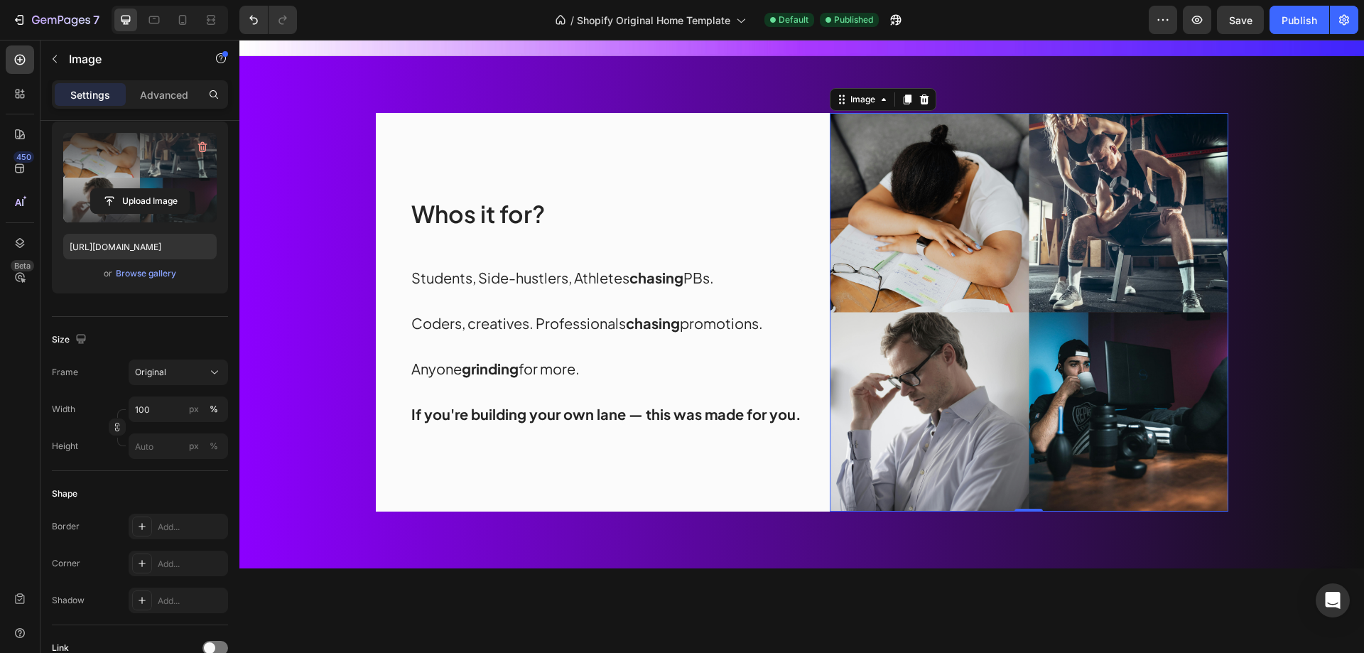
click at [131, 164] on label at bounding box center [139, 178] width 153 height 90
click at [131, 189] on input "file" at bounding box center [140, 201] width 98 height 24
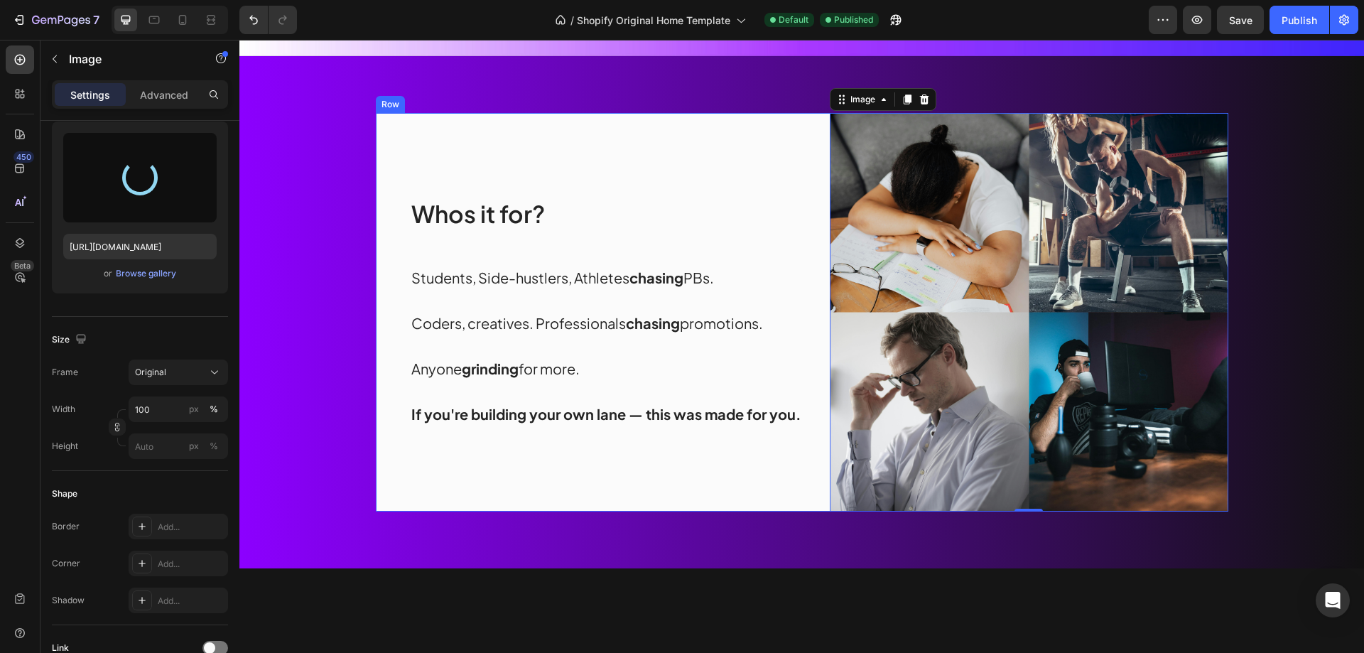
click at [737, 113] on div "Whos it for? Heading Students, Side-hustlers, Athletes chasing PBs. Coders, cre…" at bounding box center [609, 312] width 399 height 399
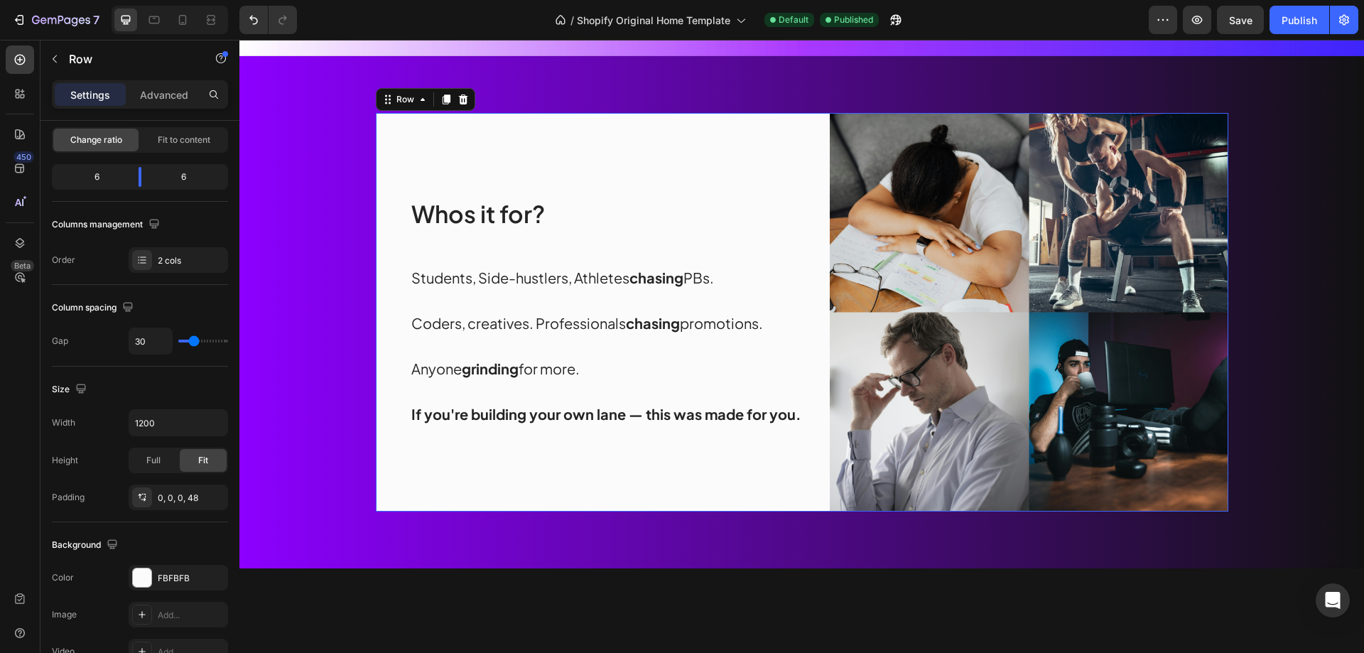
scroll to position [0, 0]
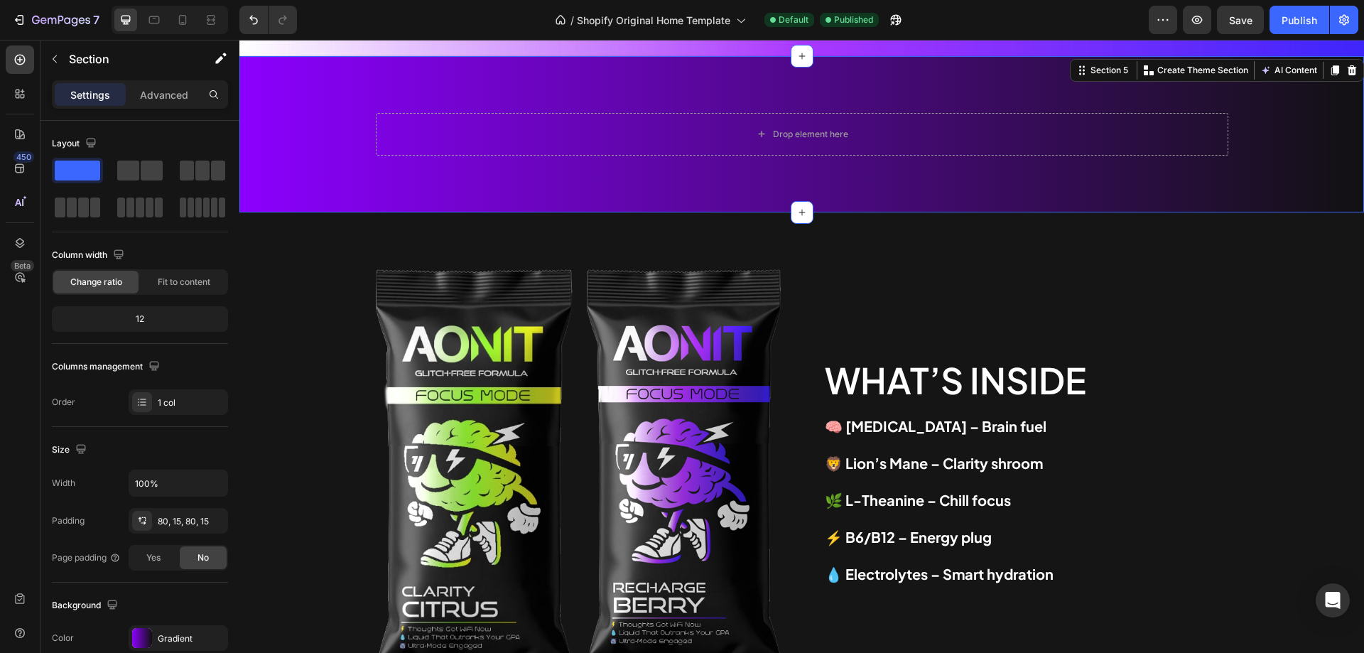
click at [700, 88] on div "Drop element here Row Section 5 You can create reusable sections Create Theme S…" at bounding box center [801, 134] width 1125 height 156
click at [146, 524] on icon at bounding box center [141, 520] width 11 height 11
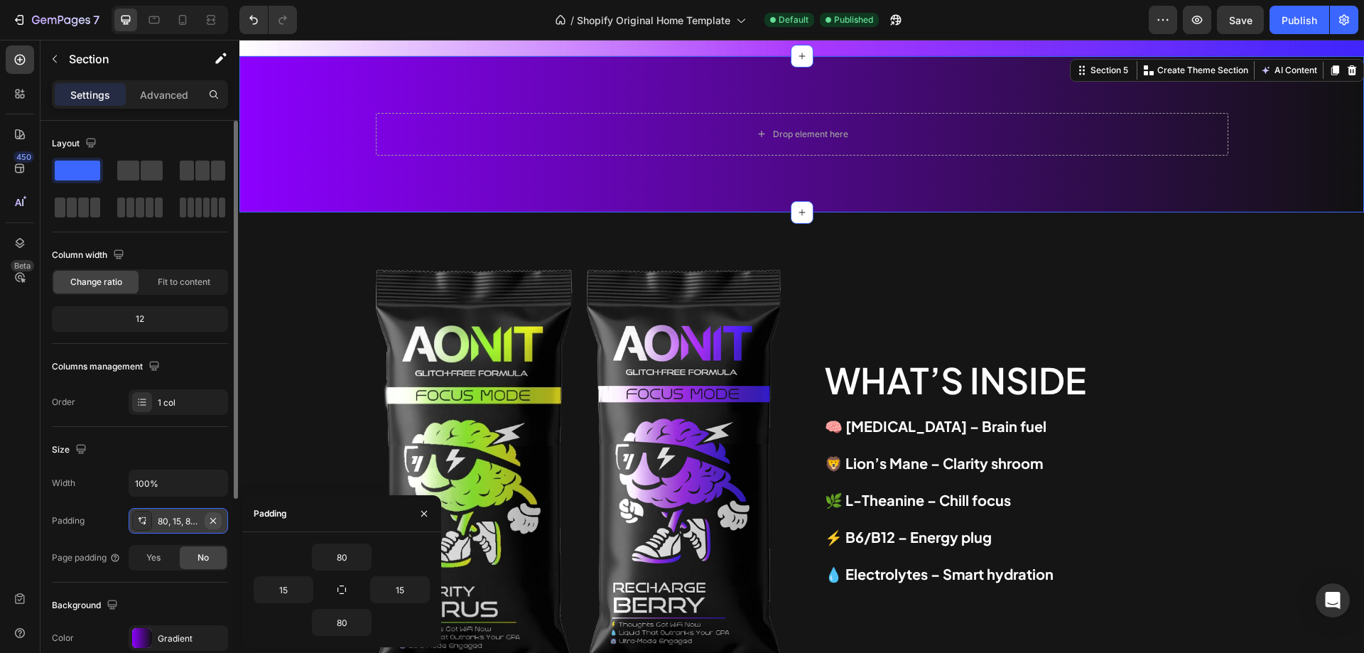
click at [212, 517] on icon "button" at bounding box center [212, 520] width 11 height 11
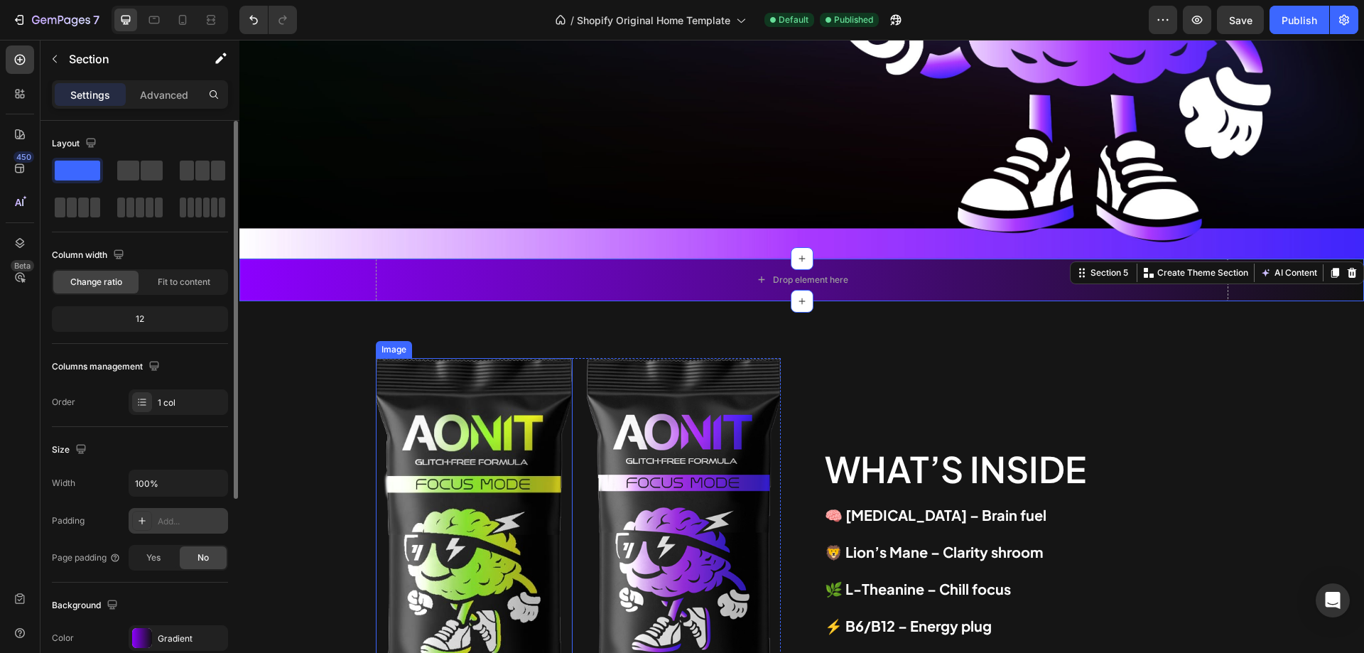
scroll to position [2737, 0]
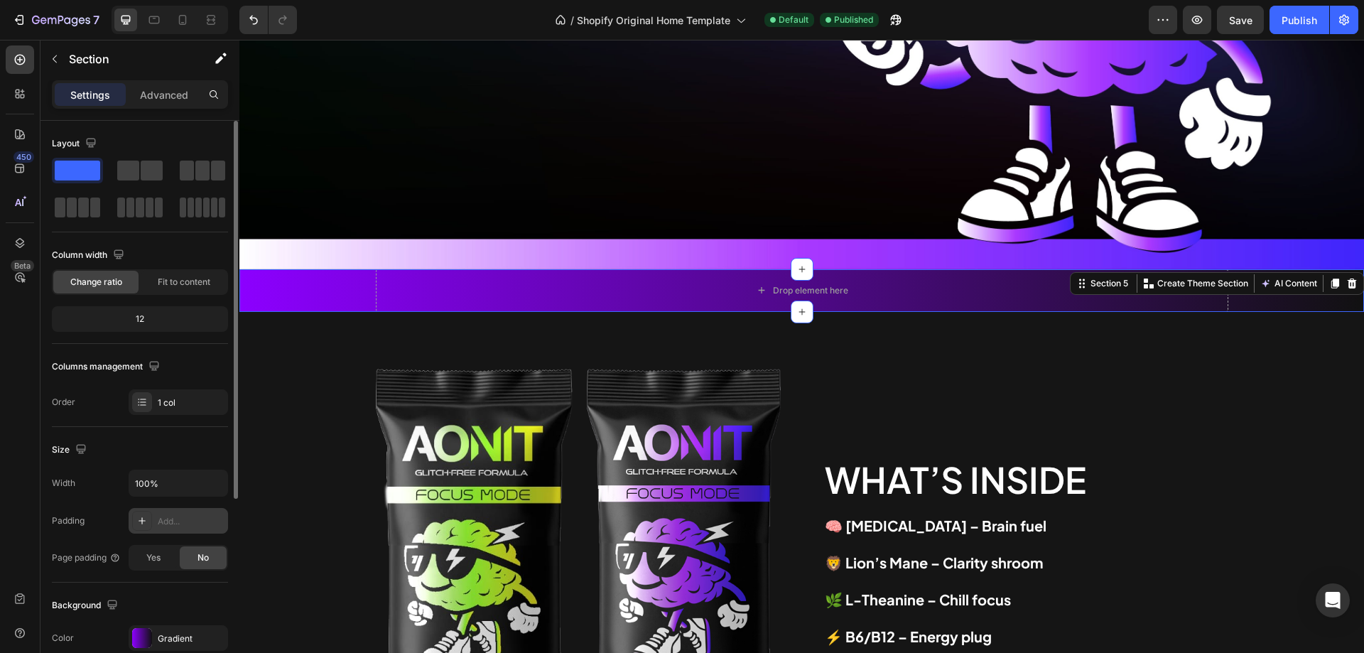
click at [327, 293] on div "Drop element here Row" at bounding box center [801, 290] width 1125 height 43
click at [145, 641] on div at bounding box center [142, 638] width 20 height 20
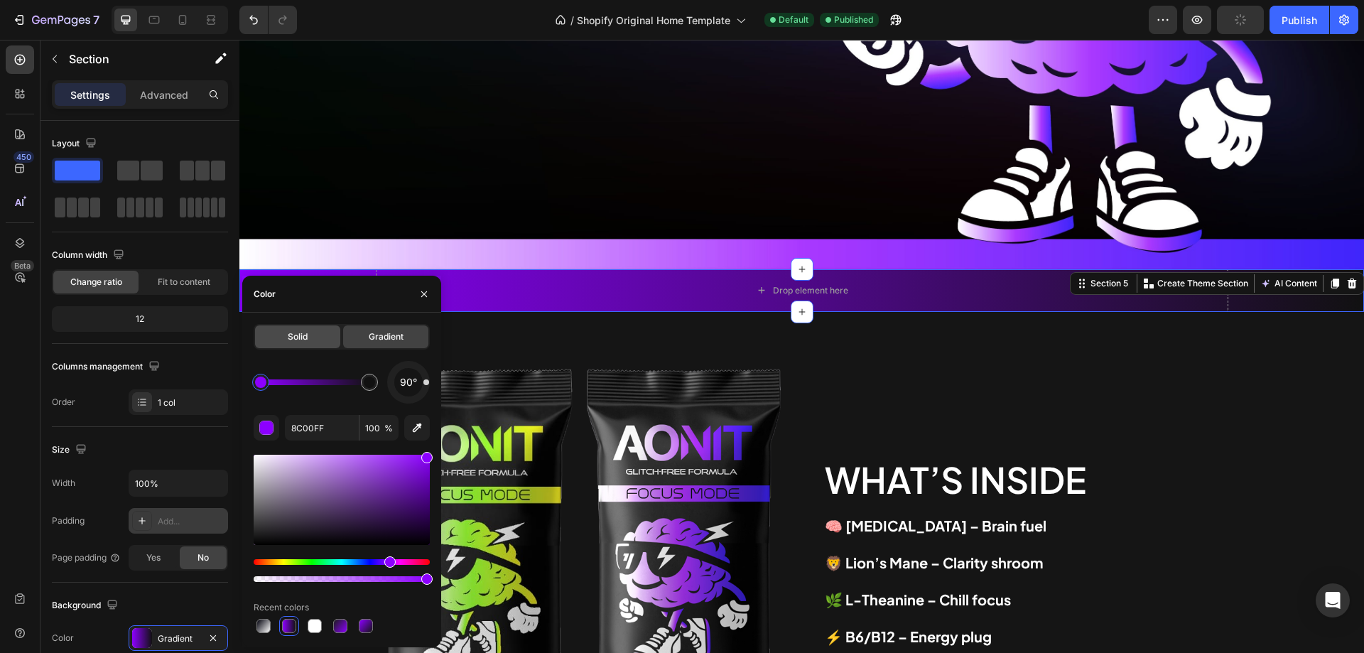
click at [318, 344] on div "Solid" at bounding box center [297, 336] width 85 height 23
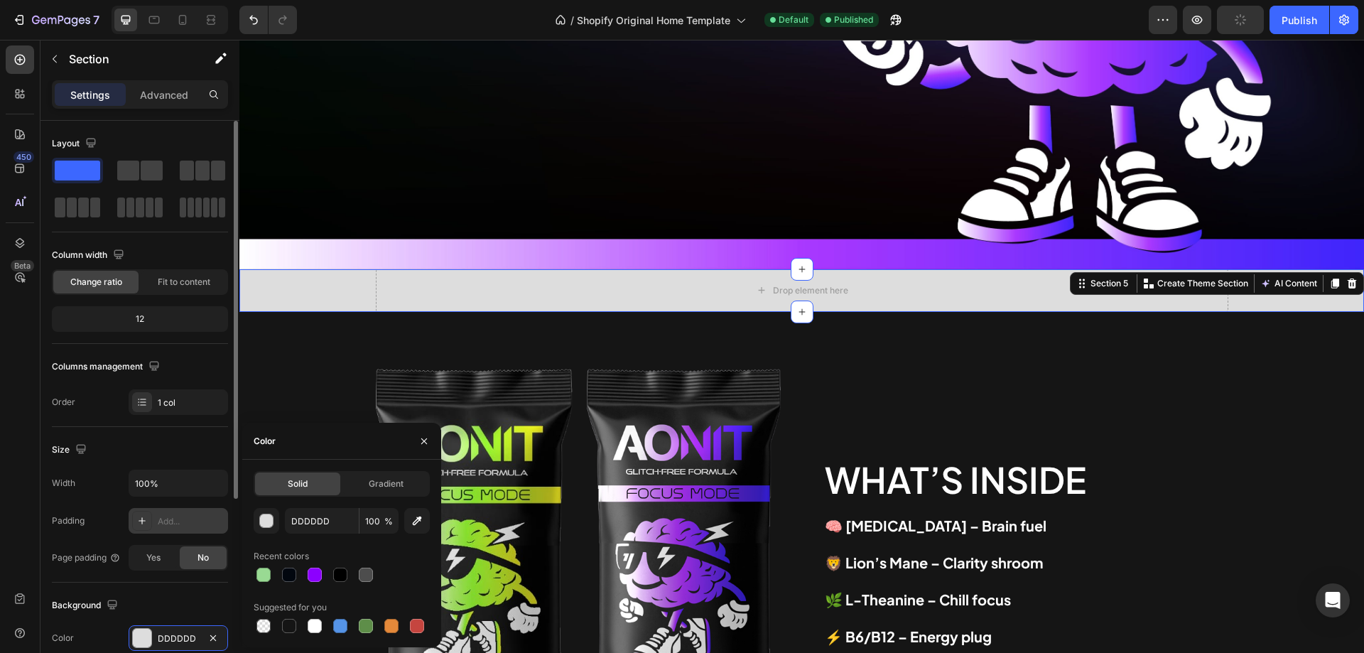
scroll to position [213, 0]
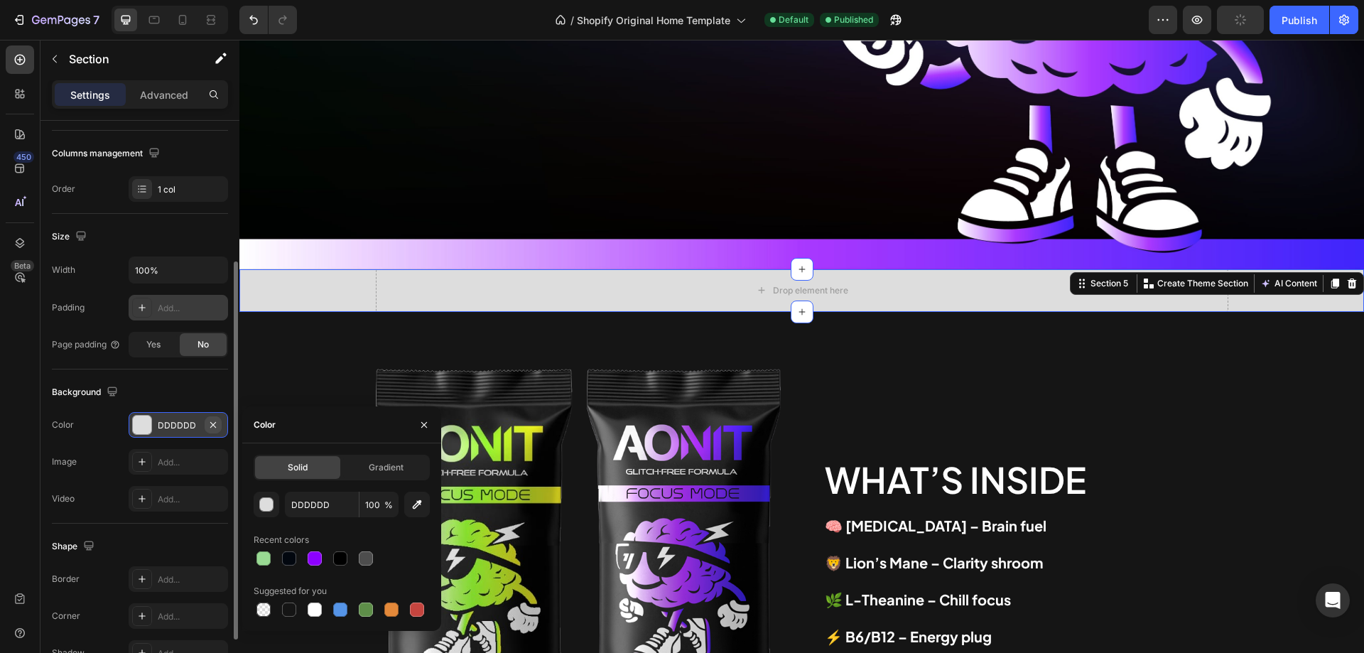
click at [215, 423] on icon "button" at bounding box center [212, 424] width 11 height 11
type input "000000"
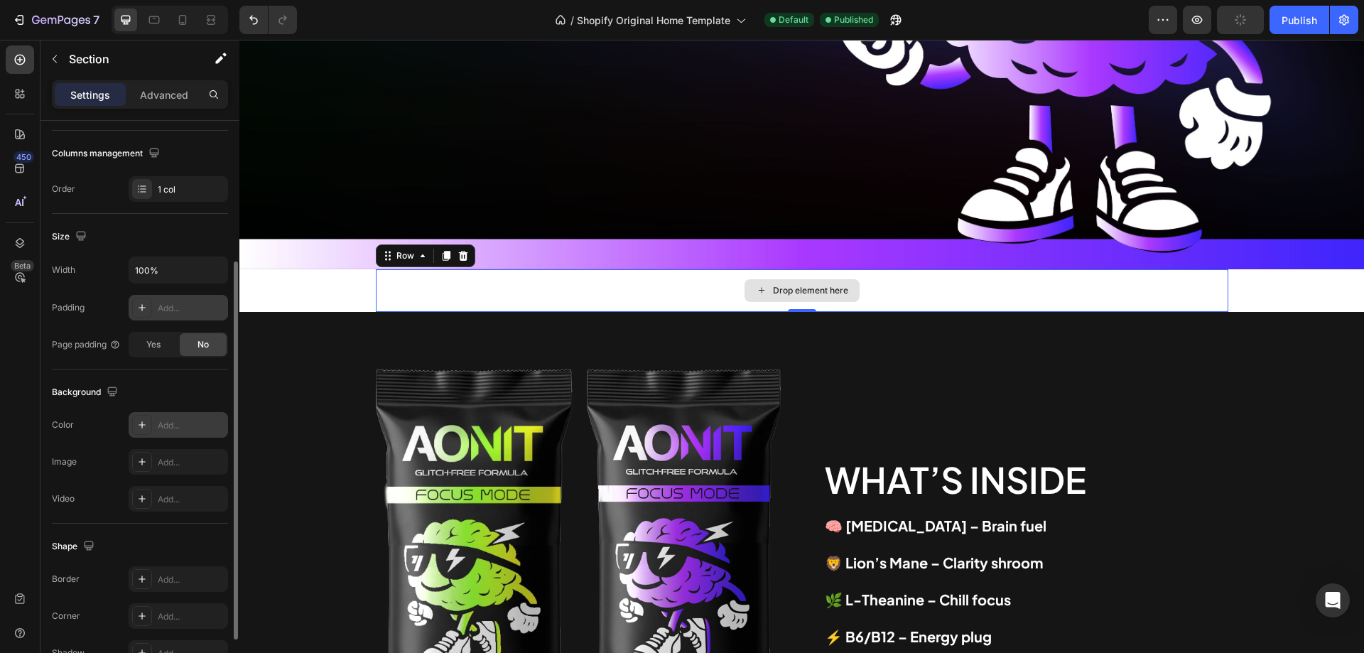
click at [455, 274] on div "Drop element here" at bounding box center [802, 290] width 853 height 43
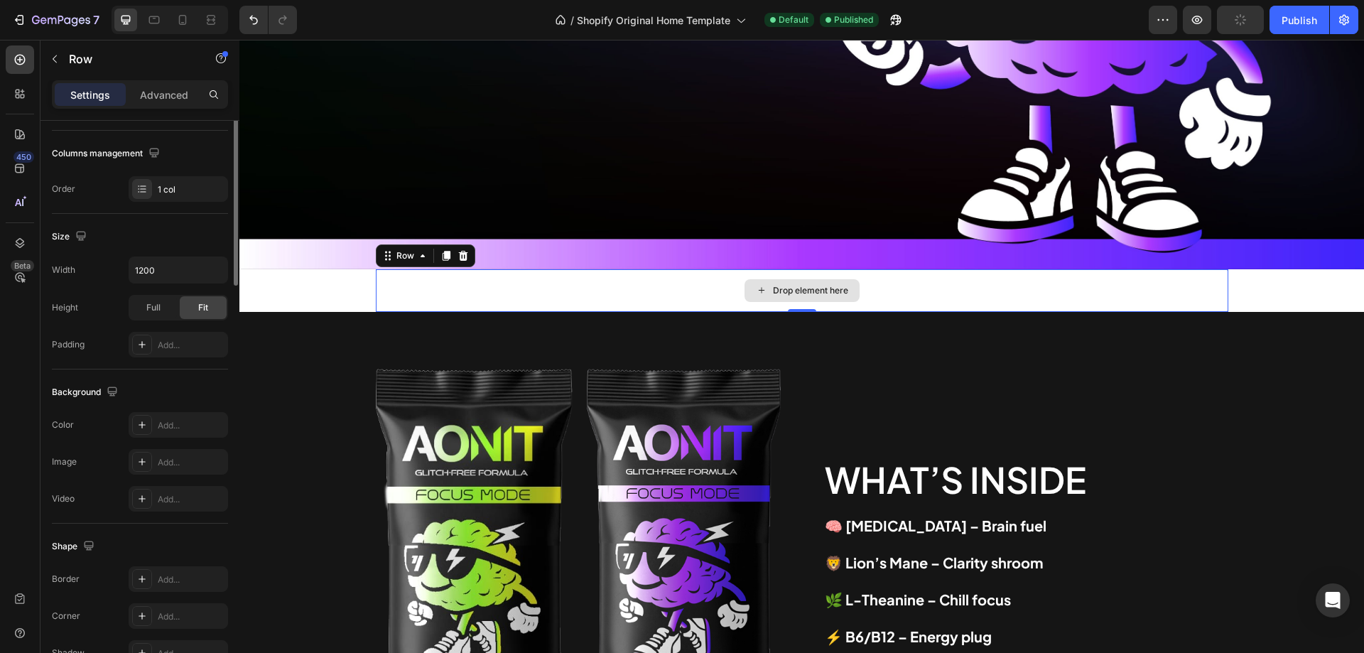
scroll to position [0, 0]
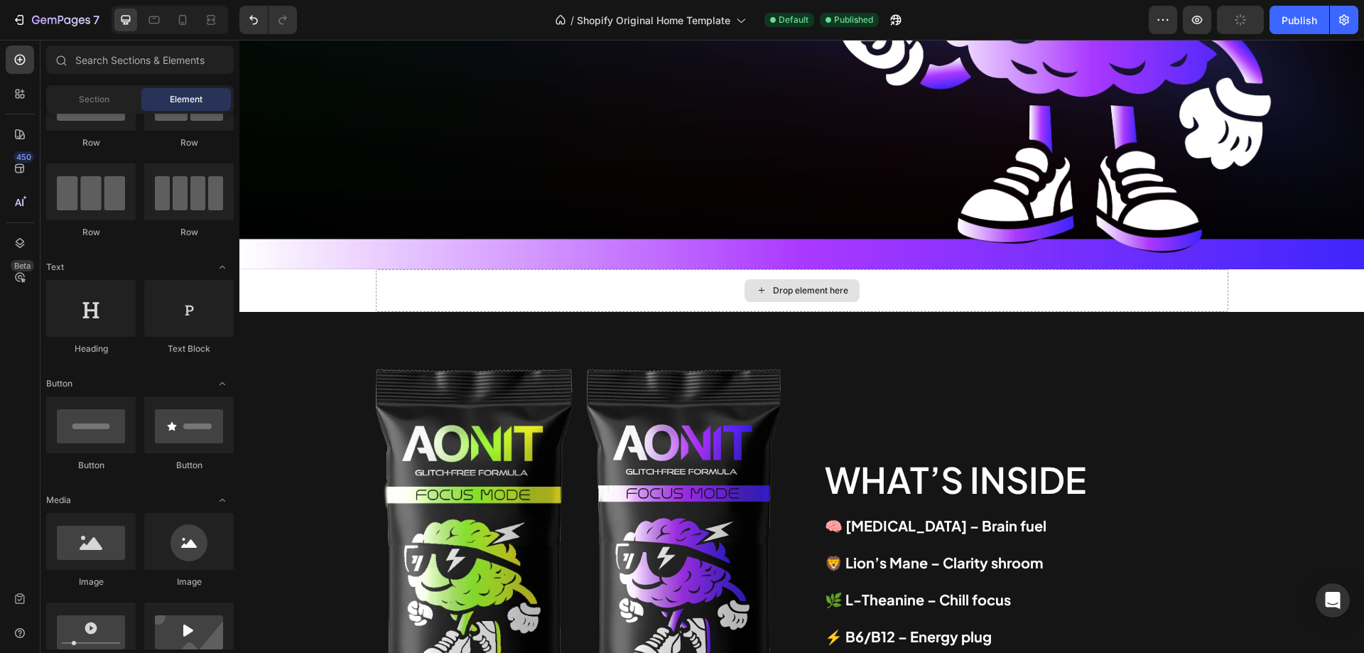
click at [767, 279] on div "Drop element here" at bounding box center [802, 290] width 115 height 23
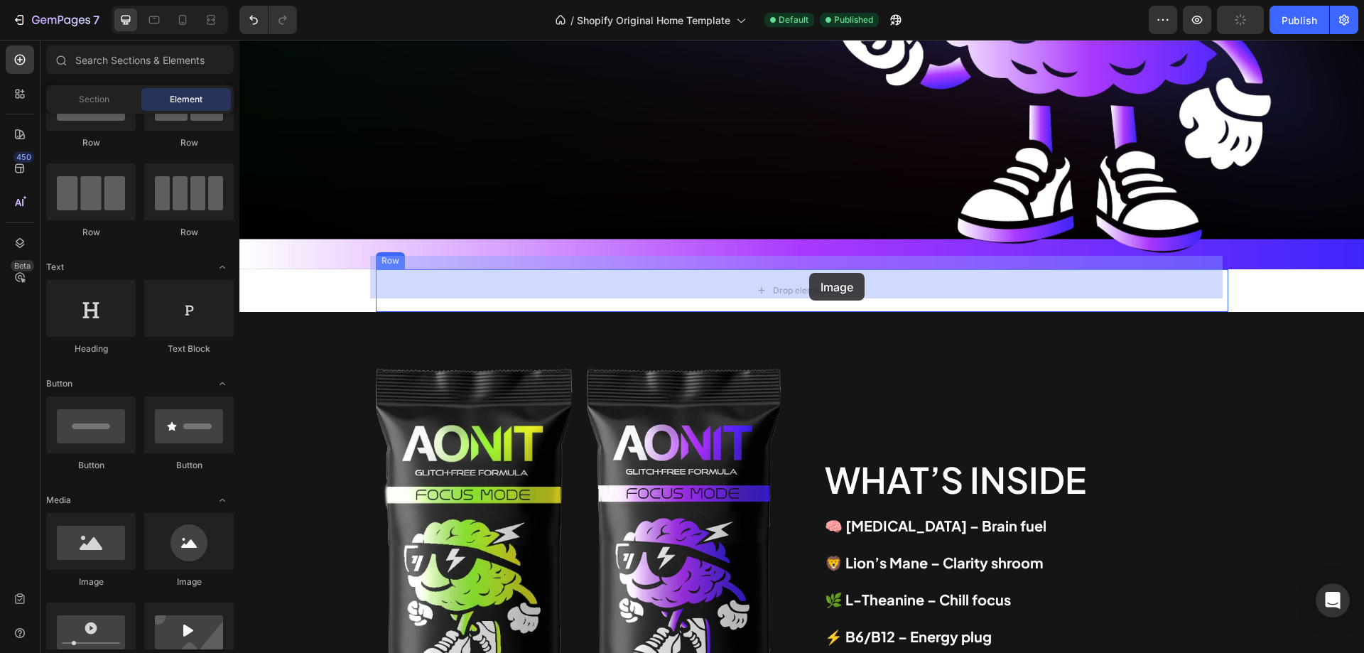
drag, startPoint x: 337, startPoint y: 585, endPoint x: 809, endPoint y: 273, distance: 565.9
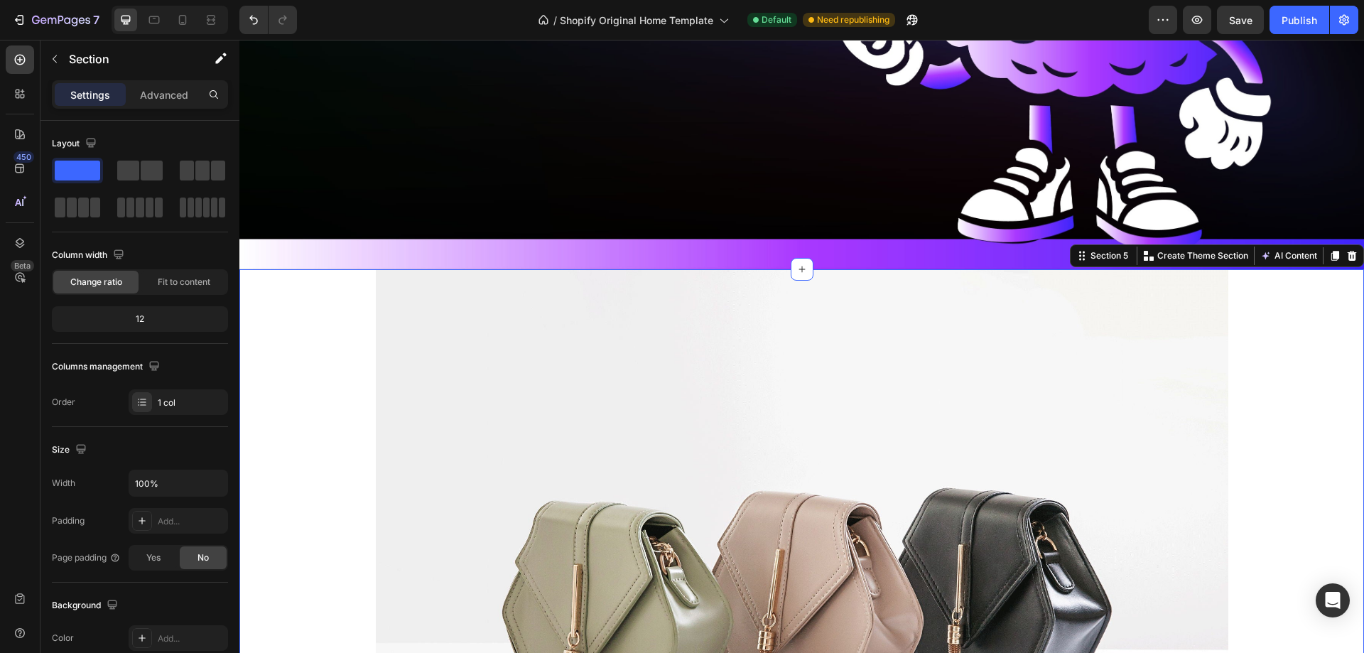
click at [337, 339] on div "Image Row" at bounding box center [801, 588] width 1125 height 639
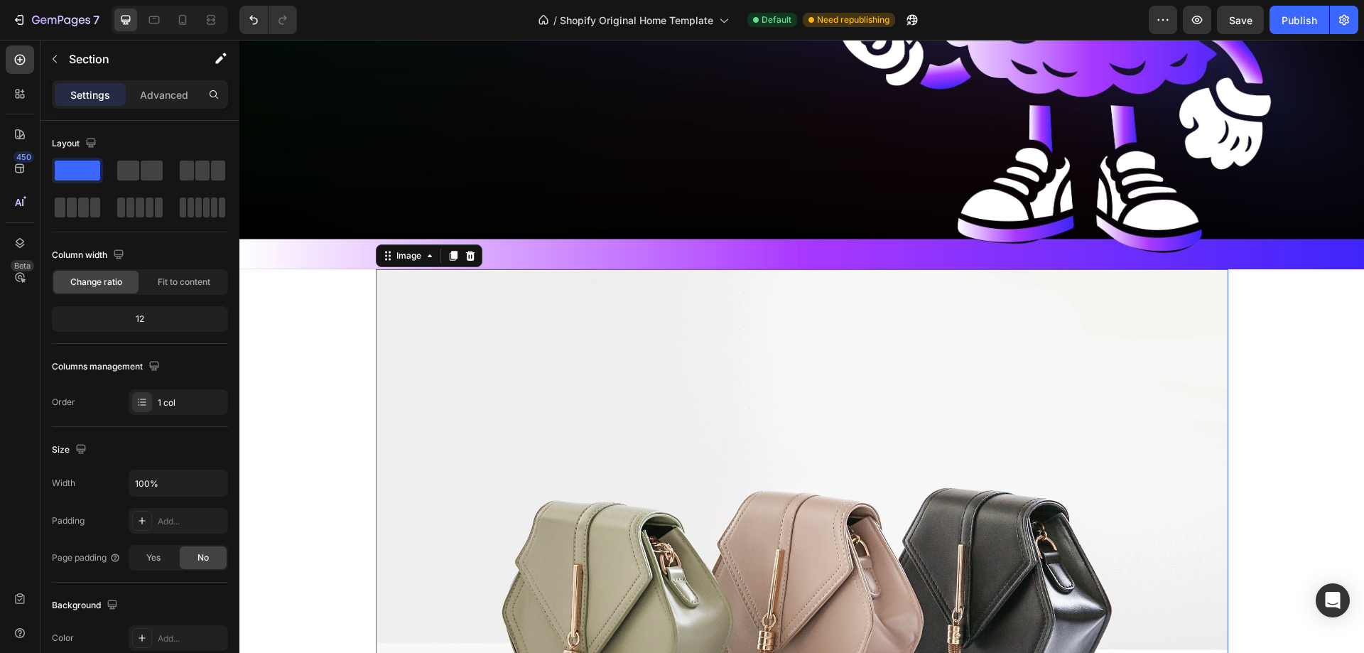
click at [567, 369] on img at bounding box center [802, 588] width 853 height 639
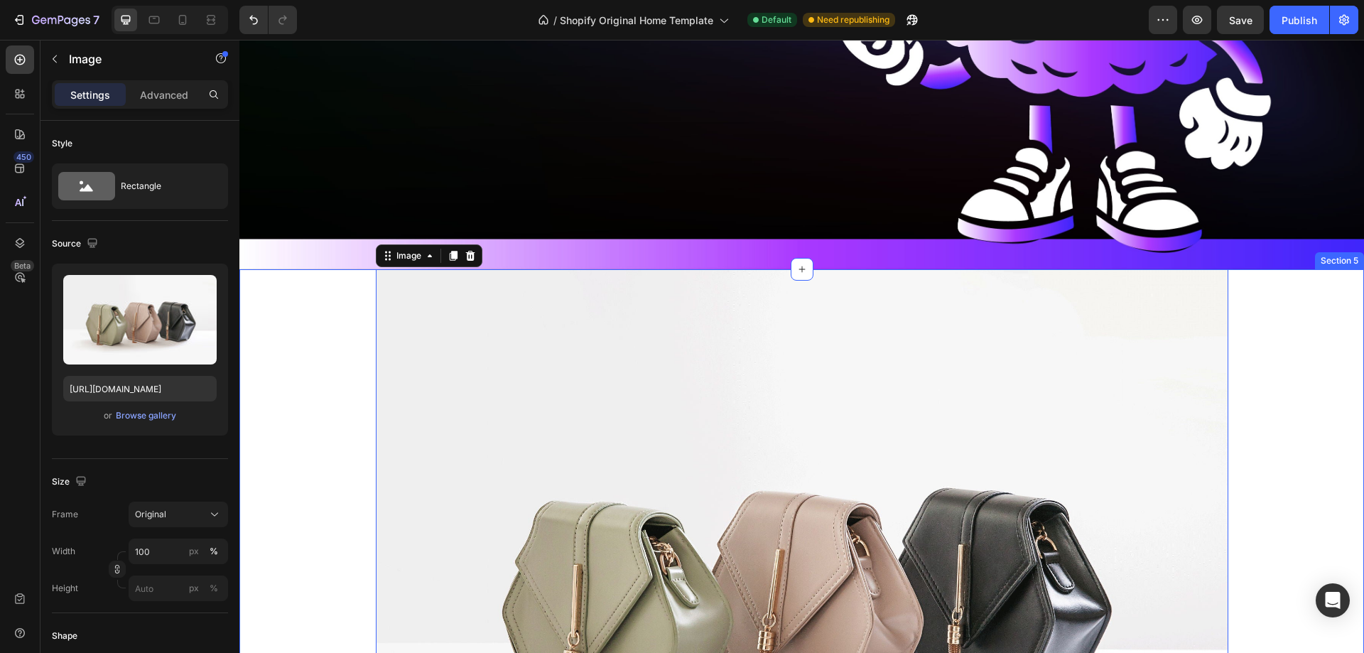
click at [342, 375] on div "Image 0 Row" at bounding box center [801, 588] width 1125 height 639
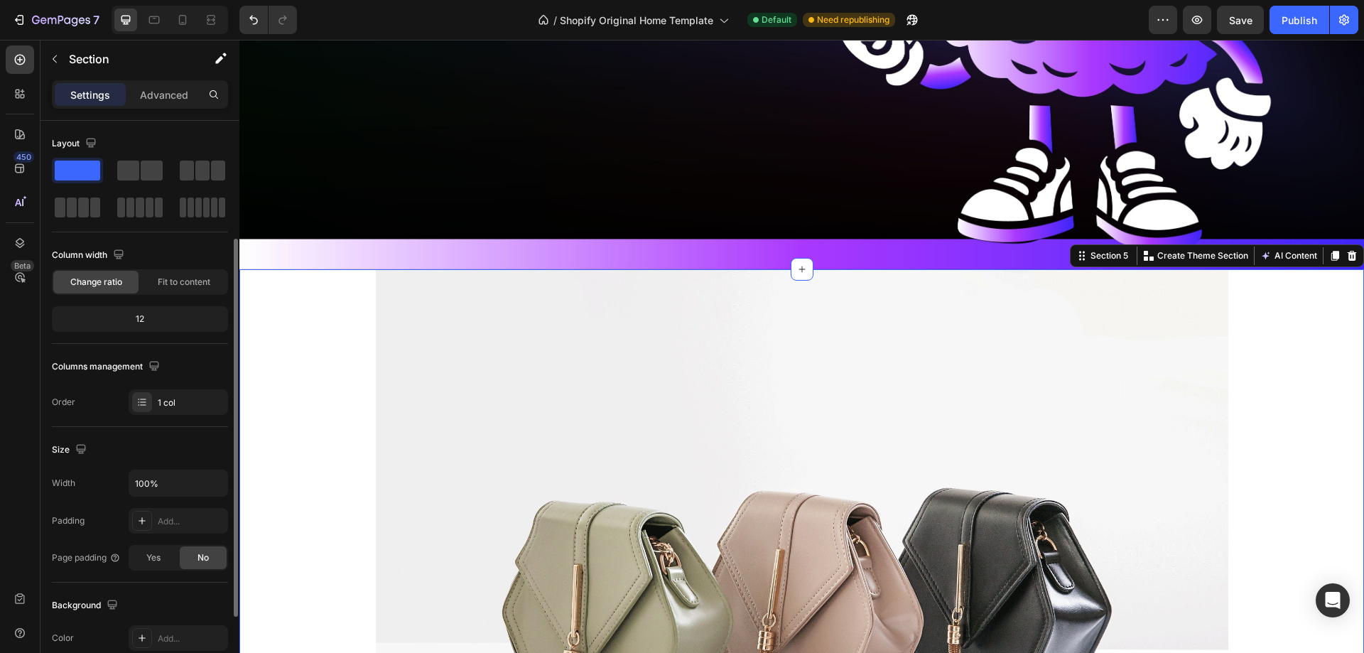
scroll to position [142, 0]
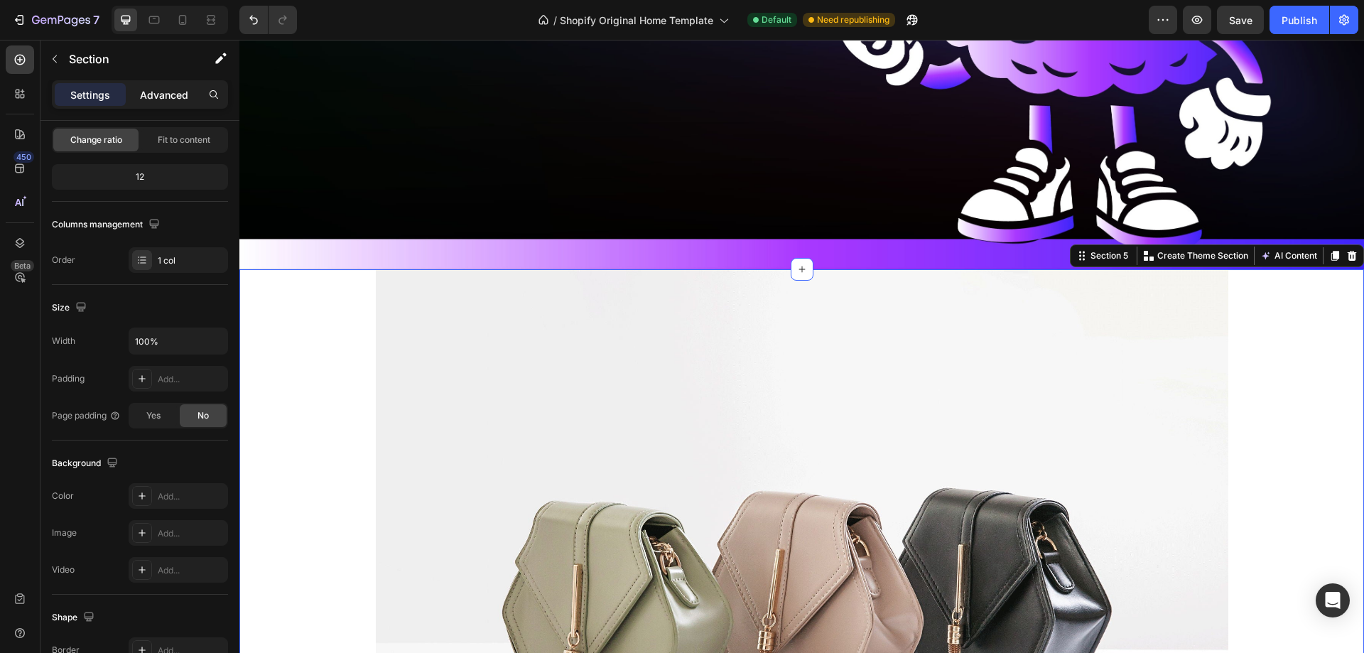
click at [177, 104] on div "Advanced" at bounding box center [164, 94] width 71 height 23
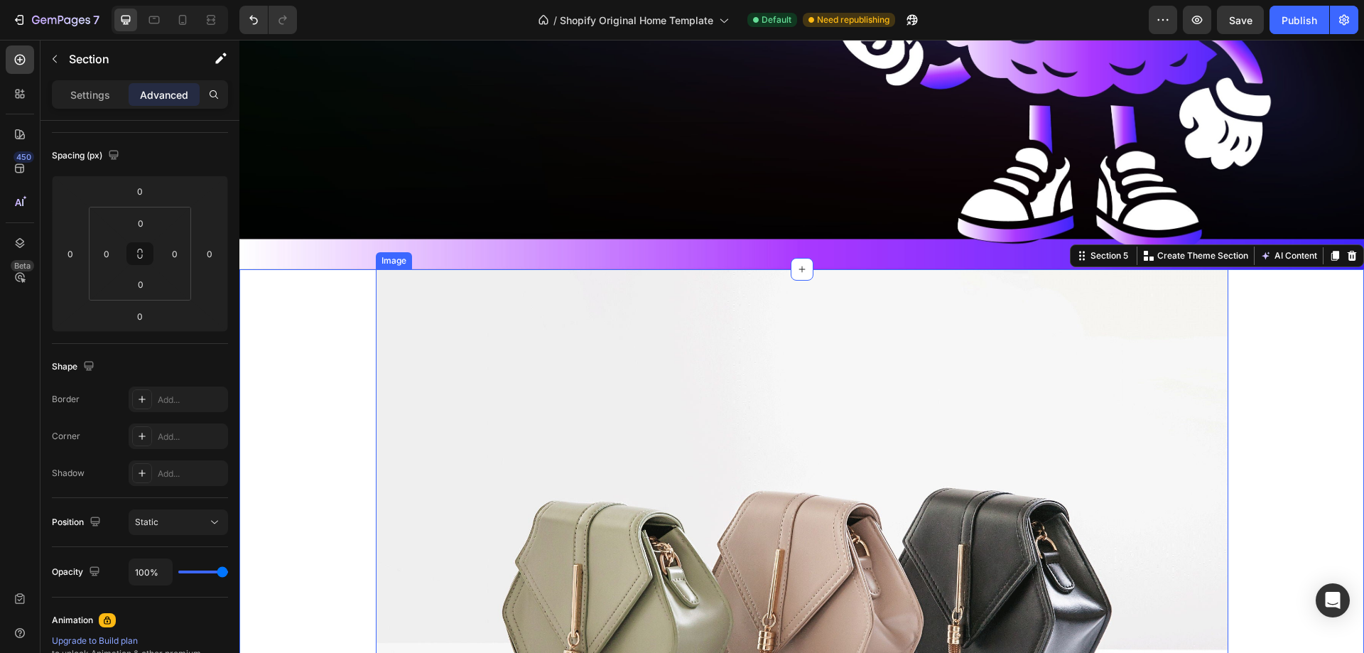
click at [532, 439] on img at bounding box center [802, 588] width 853 height 639
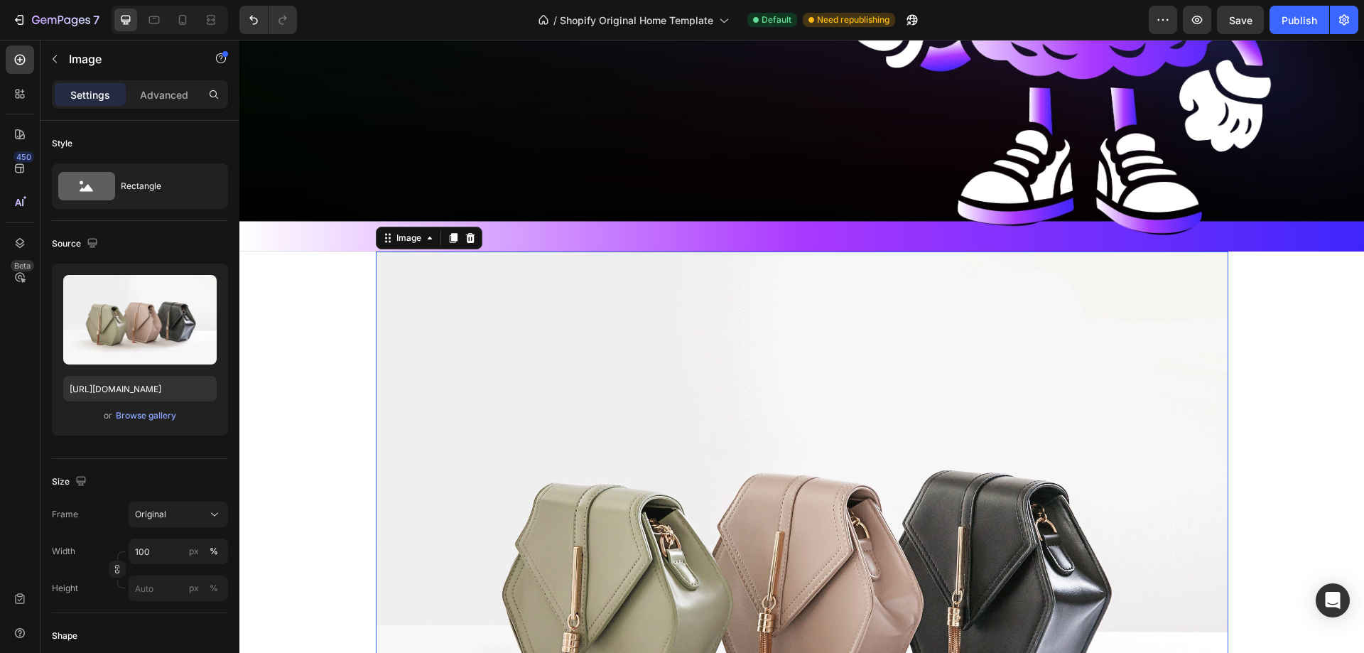
scroll to position [2737, 0]
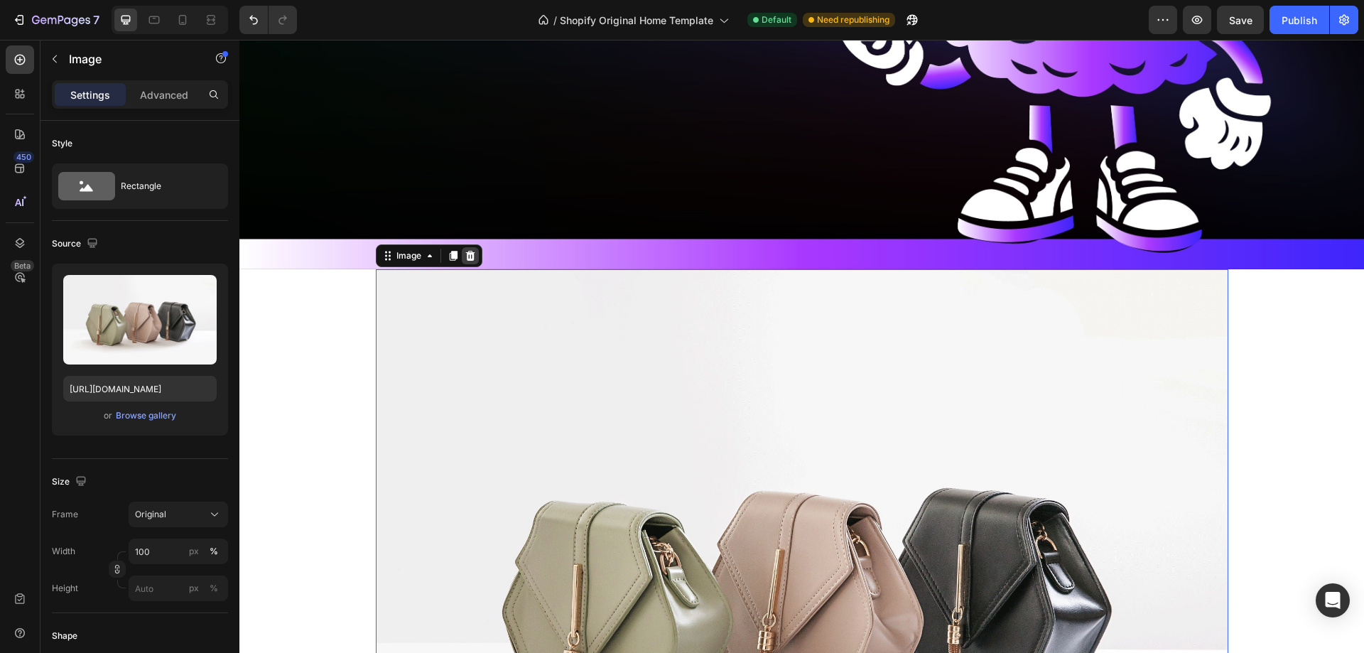
click at [471, 247] on div at bounding box center [470, 255] width 17 height 17
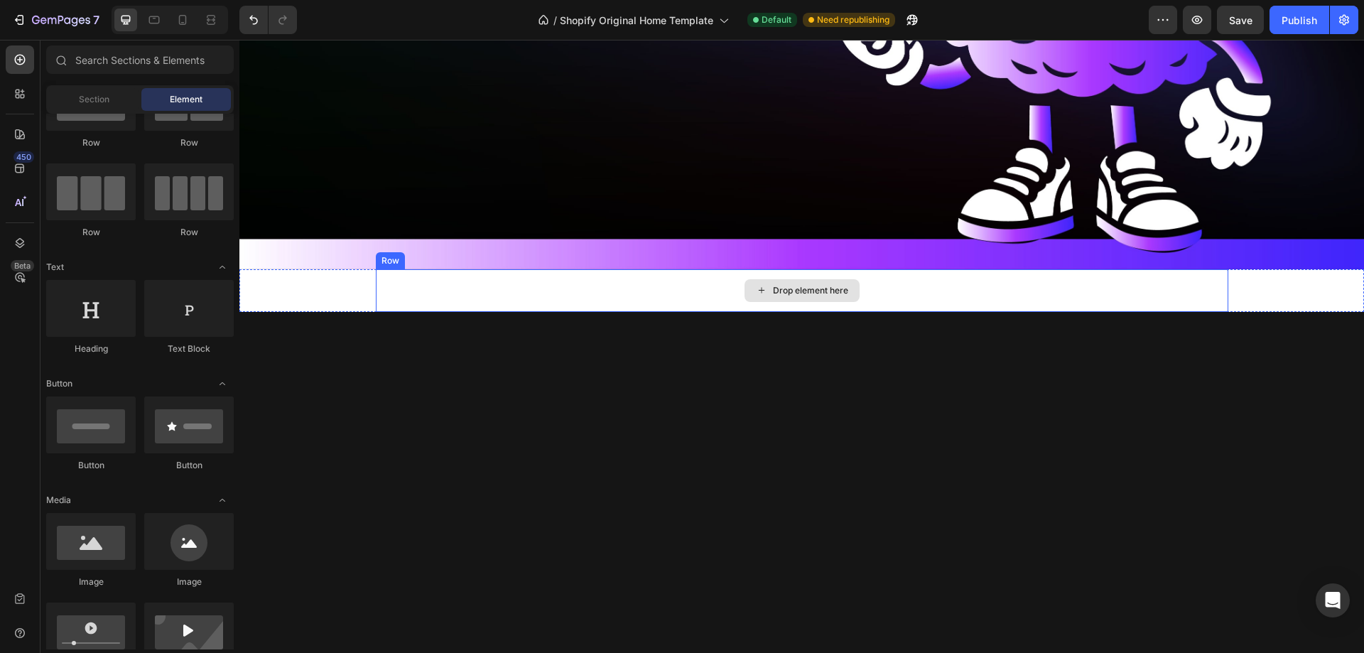
click at [319, 277] on div "Drop element here Row" at bounding box center [801, 290] width 1125 height 43
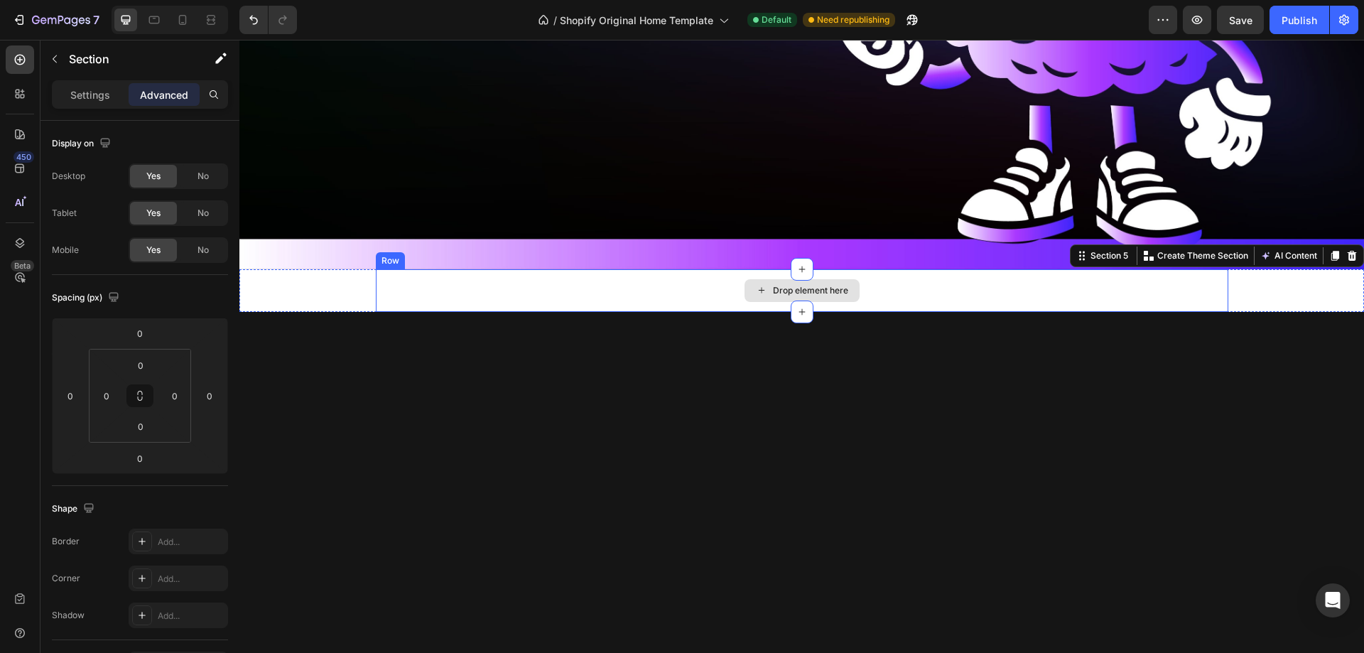
click at [486, 274] on div "Drop element here" at bounding box center [802, 290] width 853 height 43
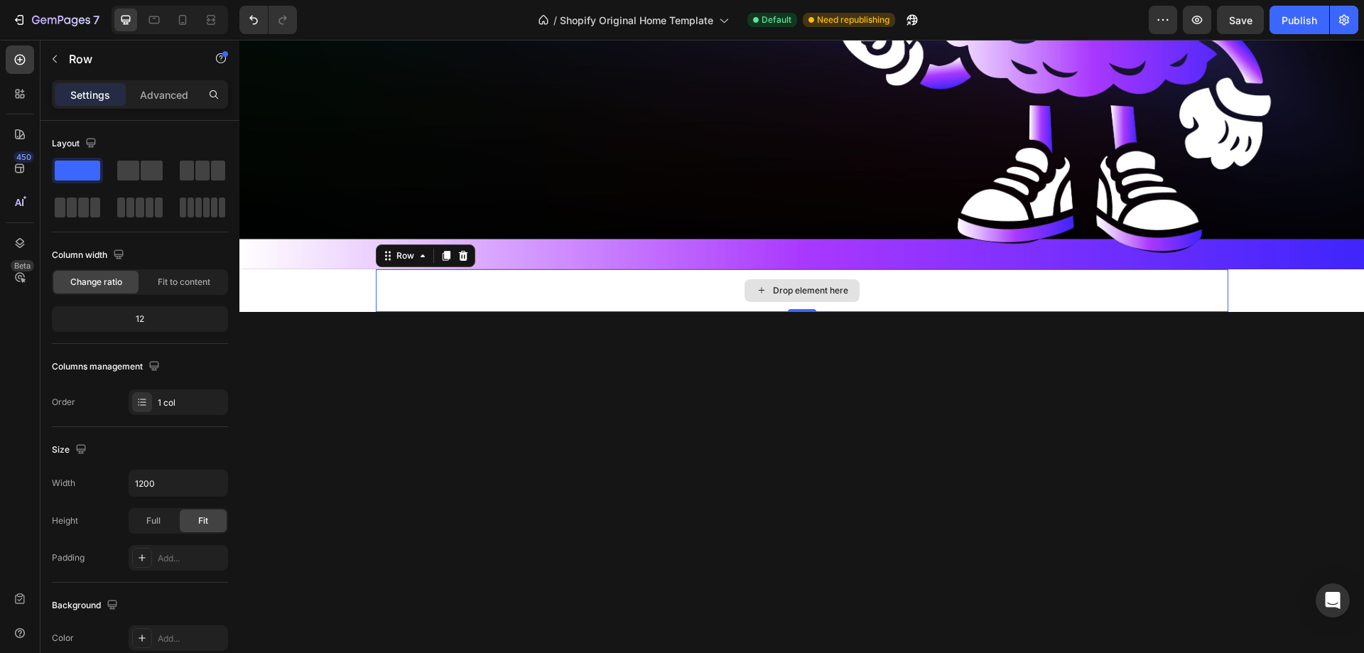
click at [321, 269] on div "Drop element here Row 0" at bounding box center [801, 290] width 1125 height 43
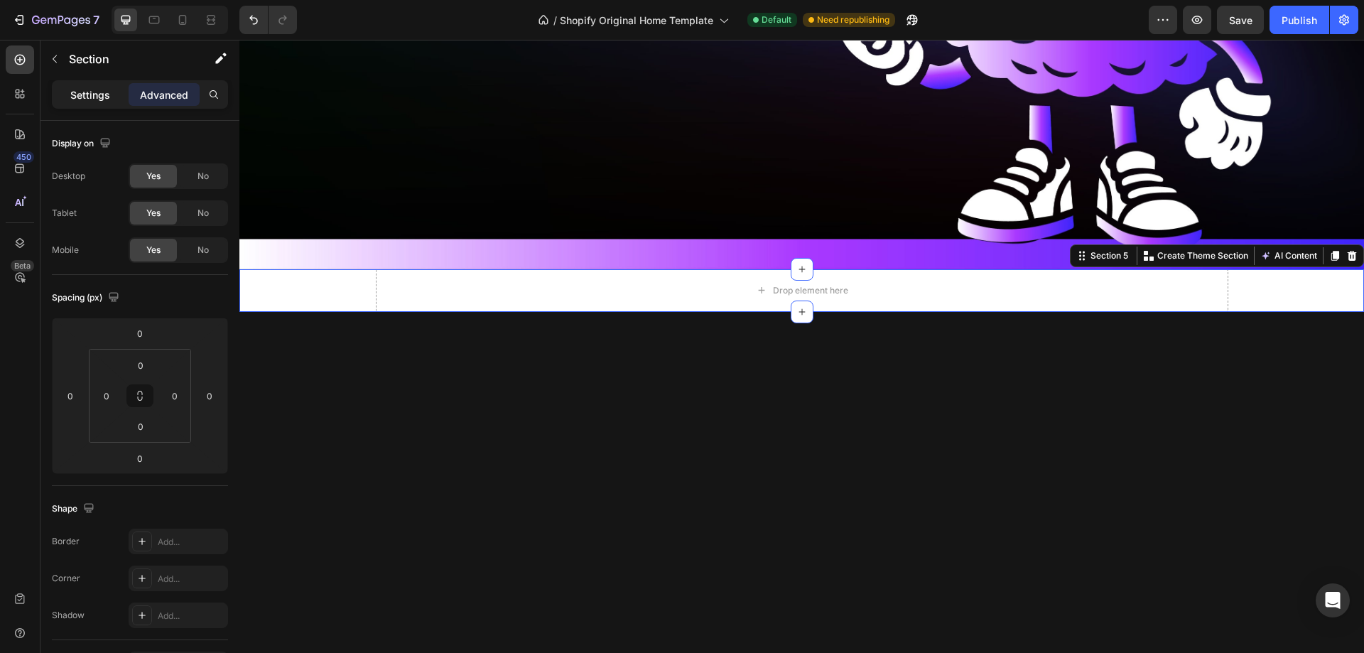
click at [87, 92] on p "Settings" at bounding box center [90, 94] width 40 height 15
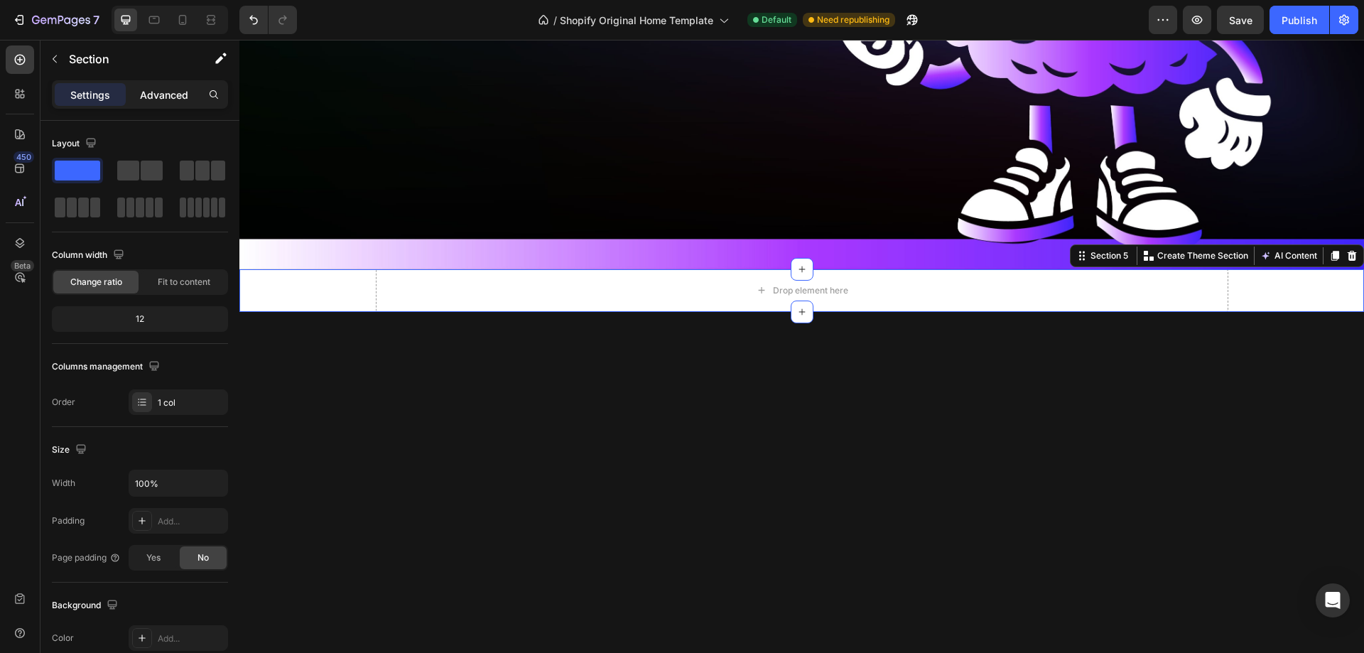
click at [138, 94] on div "Advanced" at bounding box center [164, 94] width 71 height 23
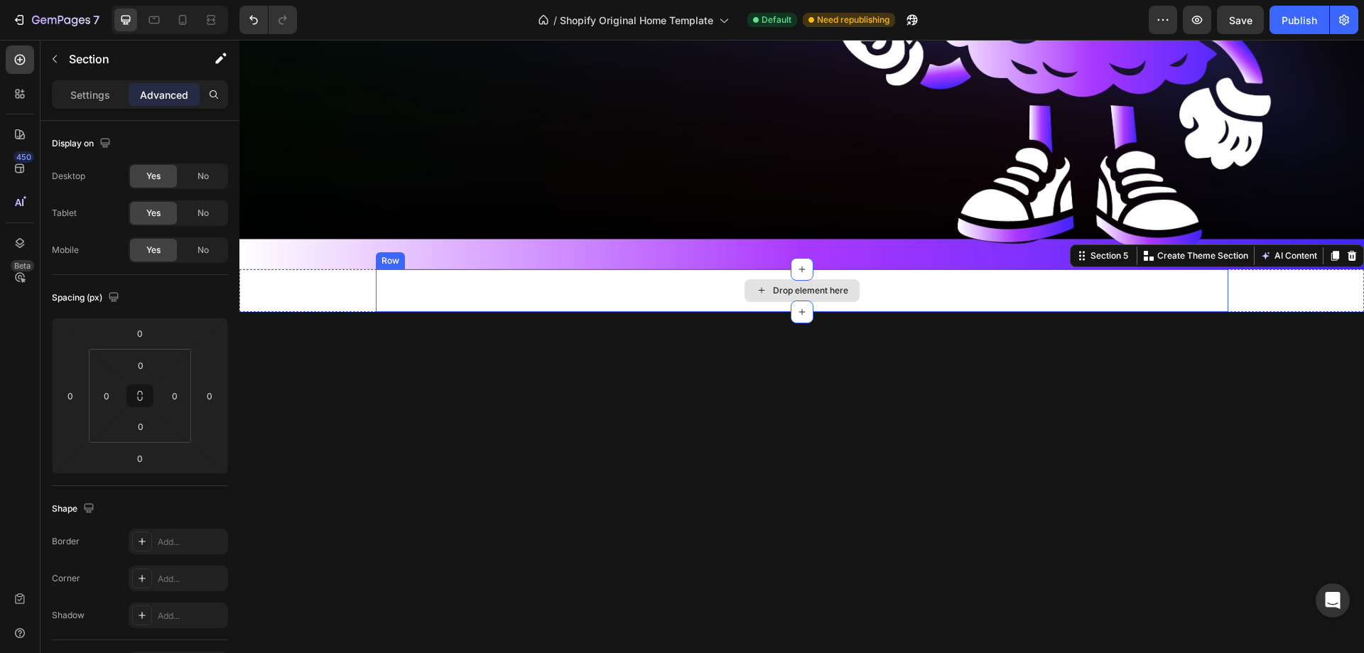
click at [395, 276] on div "Drop element here" at bounding box center [802, 290] width 853 height 43
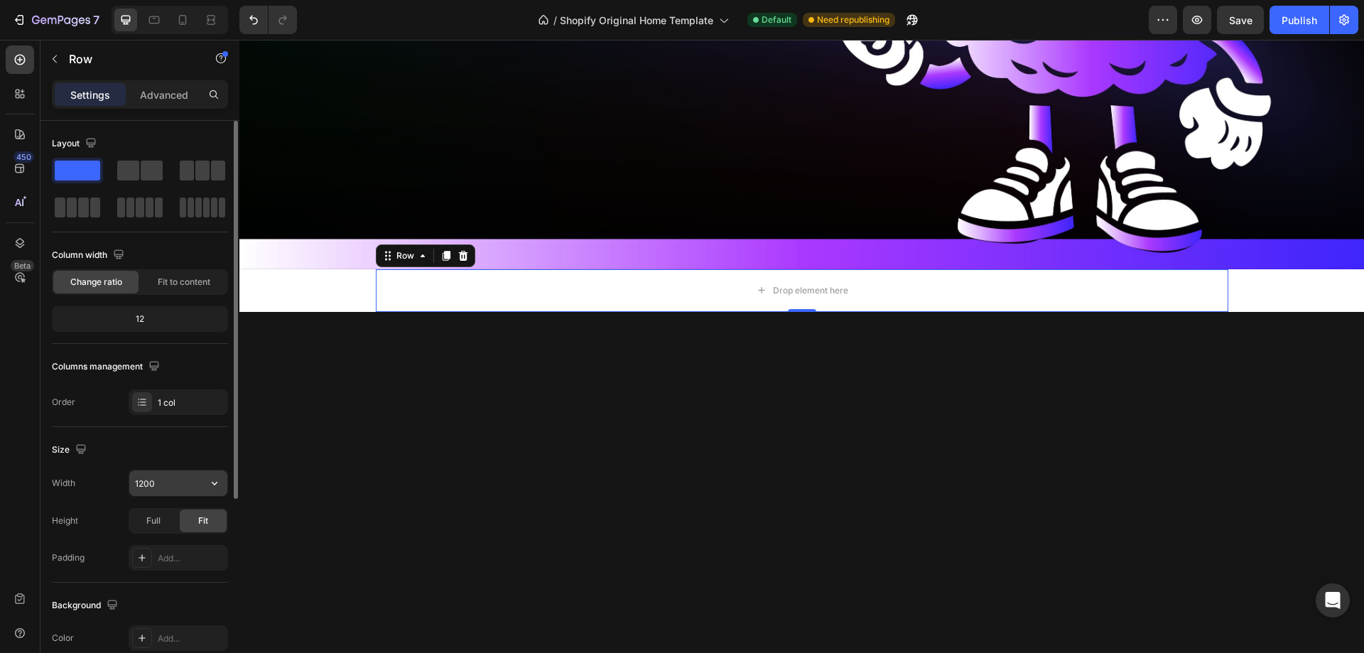
click at [145, 492] on input "1200" at bounding box center [178, 483] width 98 height 26
click at [197, 482] on input "1200" at bounding box center [178, 483] width 98 height 26
click at [133, 525] on div "Full" at bounding box center [153, 520] width 47 height 23
drag, startPoint x: 97, startPoint y: 514, endPoint x: 111, endPoint y: 507, distance: 16.2
click at [97, 514] on div "Height Full Fit" at bounding box center [140, 521] width 176 height 26
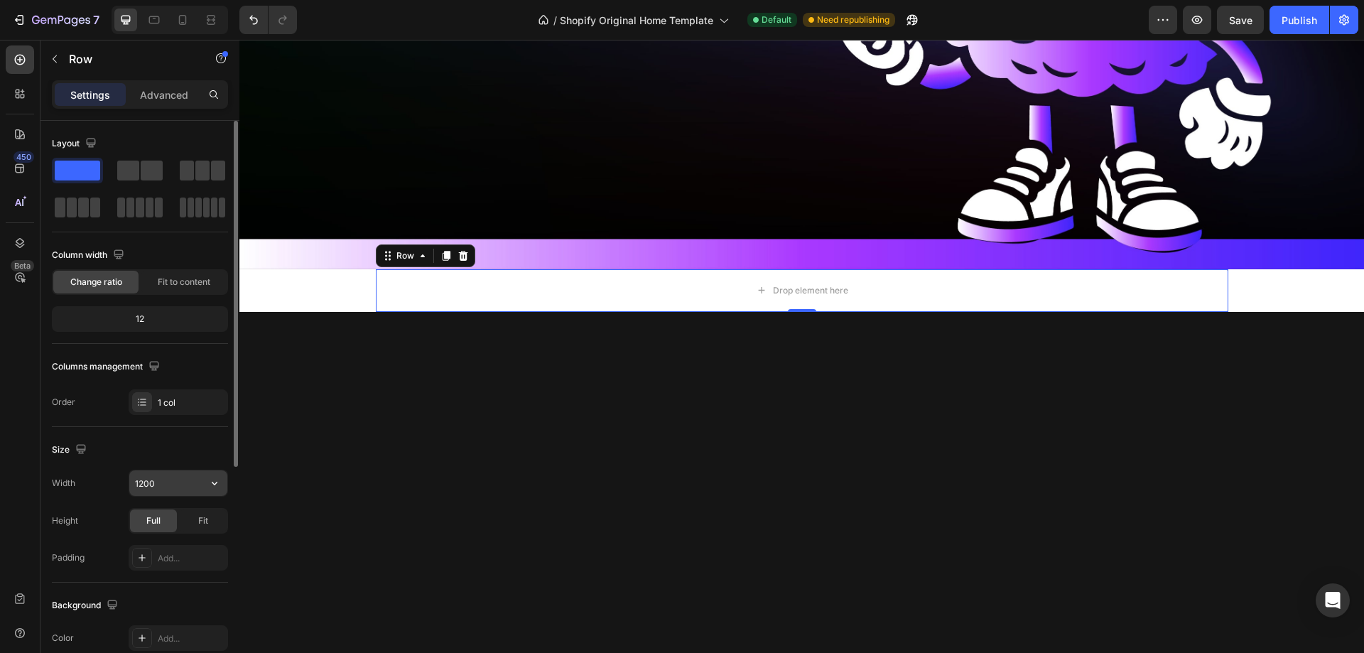
click at [221, 476] on icon "button" at bounding box center [214, 483] width 14 height 14
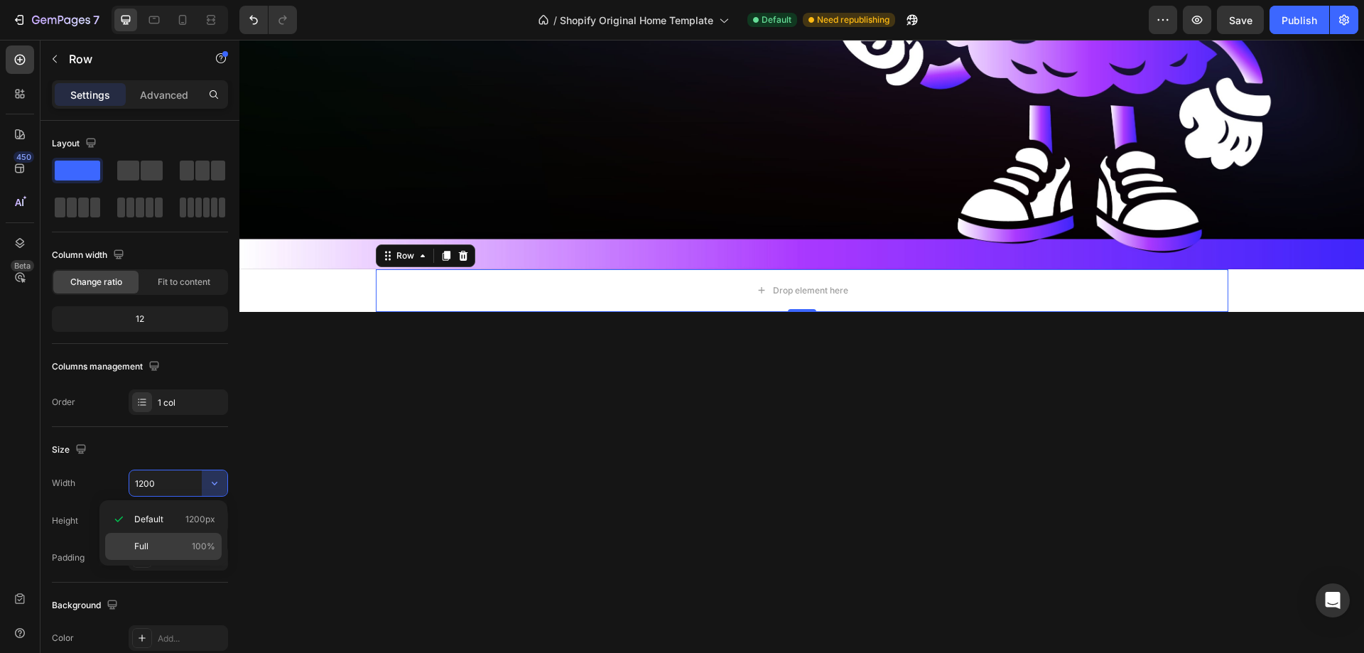
click at [188, 541] on p "Full 100%" at bounding box center [174, 546] width 81 height 13
type input "100%"
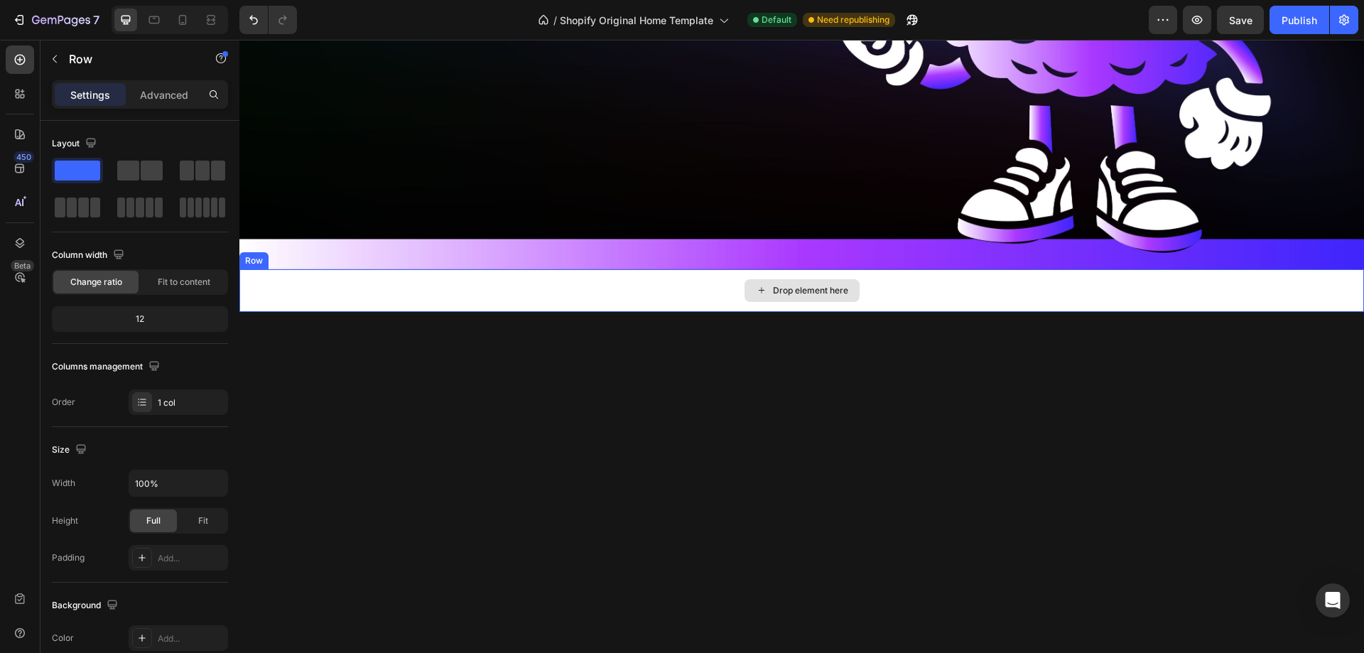
click at [746, 279] on div "Drop element here" at bounding box center [802, 290] width 115 height 23
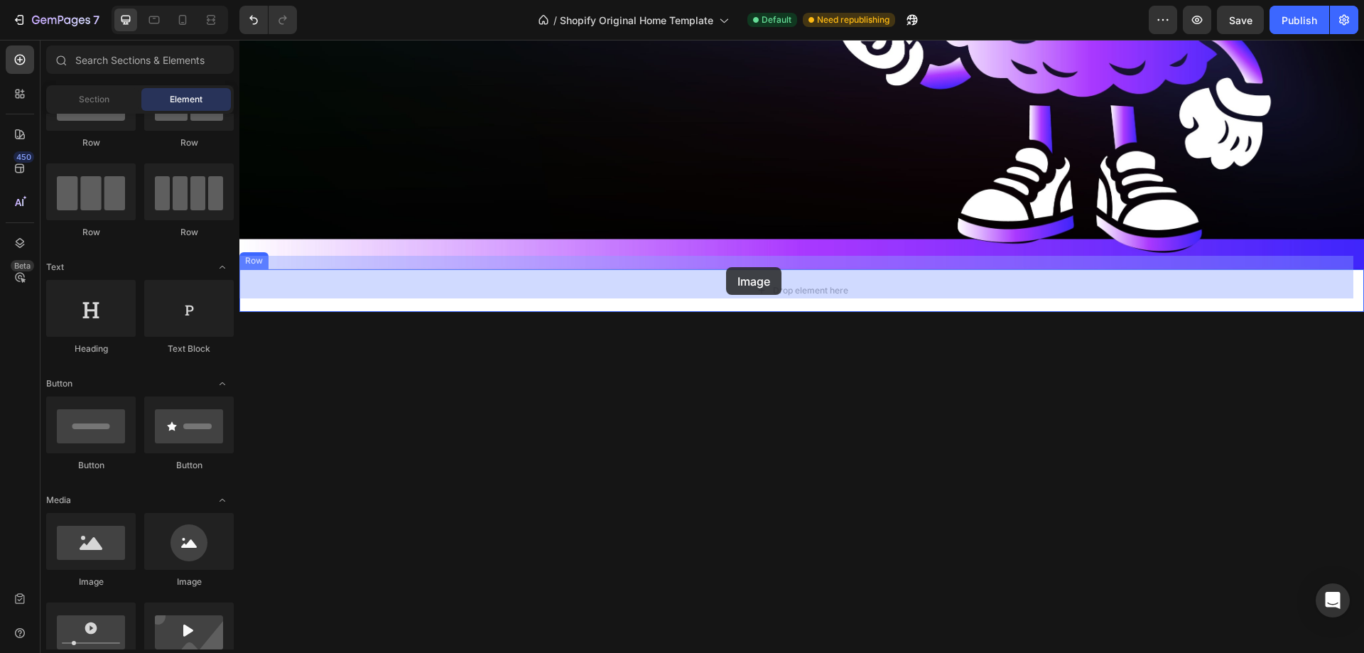
drag, startPoint x: 349, startPoint y: 573, endPoint x: 726, endPoint y: 267, distance: 485.4
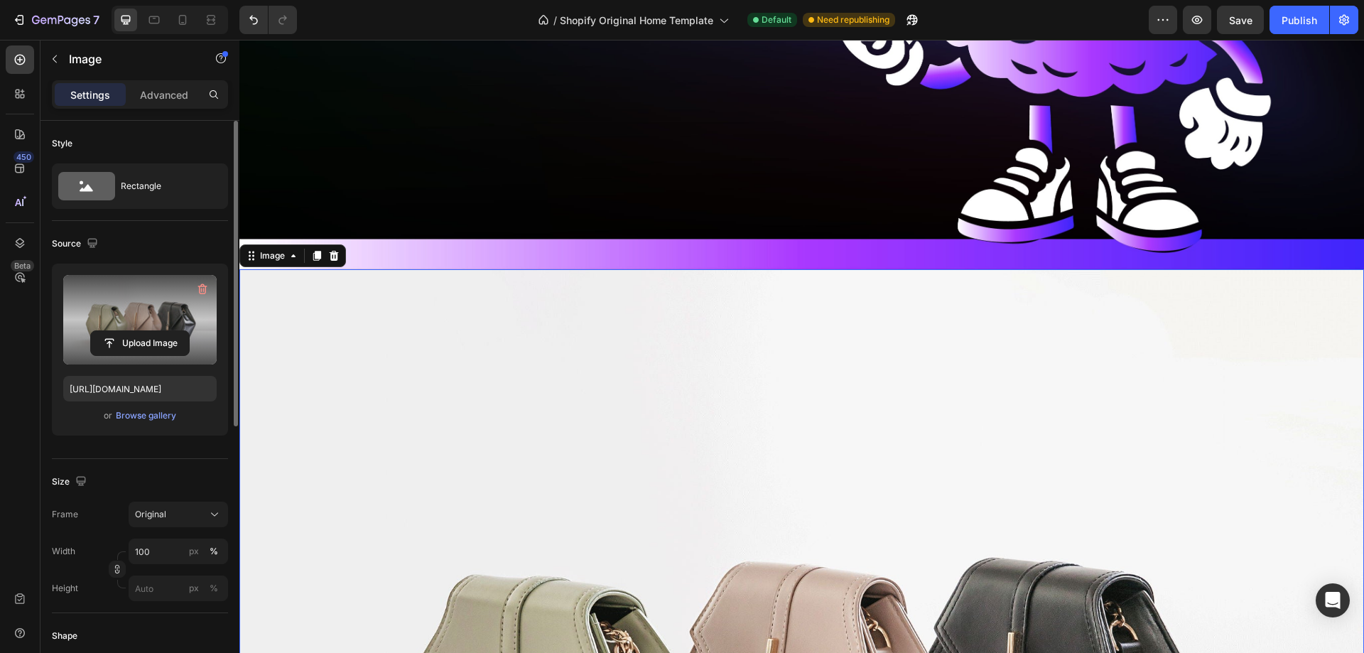
click at [166, 328] on label at bounding box center [139, 320] width 153 height 90
click at [166, 331] on input "file" at bounding box center [140, 343] width 98 height 24
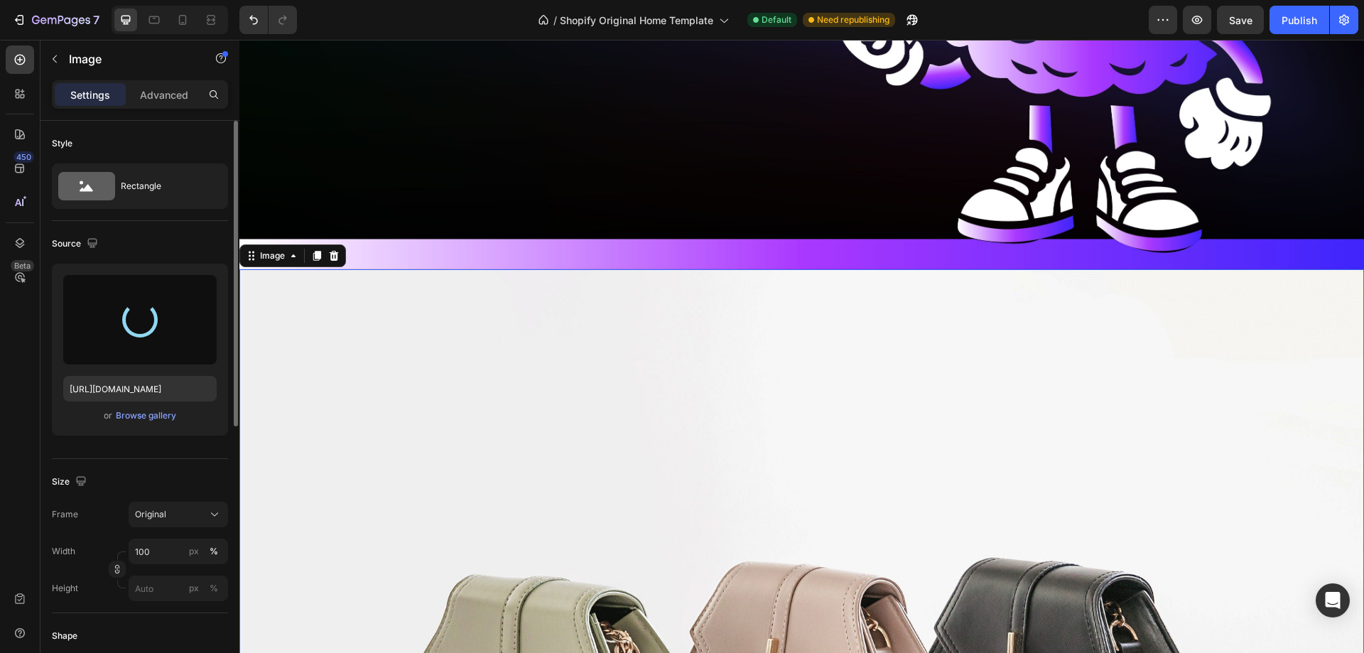
type input "[URL][DOMAIN_NAME]"
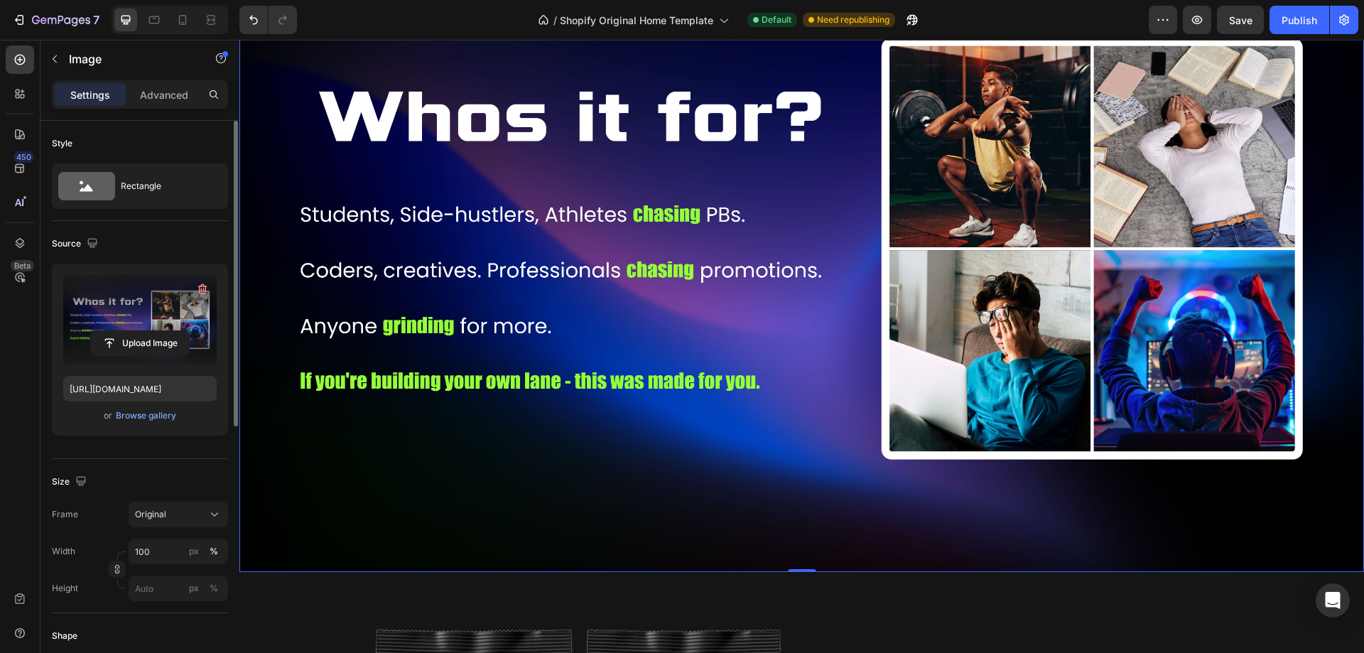
scroll to position [3093, 0]
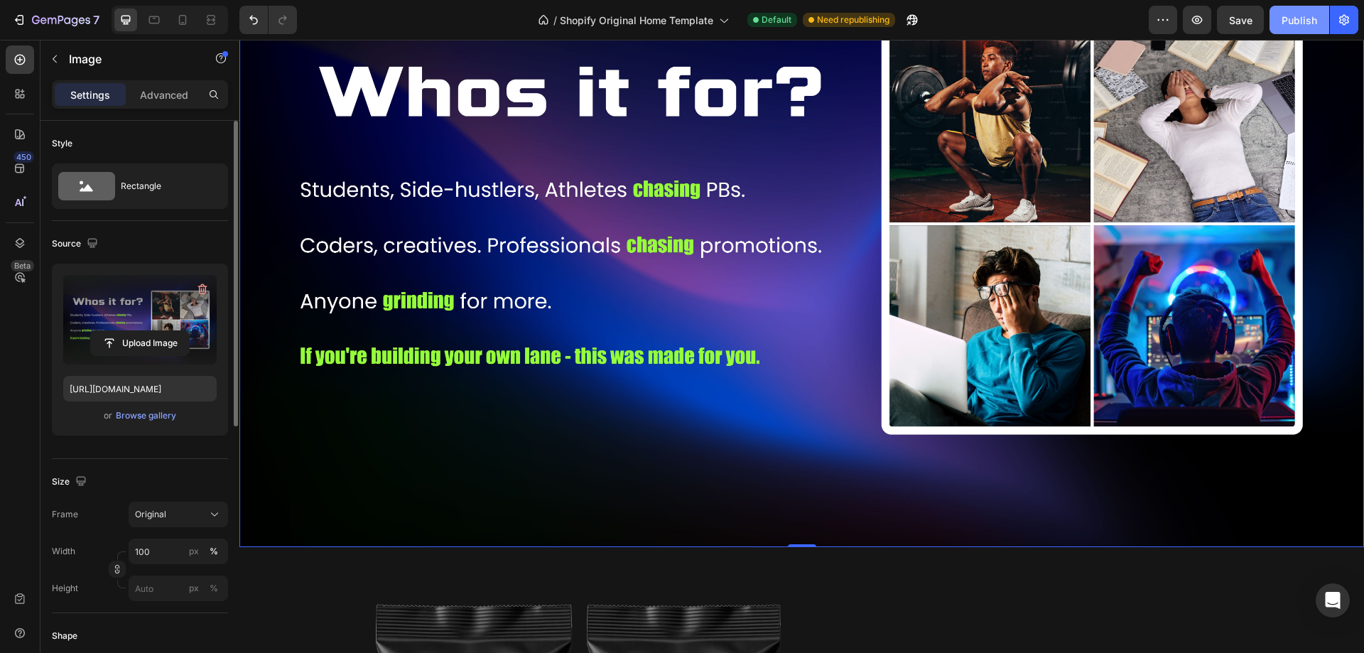
click at [1289, 27] on div "Publish" at bounding box center [1300, 20] width 36 height 15
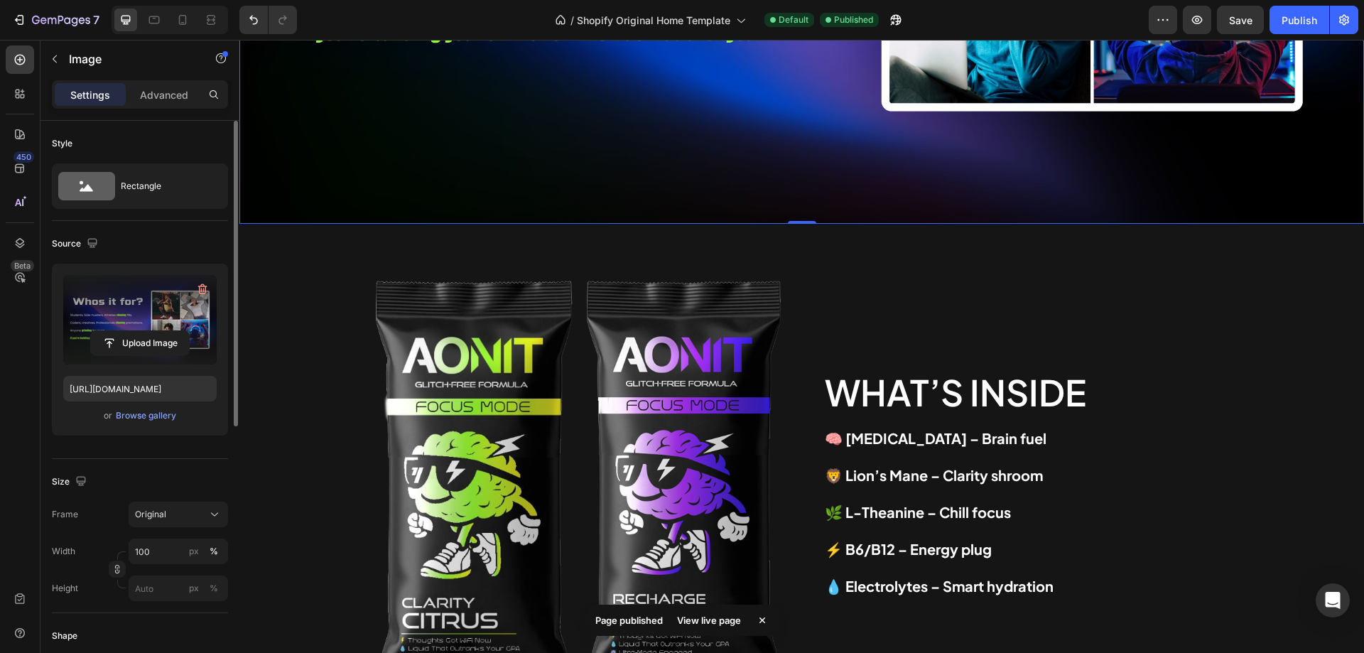
scroll to position [3519, 0]
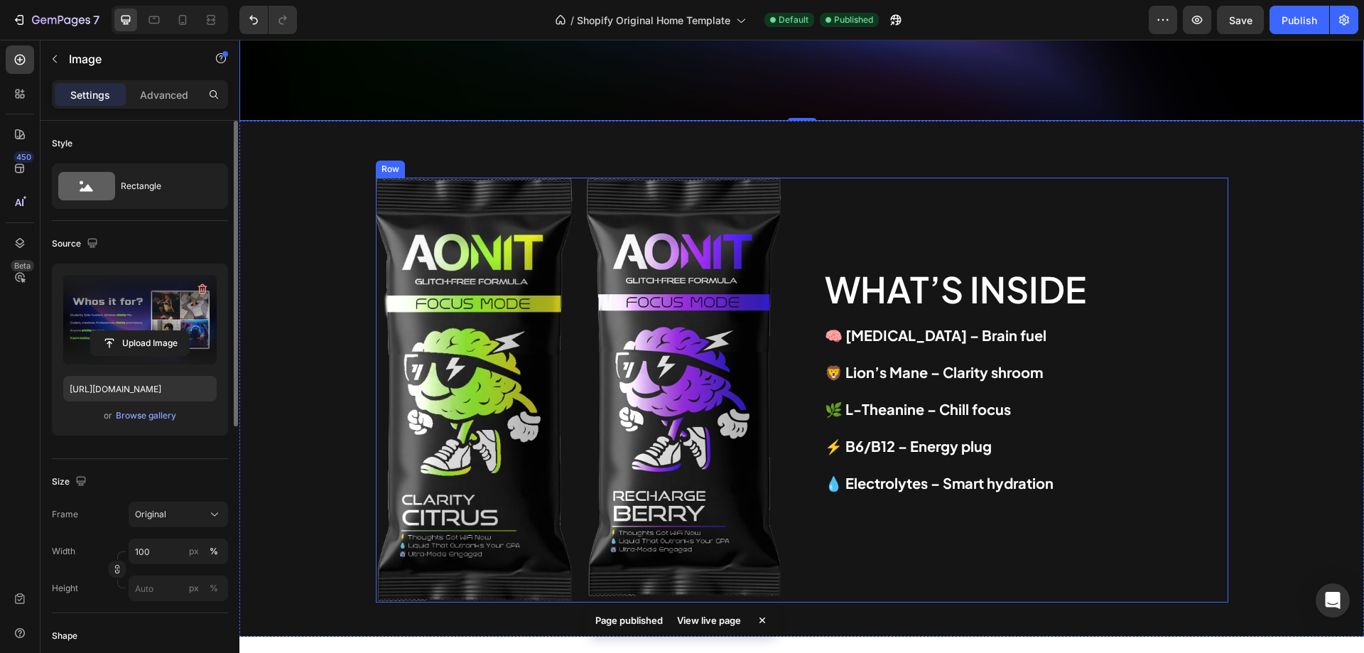
click at [795, 197] on div "Image Image Row What’s Inside Heading 🧠 [MEDICAL_DATA] – Brain fuel 🦁 Lion’s Ma…" at bounding box center [802, 391] width 853 height 426
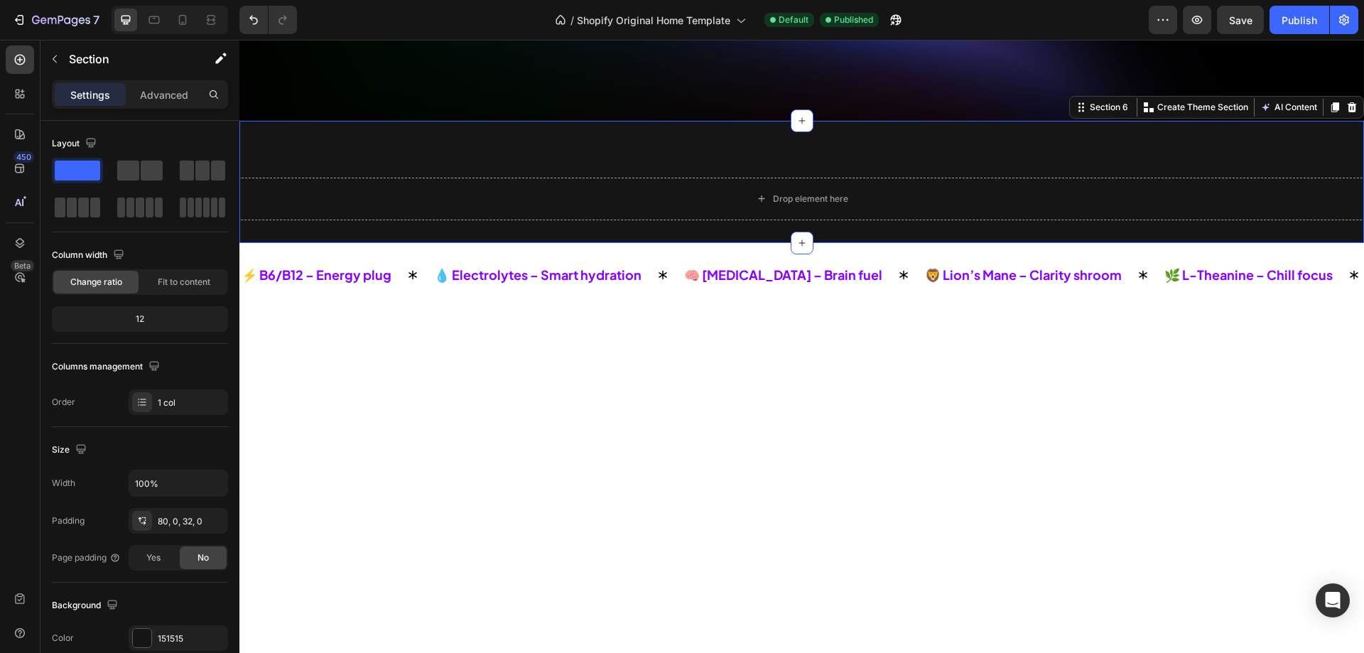
click at [794, 126] on div "Drop element here Section 6 You can create reusable sections Create Theme Secti…" at bounding box center [801, 182] width 1125 height 122
click at [216, 521] on icon "button" at bounding box center [212, 520] width 11 height 11
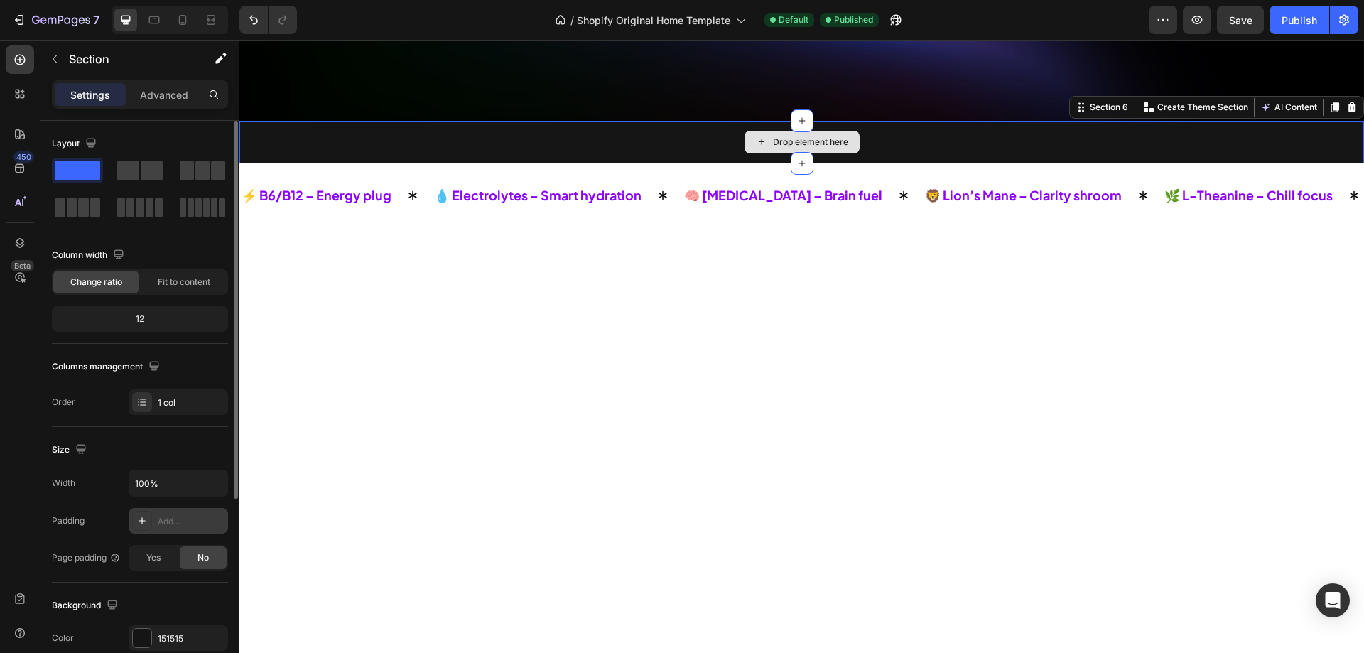
click at [756, 140] on icon at bounding box center [761, 142] width 11 height 12
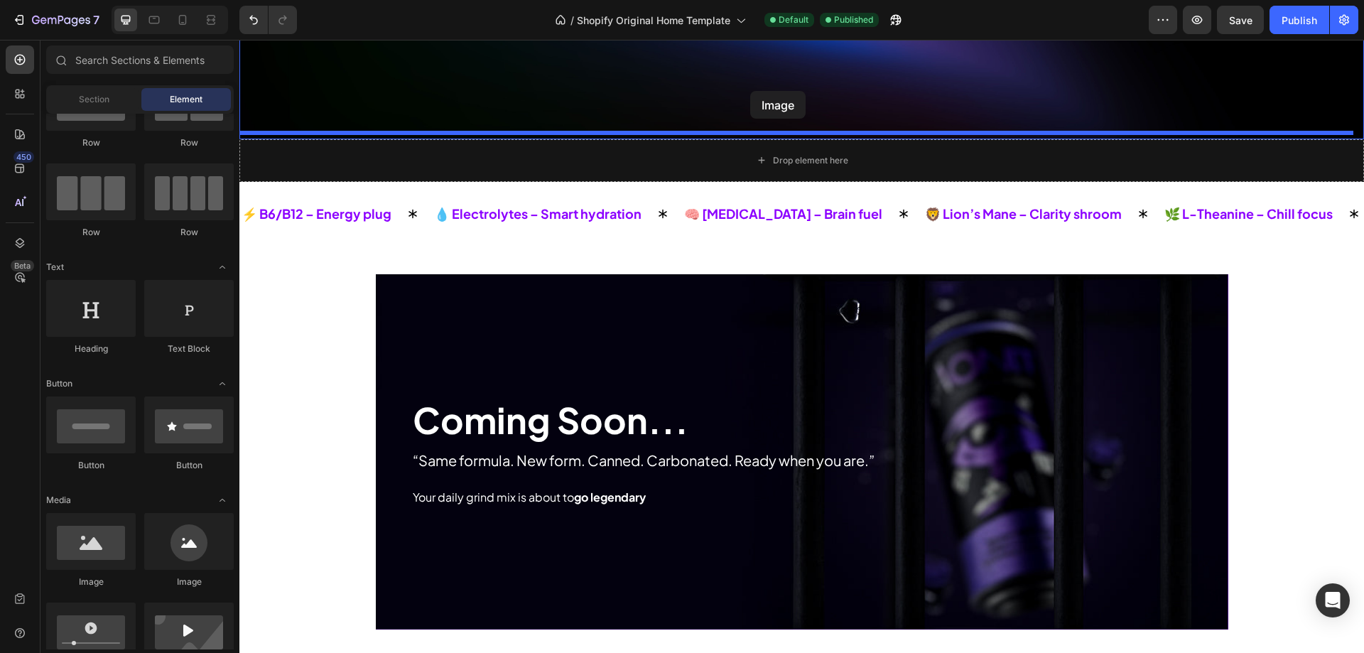
scroll to position [3489, 0]
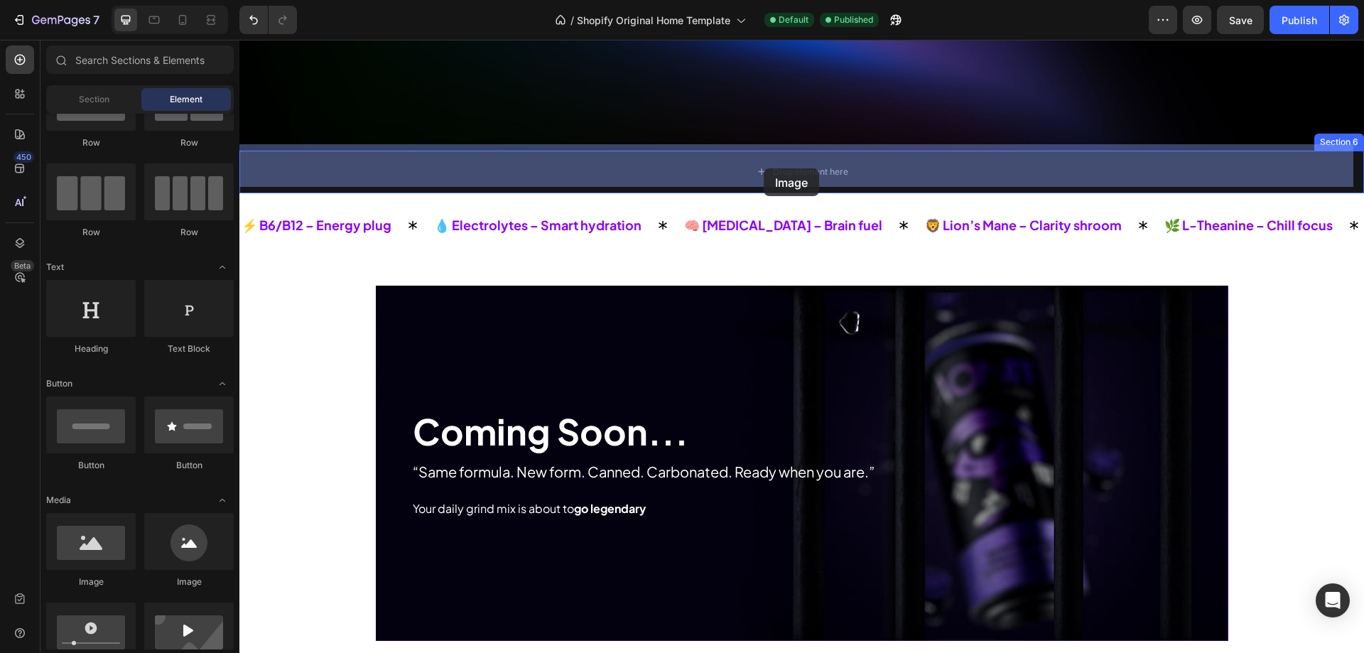
drag, startPoint x: 322, startPoint y: 587, endPoint x: 764, endPoint y: 169, distance: 608.6
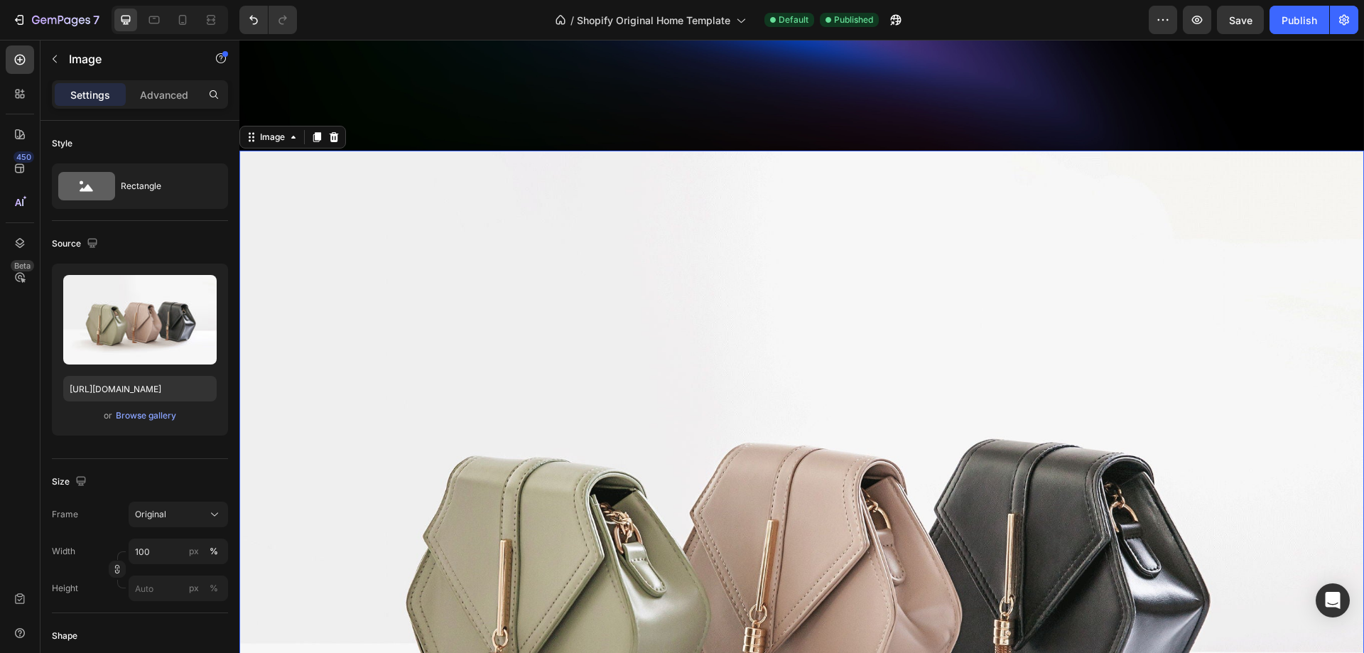
click at [660, 280] on img at bounding box center [801, 572] width 1125 height 843
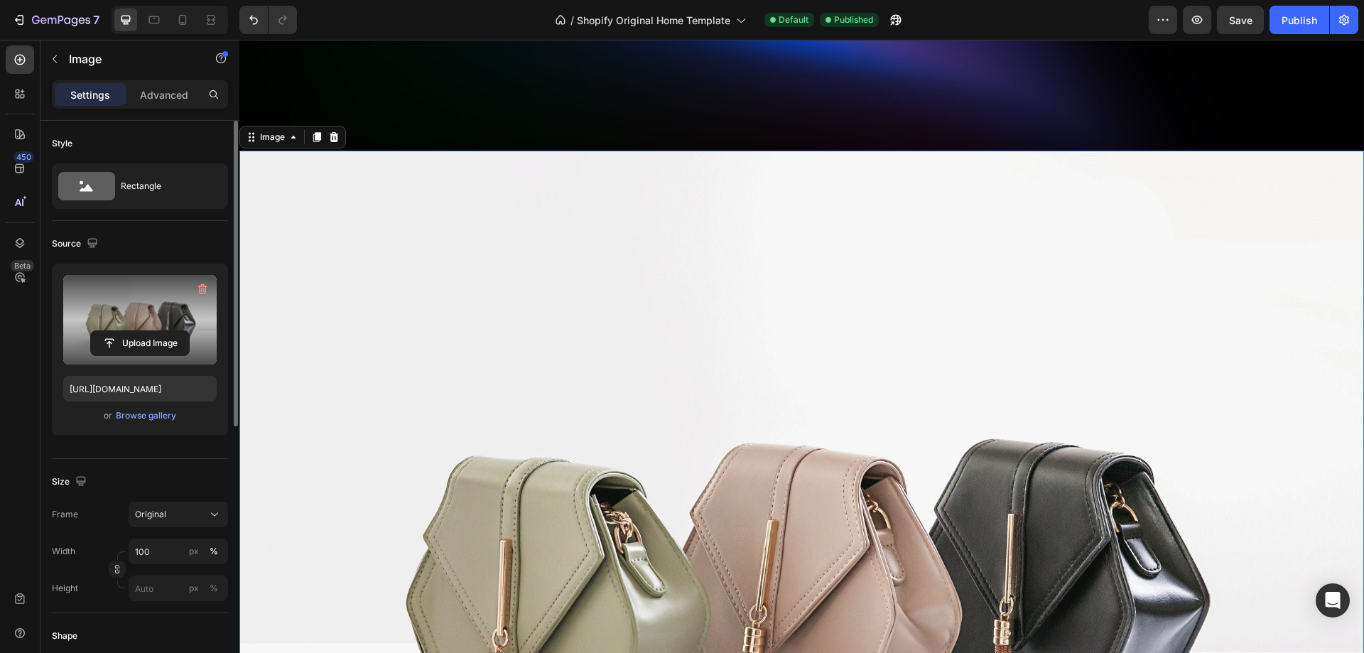
click at [171, 313] on label at bounding box center [139, 320] width 153 height 90
click at [171, 331] on input "file" at bounding box center [140, 343] width 98 height 24
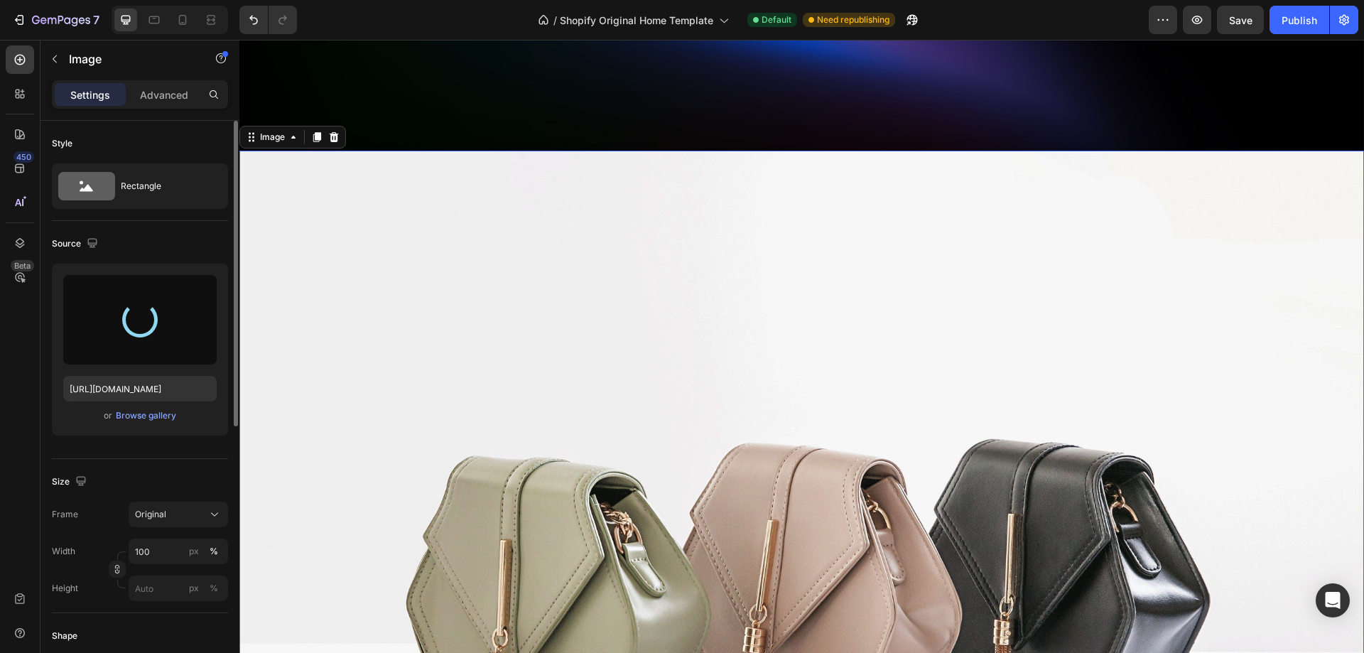
type input "[URL][DOMAIN_NAME]"
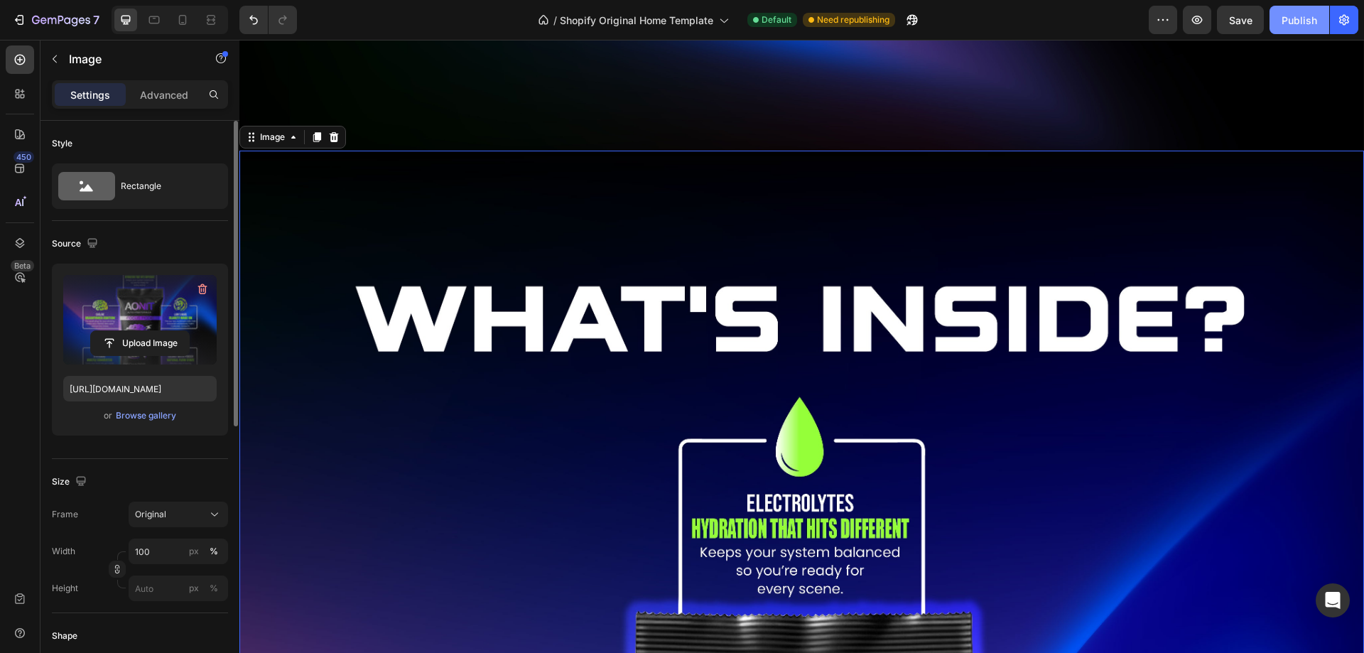
click at [1292, 22] on div "Publish" at bounding box center [1300, 20] width 36 height 15
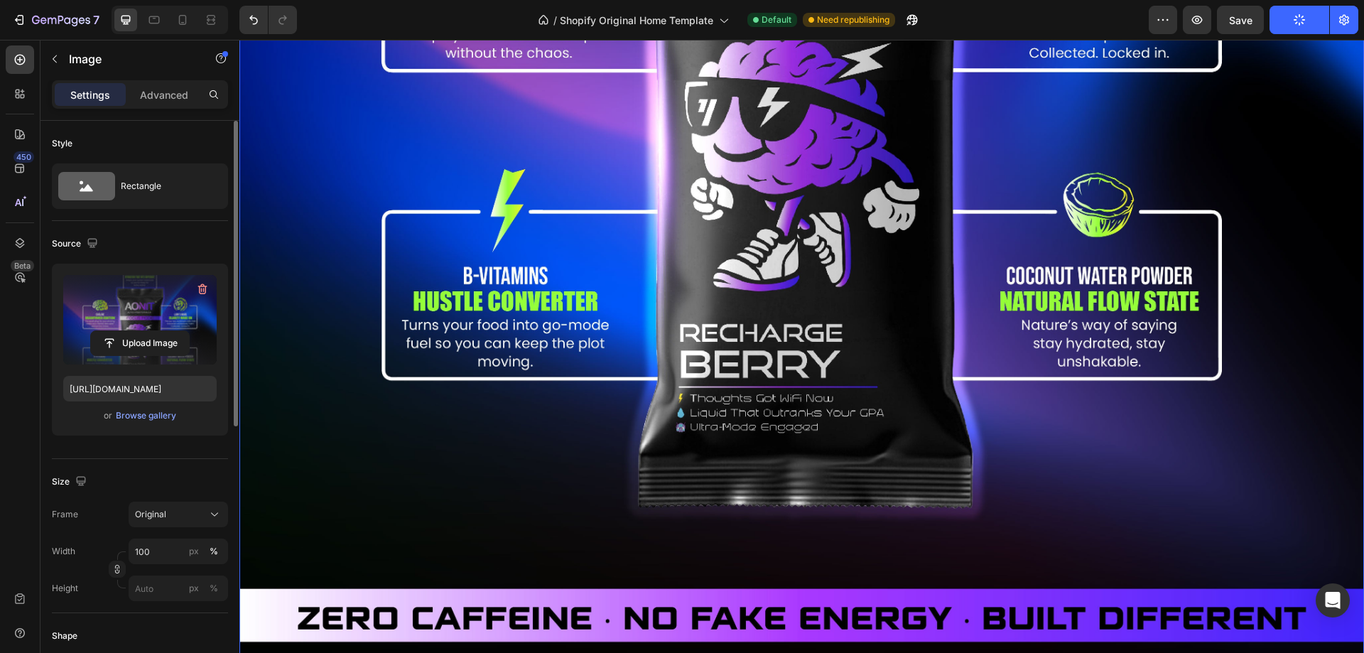
scroll to position [4555, 0]
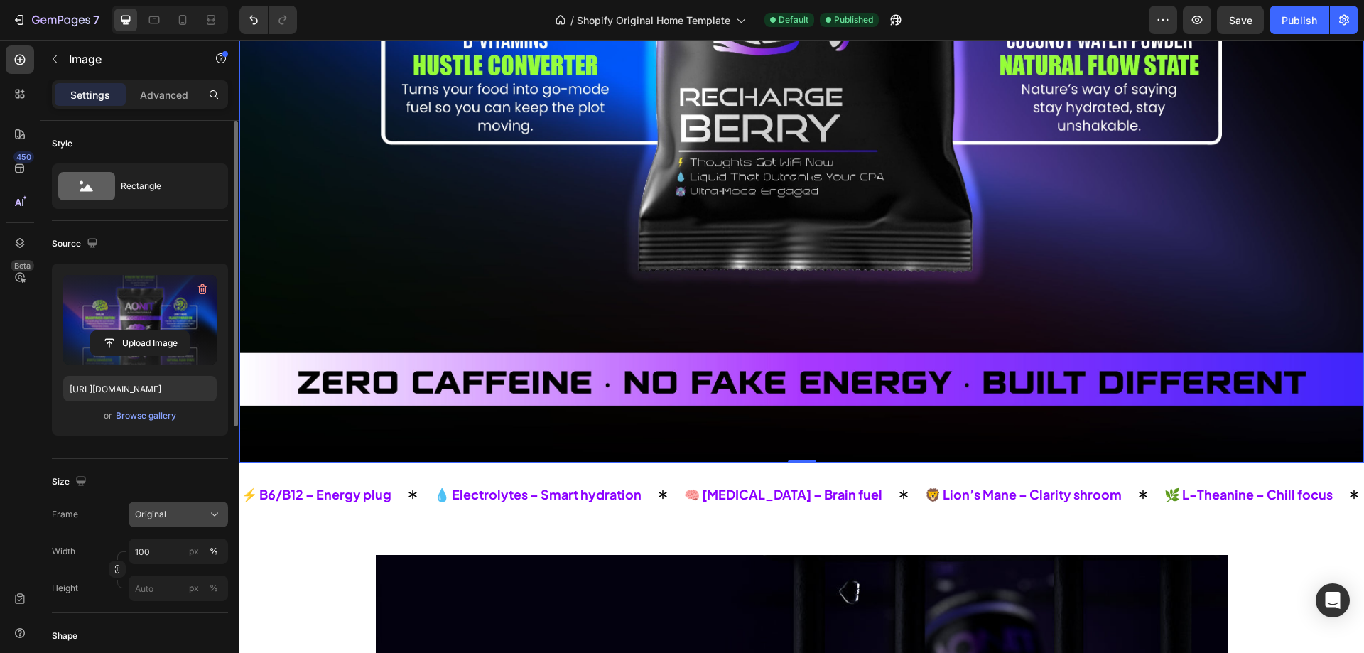
click at [180, 523] on button "Original" at bounding box center [178, 515] width 99 height 26
click at [114, 529] on div "Frame Original Width 100 px % Height px %" at bounding box center [140, 551] width 176 height 99
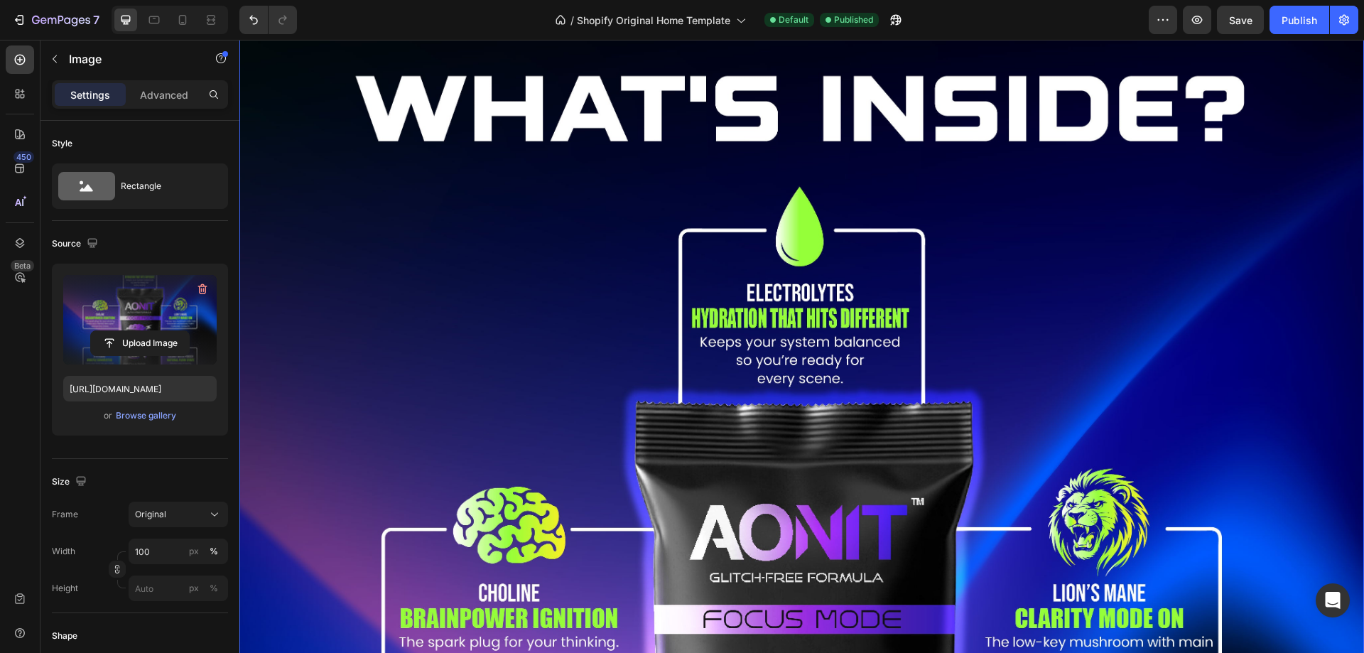
scroll to position [2139, 0]
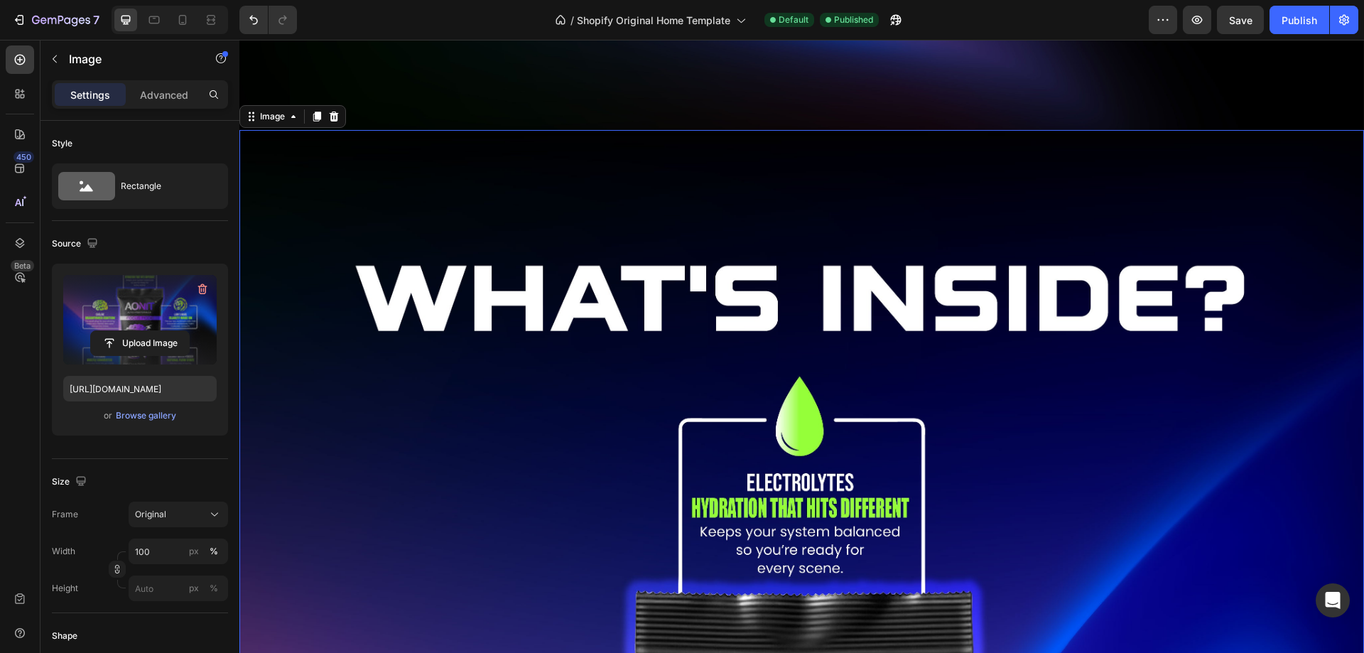
click at [81, 61] on p "Image" at bounding box center [129, 58] width 121 height 17
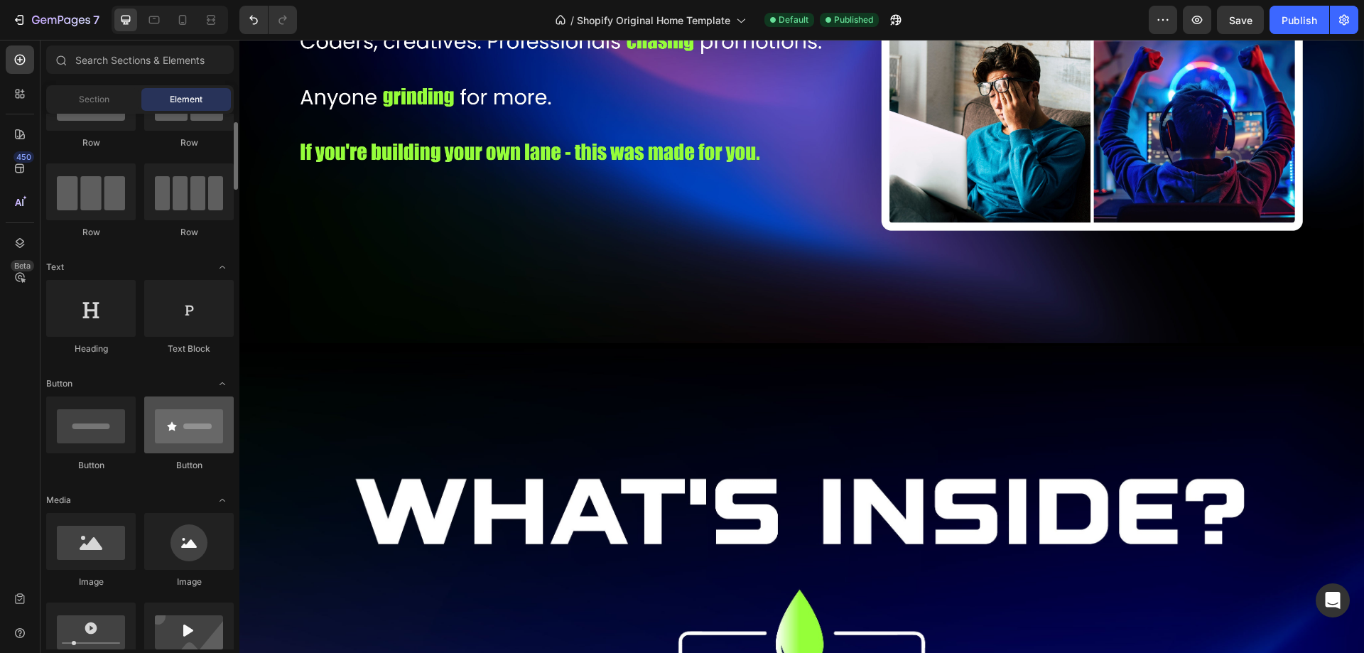
scroll to position [0, 0]
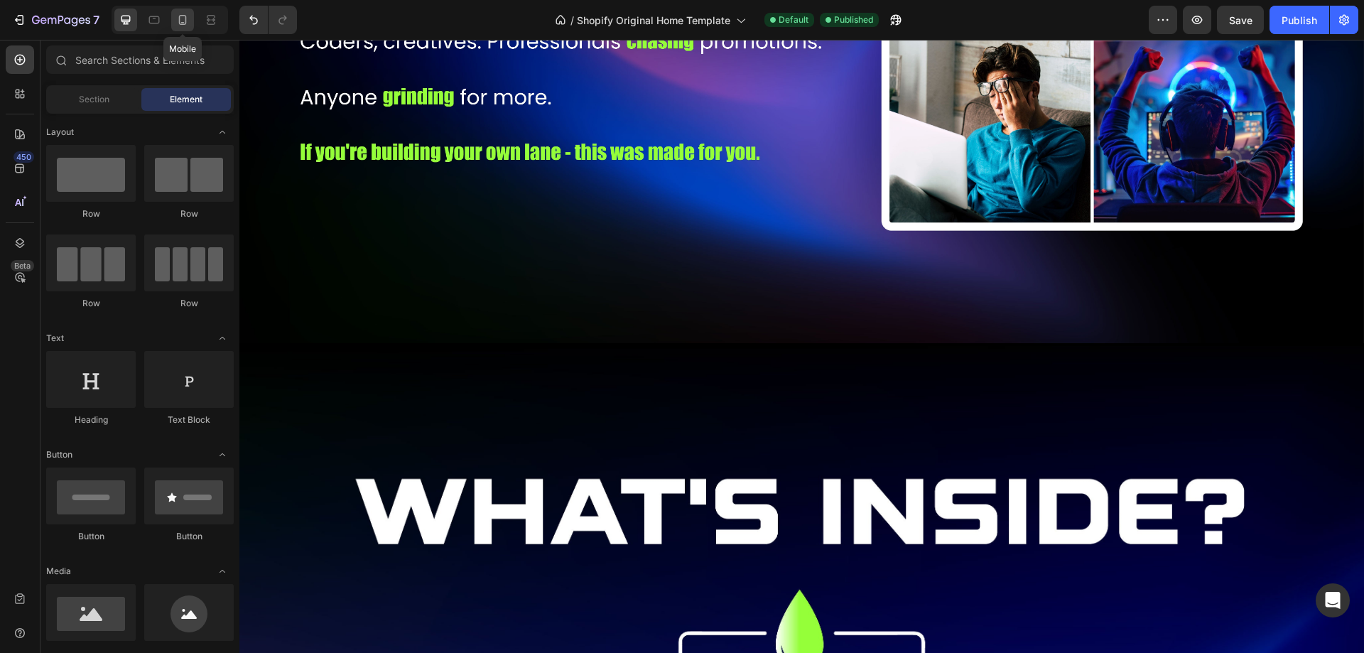
click at [184, 23] on icon at bounding box center [182, 20] width 14 height 14
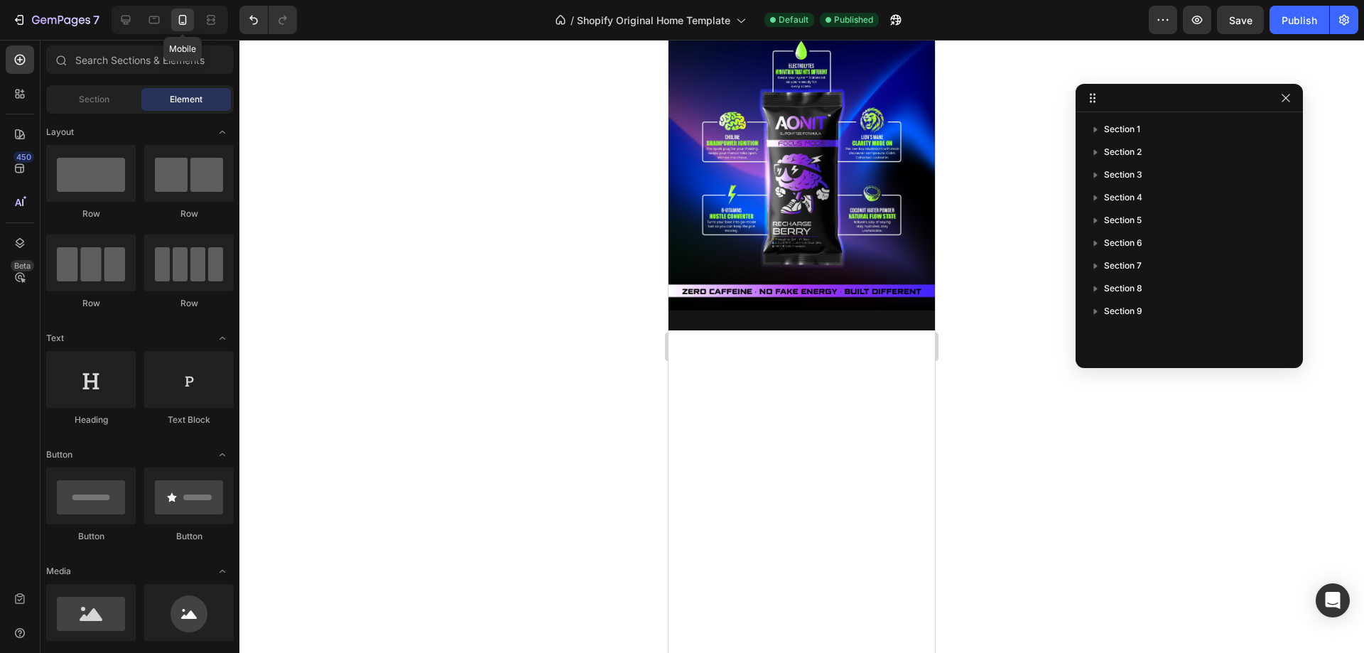
scroll to position [1908, 0]
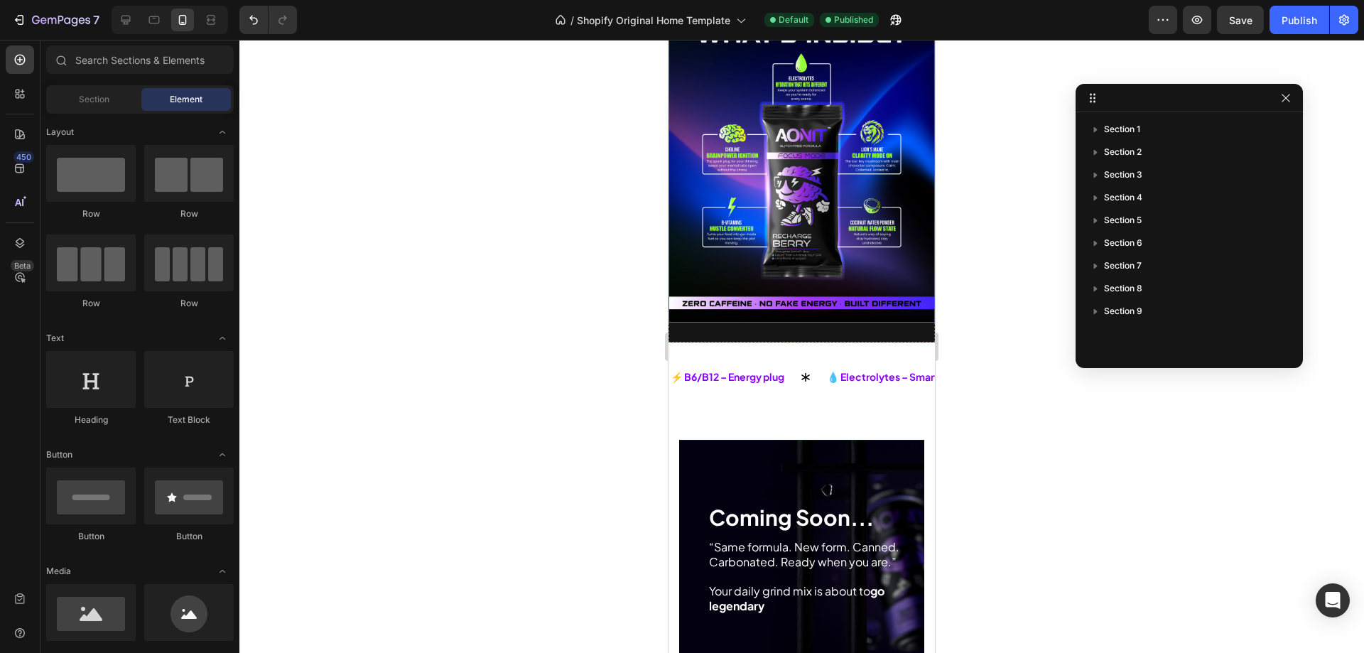
click at [792, 193] on img at bounding box center [802, 159] width 266 height 328
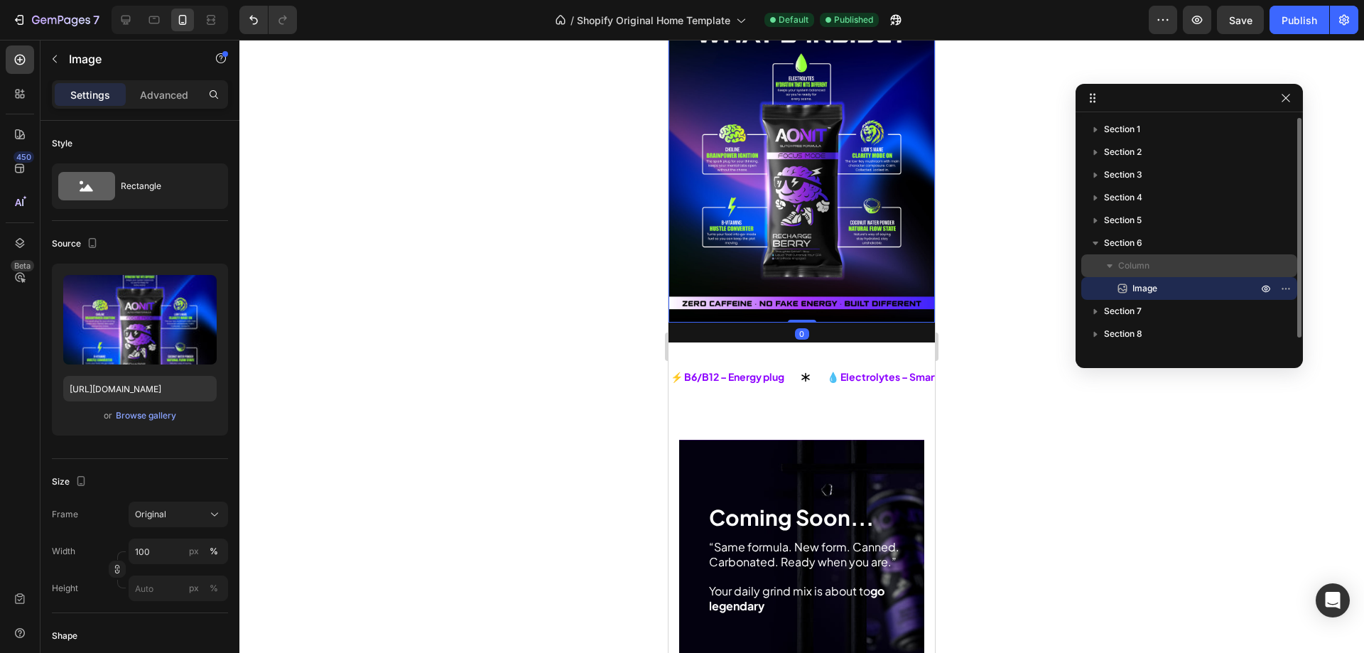
click at [1146, 269] on span "Column" at bounding box center [1133, 266] width 31 height 14
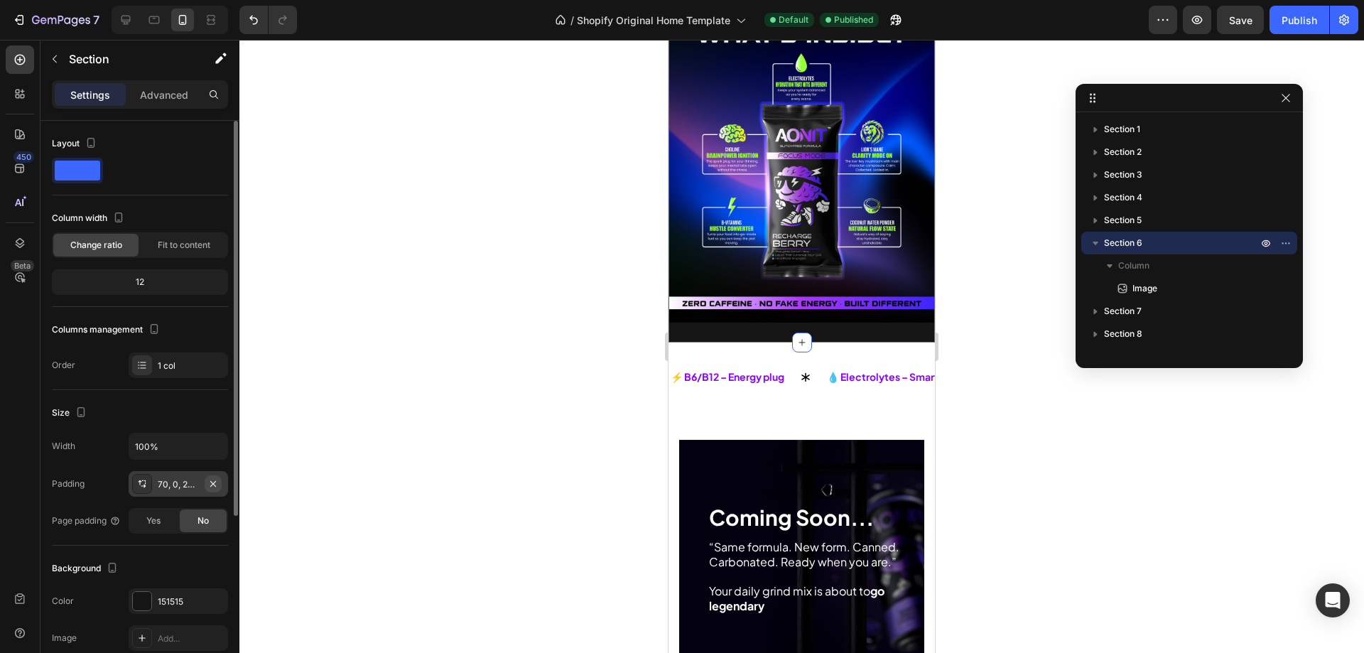
click at [217, 485] on icon "button" at bounding box center [212, 483] width 11 height 11
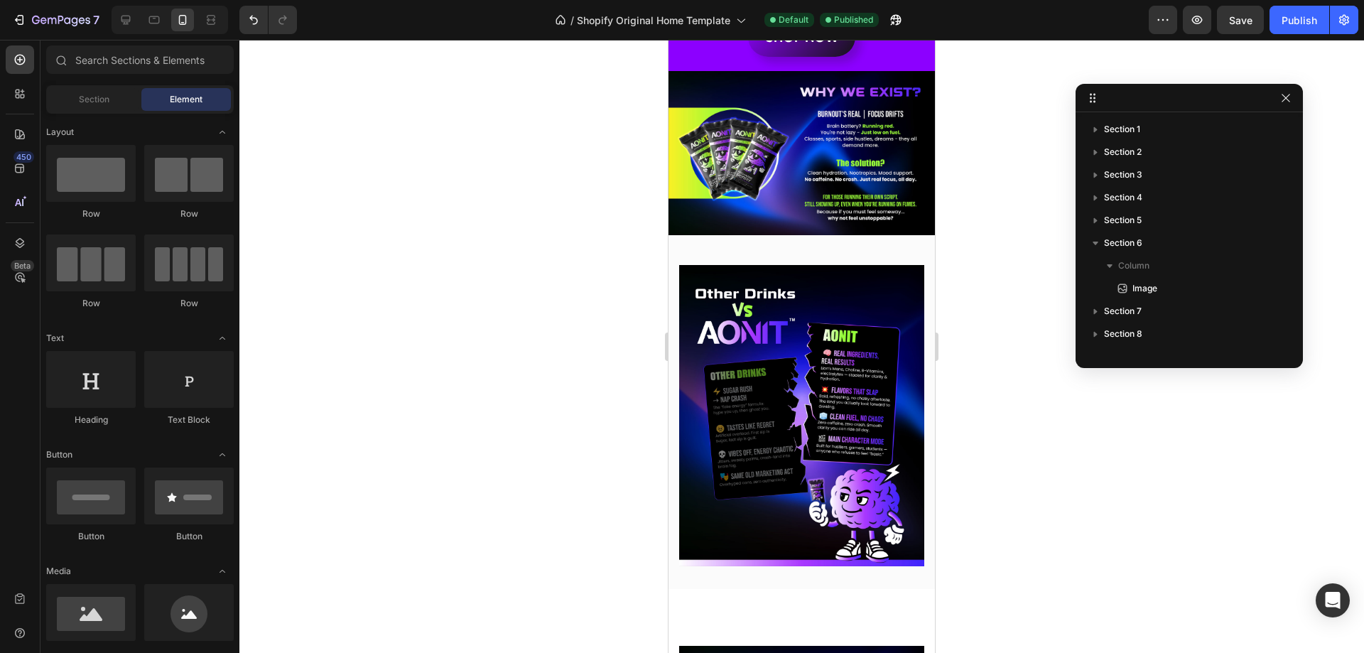
scroll to position [795, 0]
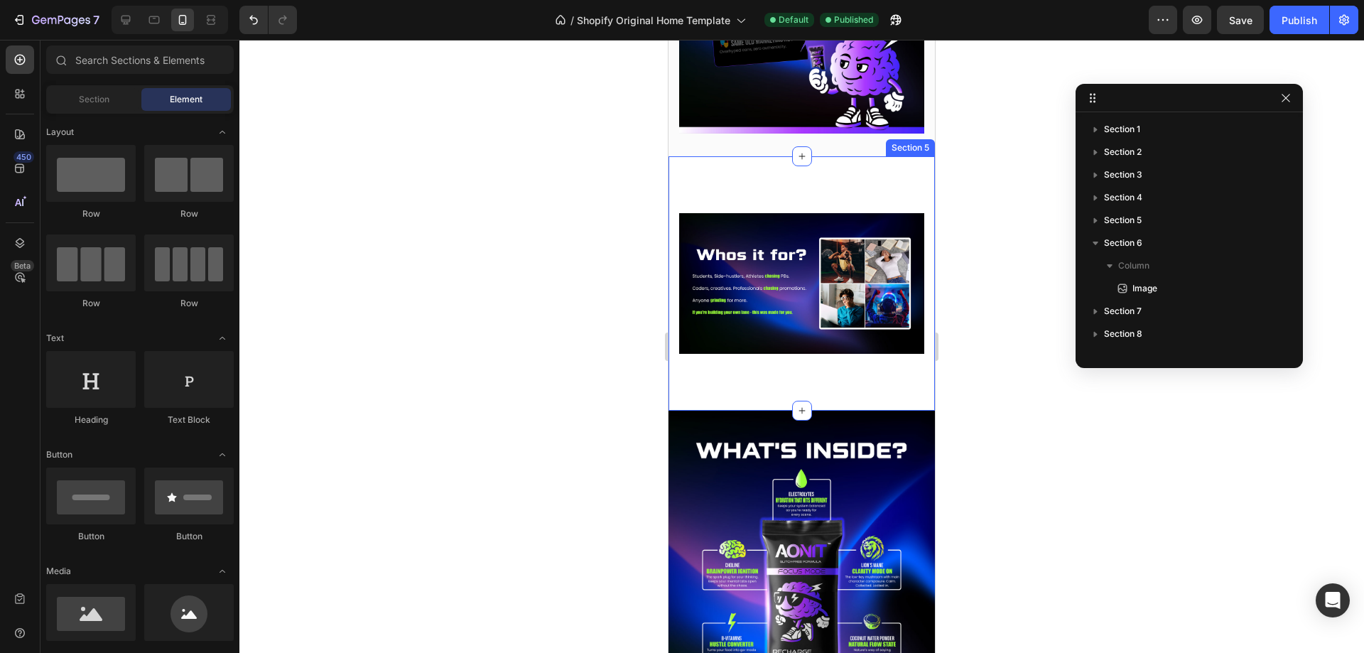
click at [836, 362] on div "Image Row Section 5" at bounding box center [802, 283] width 266 height 254
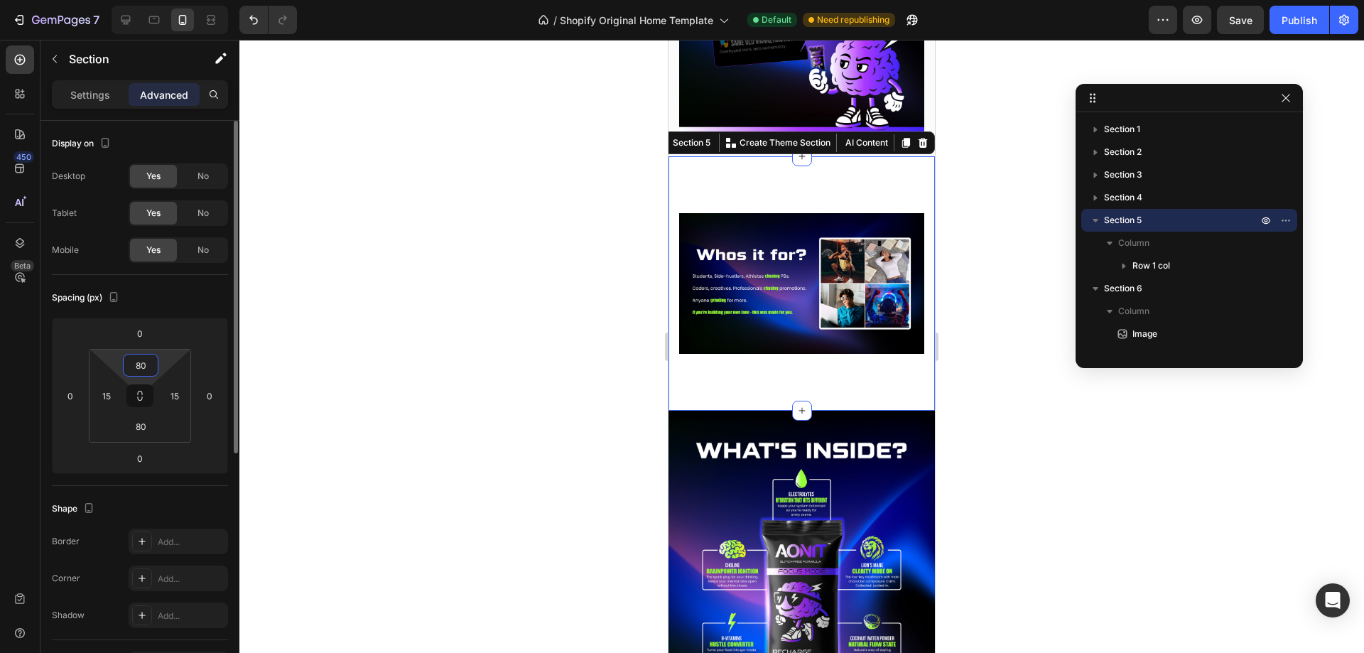
click at [143, 364] on input "80" at bounding box center [140, 365] width 28 height 21
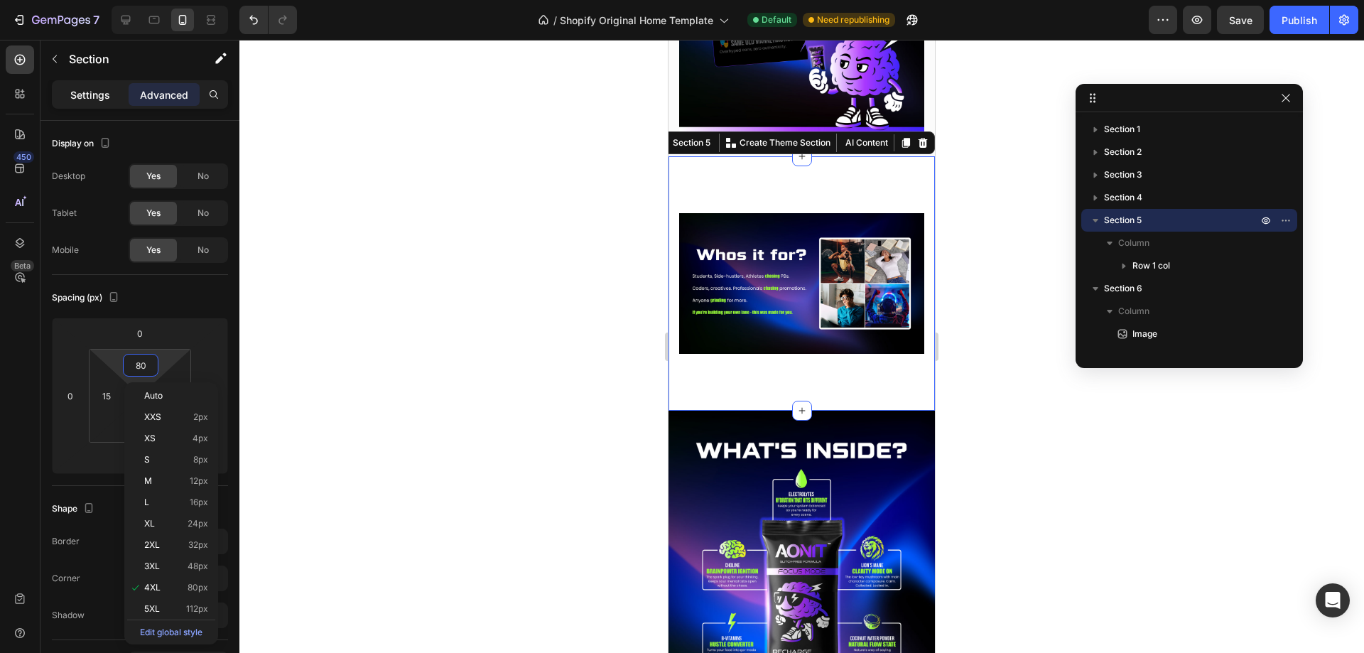
click at [79, 99] on p "Settings" at bounding box center [90, 94] width 40 height 15
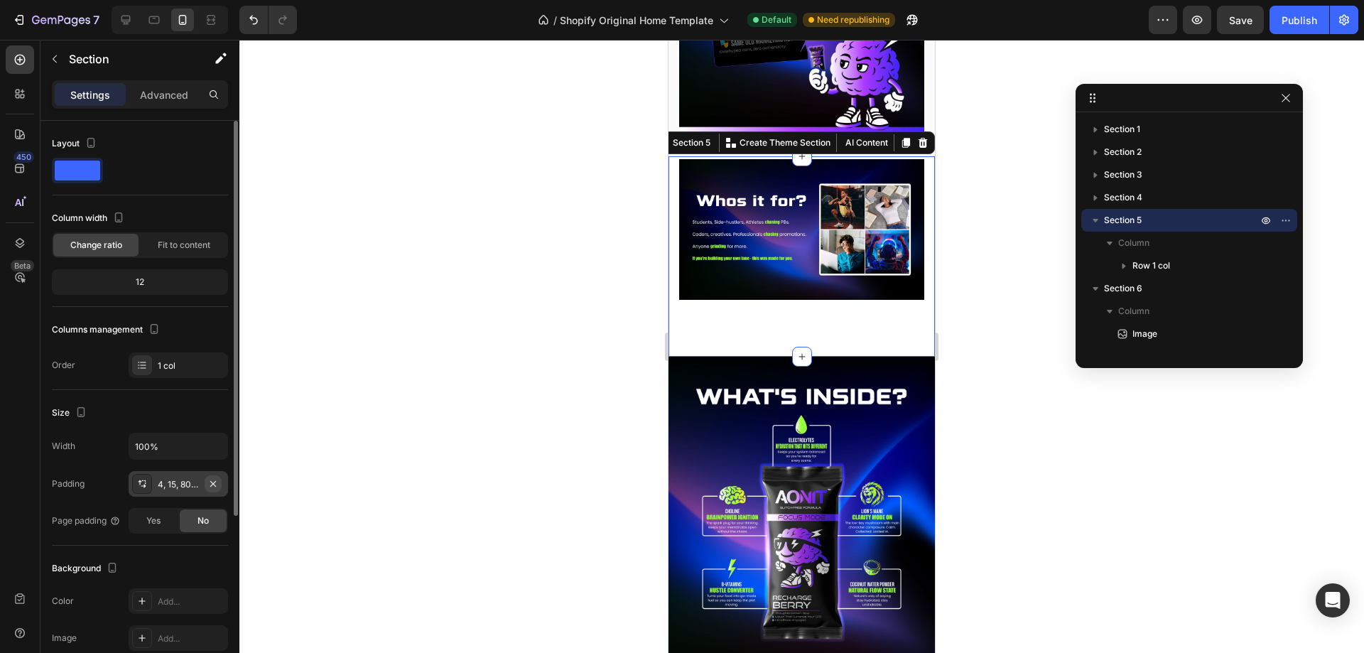
click at [215, 481] on icon "button" at bounding box center [213, 483] width 6 height 6
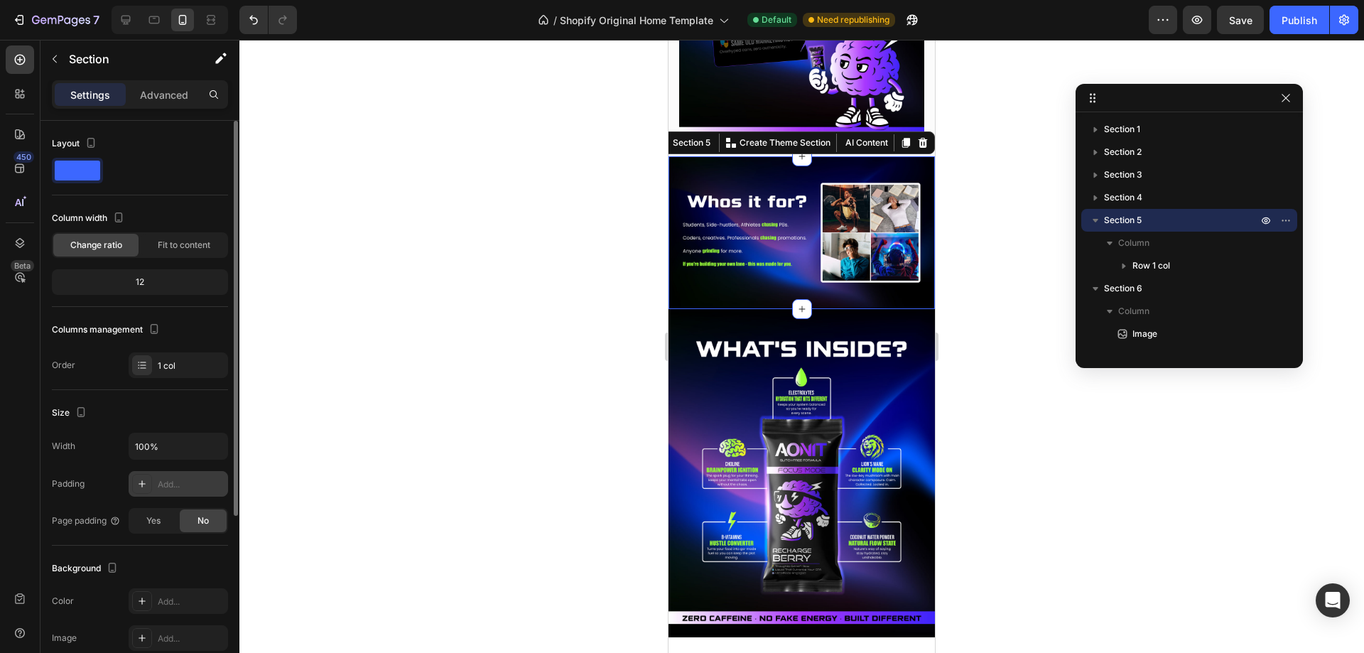
click at [511, 261] on div at bounding box center [801, 346] width 1125 height 613
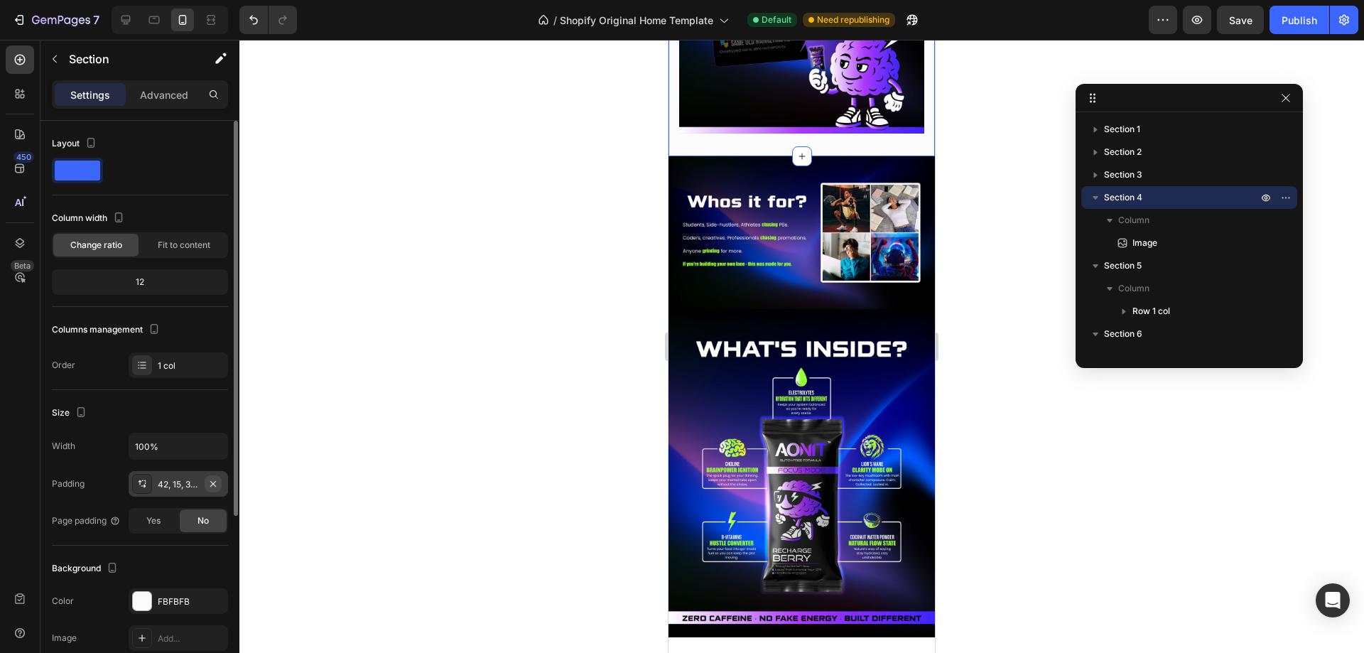
click at [215, 482] on icon "button" at bounding box center [212, 483] width 11 height 11
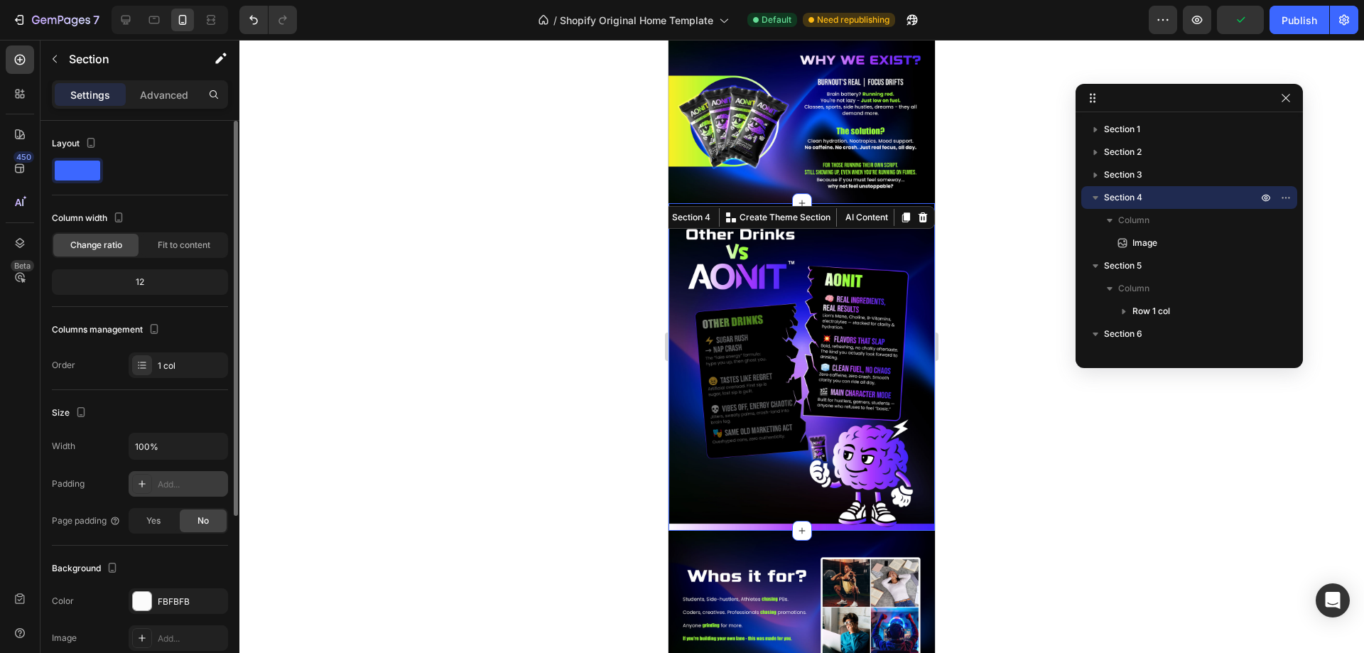
scroll to position [696, 0]
click at [152, 20] on icon at bounding box center [154, 20] width 14 height 14
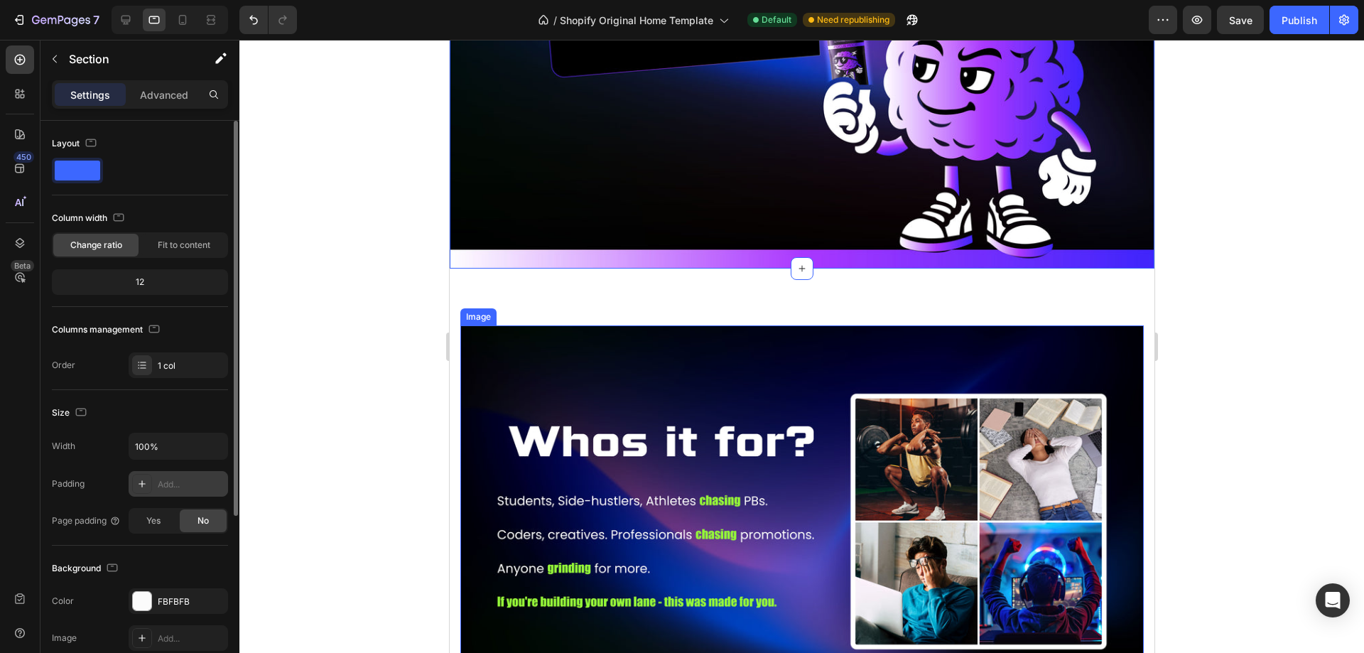
scroll to position [1996, 0]
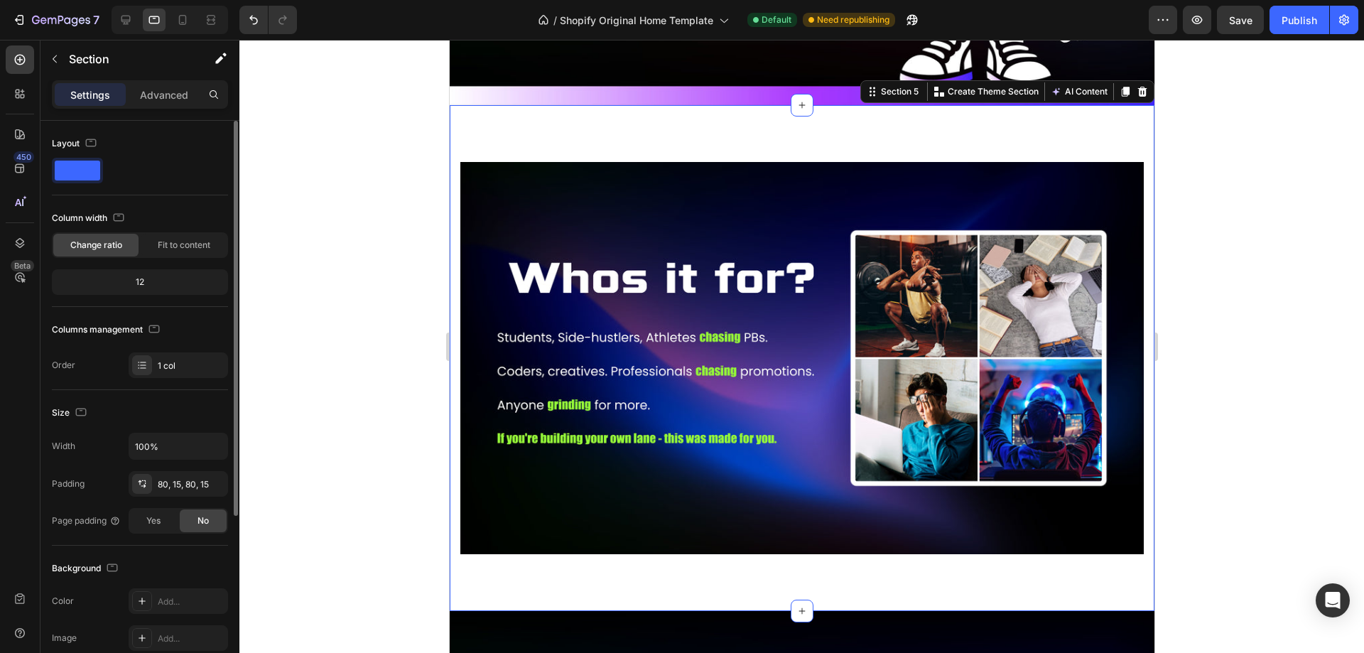
click at [563, 131] on div "Image Row Section 5 You can create reusable sections Create Theme Section AI Co…" at bounding box center [801, 358] width 705 height 506
click at [213, 484] on icon "button" at bounding box center [213, 483] width 6 height 6
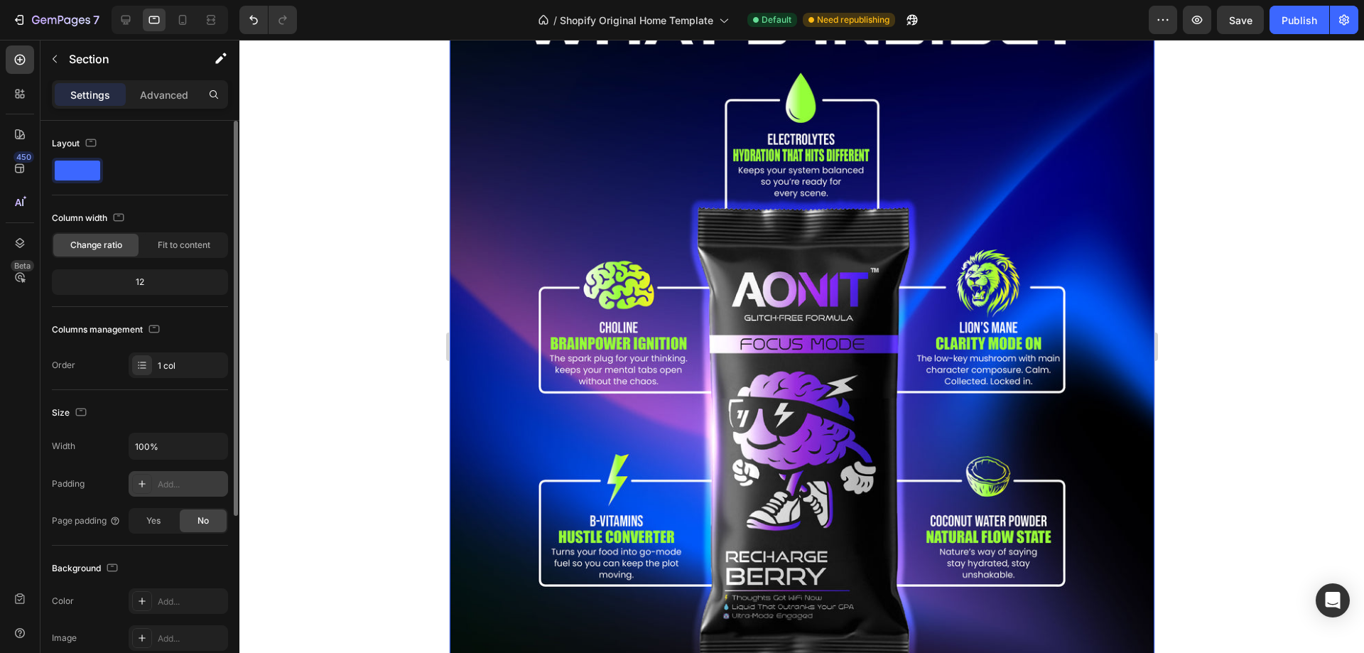
scroll to position [2423, 0]
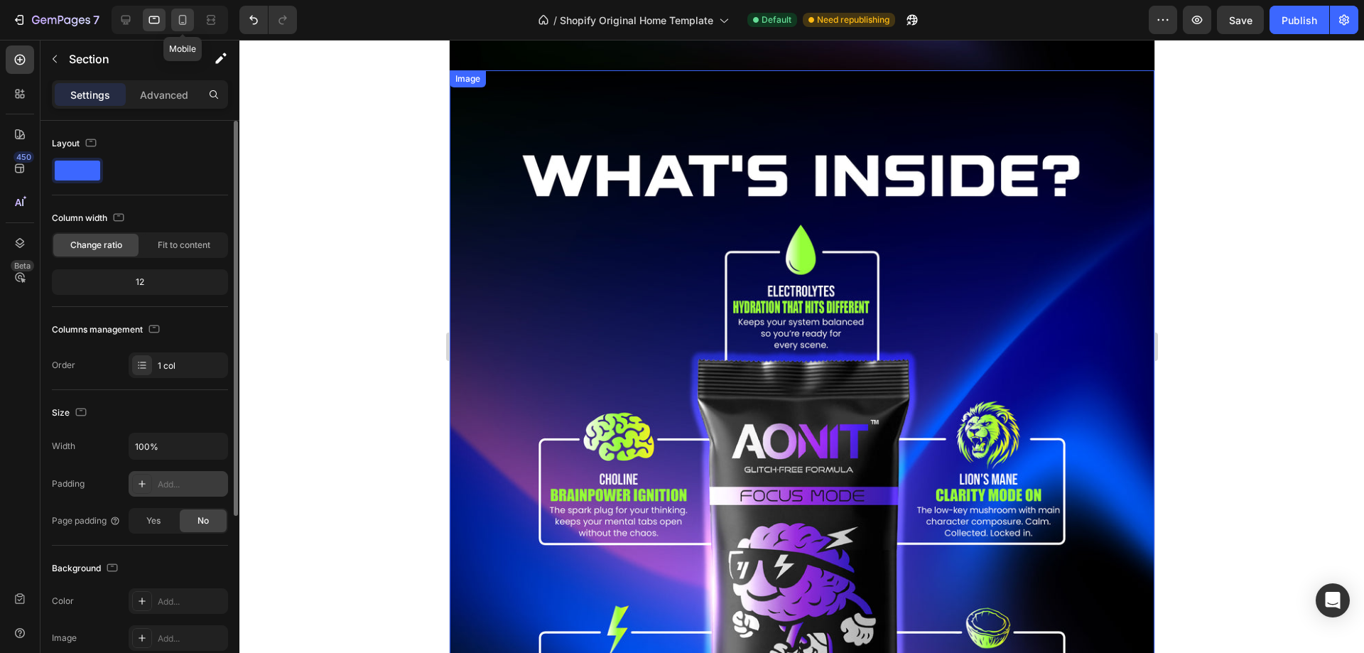
click at [190, 31] on div at bounding box center [182, 20] width 23 height 23
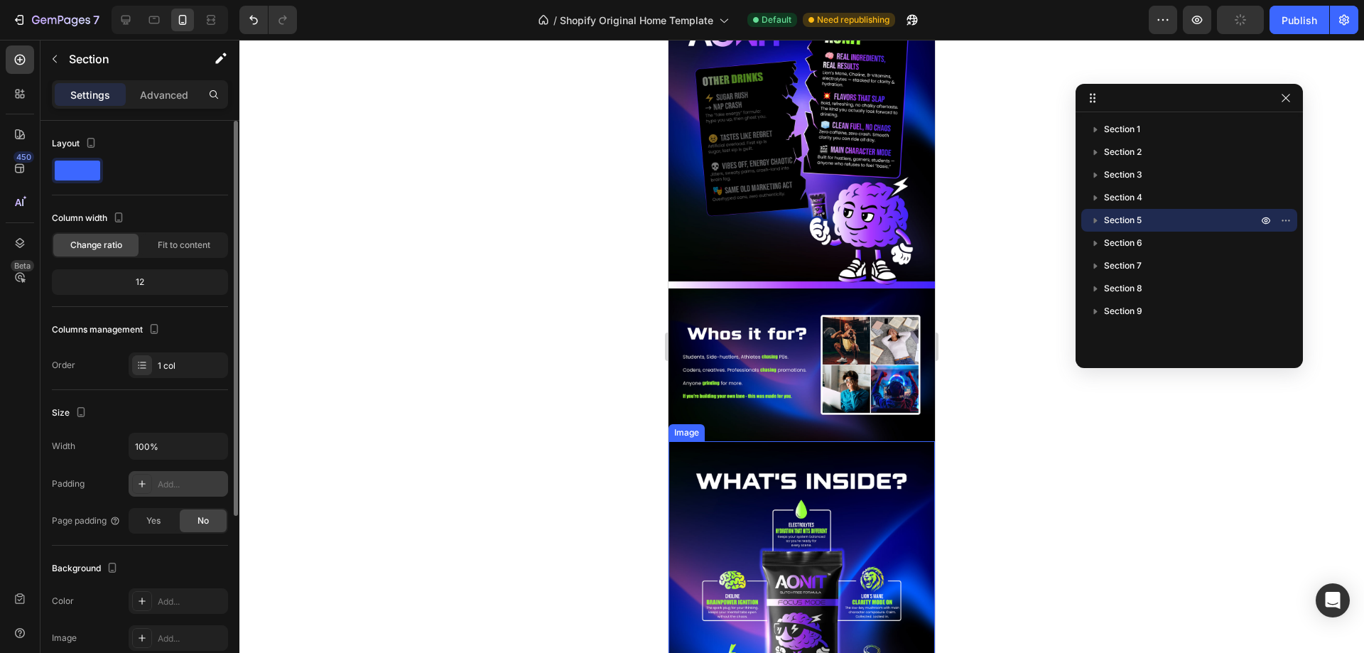
scroll to position [1118, 0]
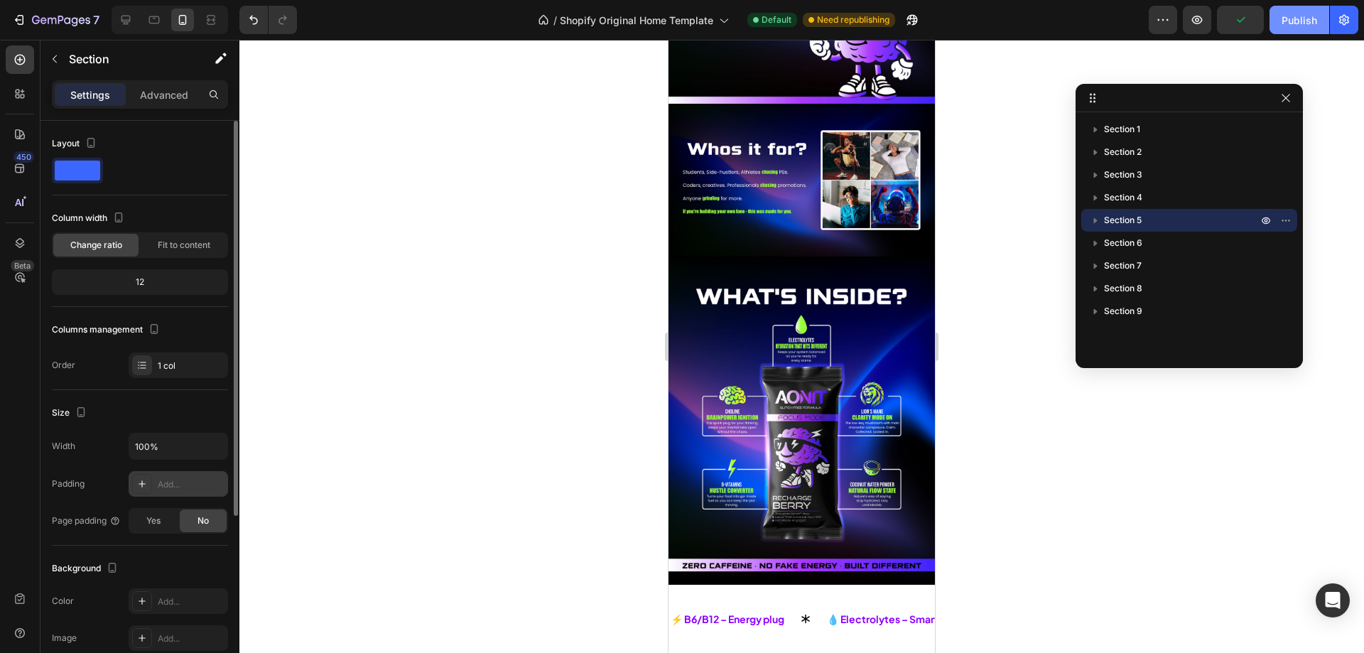
click at [1289, 26] on div "Publish" at bounding box center [1300, 20] width 36 height 15
click at [1287, 106] on button "button" at bounding box center [1285, 98] width 17 height 17
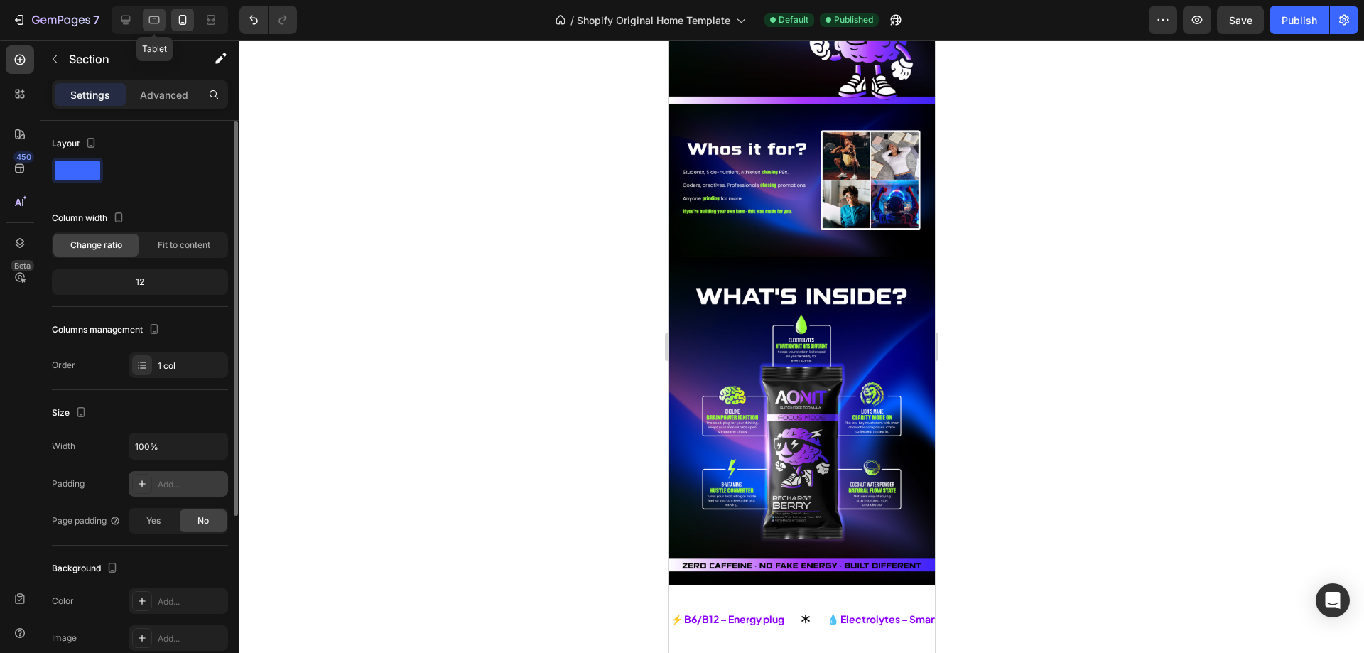
click at [153, 29] on div at bounding box center [154, 20] width 23 height 23
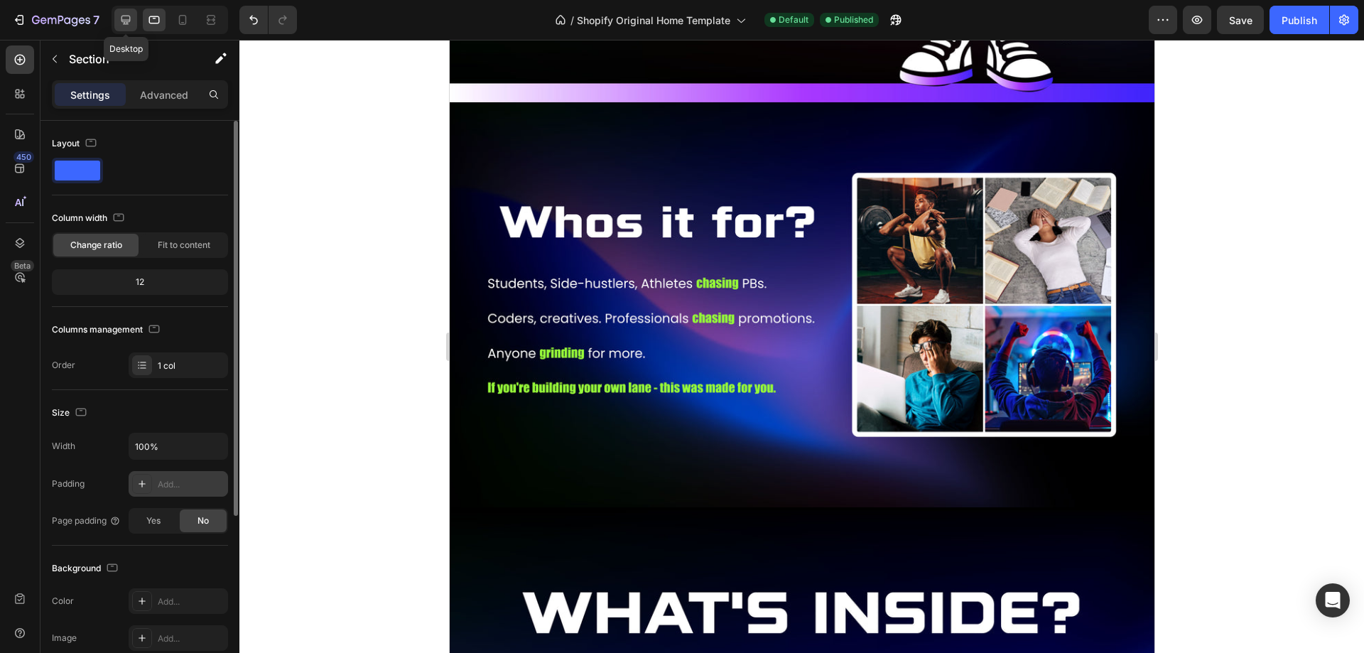
click at [119, 21] on icon at bounding box center [126, 20] width 14 height 14
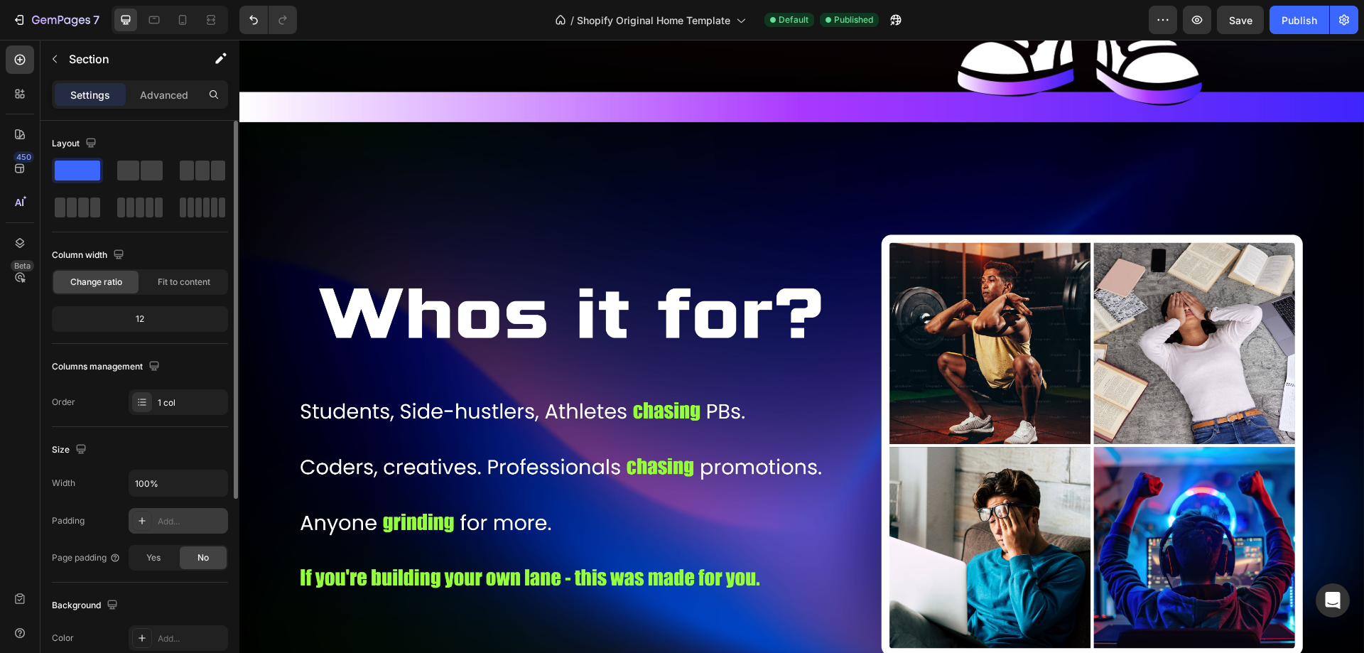
scroll to position [2245, 0]
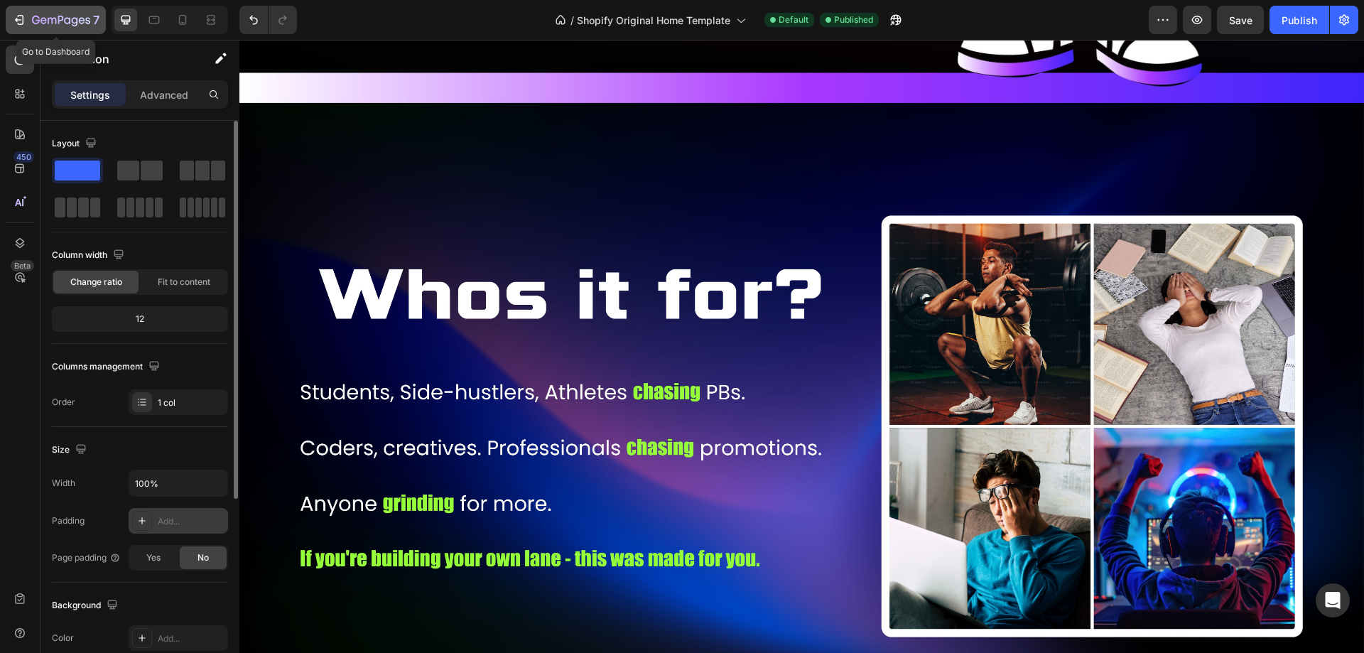
click at [13, 27] on div "7" at bounding box center [55, 19] width 87 height 17
